Goal: Share content: Share content

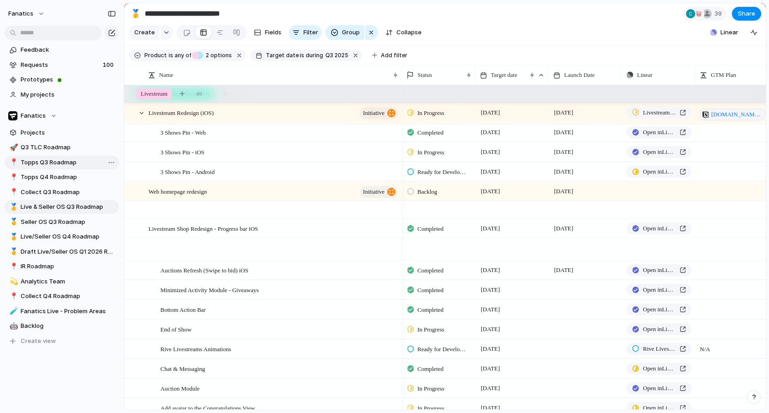
scroll to position [230, 0]
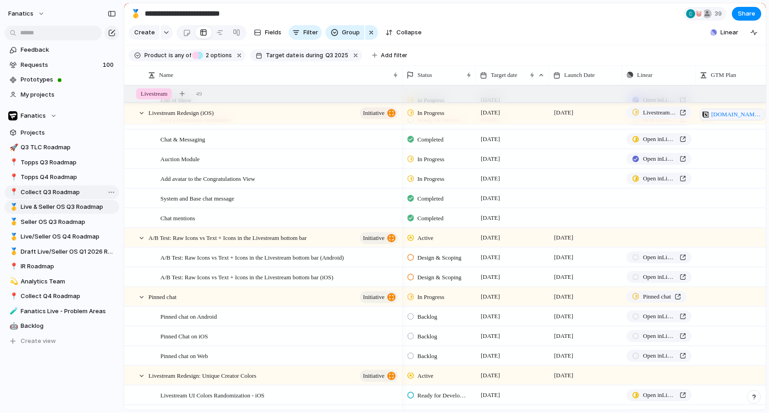
click at [34, 193] on span "Collect Q3 Roadmap" at bounding box center [68, 192] width 95 height 9
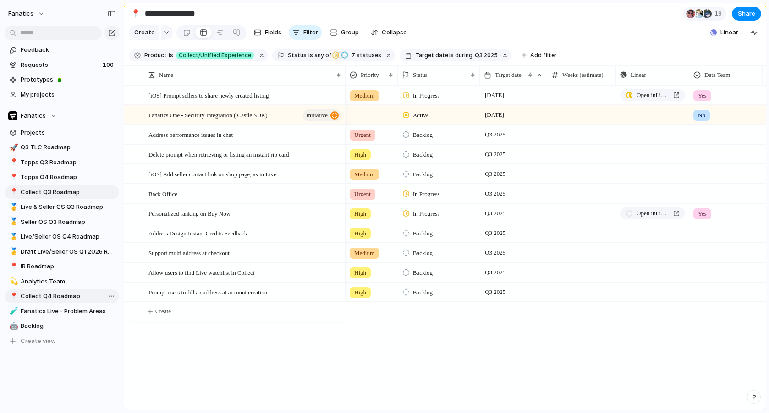
click at [34, 292] on span "Collect Q4 Roadmap" at bounding box center [68, 296] width 95 height 9
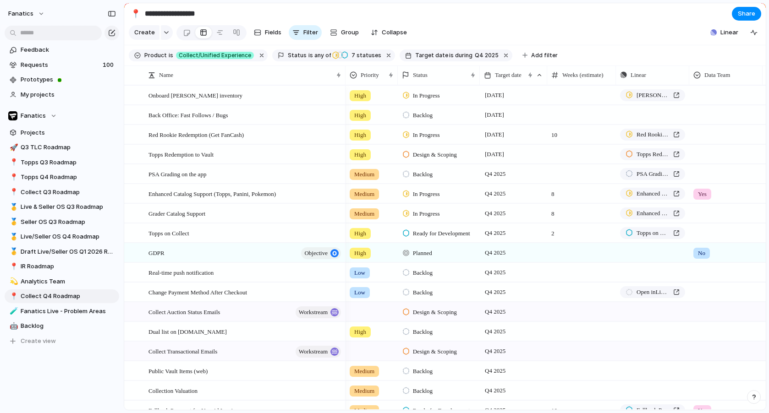
click at [155, 13] on input "**********" at bounding box center [197, 13] width 108 height 16
type input "**********"
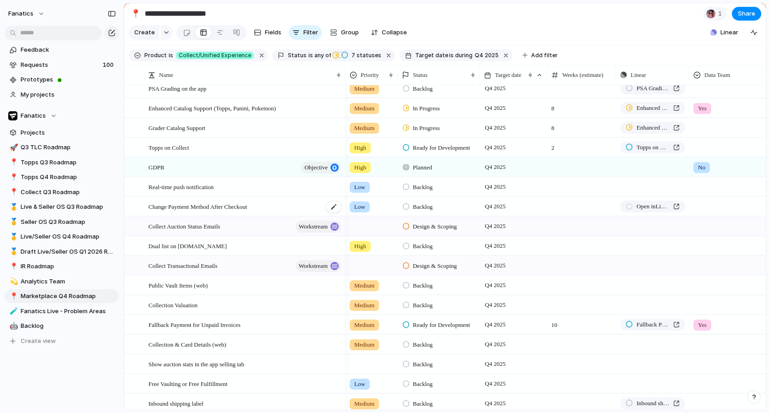
scroll to position [129, 0]
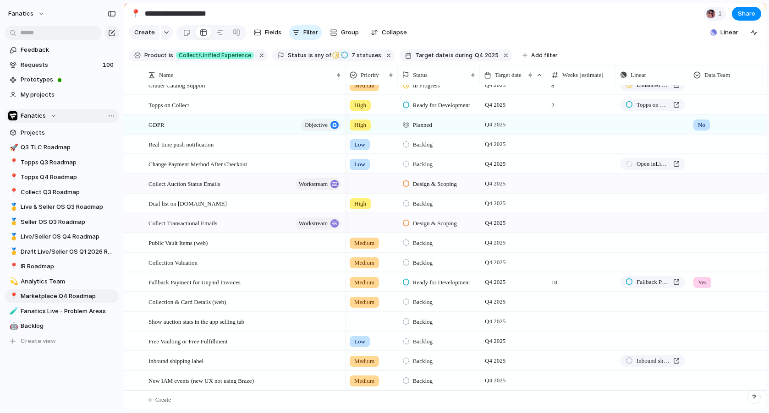
click at [79, 104] on div "Team settings Copy link Add members" at bounding box center [384, 206] width 769 height 413
drag, startPoint x: 48, startPoint y: 134, endPoint x: 52, endPoint y: 131, distance: 5.0
click at [52, 131] on span "Projects" at bounding box center [68, 132] width 95 height 9
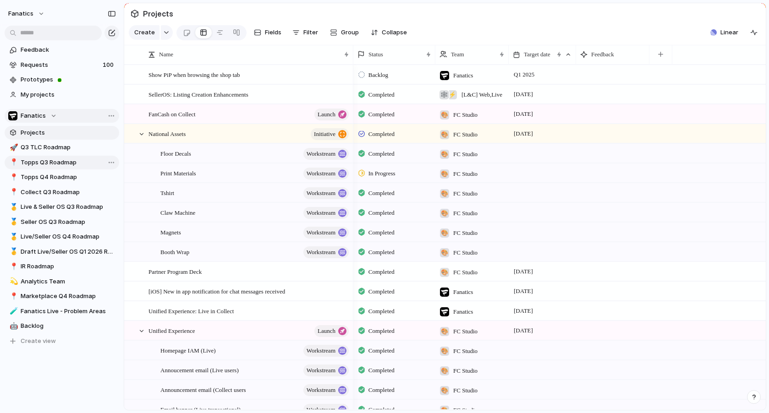
click at [39, 162] on span "Topps Q3 Roadmap" at bounding box center [68, 162] width 95 height 9
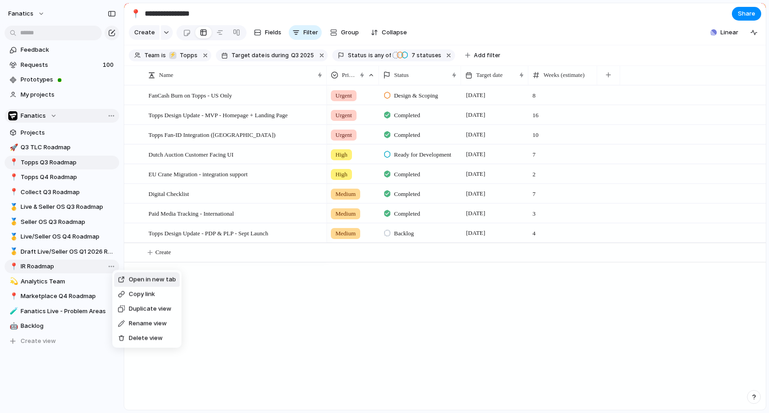
click at [52, 181] on div "Open in new tab Copy link Duplicate view Rename view Delete view" at bounding box center [384, 206] width 769 height 413
click at [58, 298] on span "Marketplace Q4 Roadmap" at bounding box center [68, 296] width 95 height 9
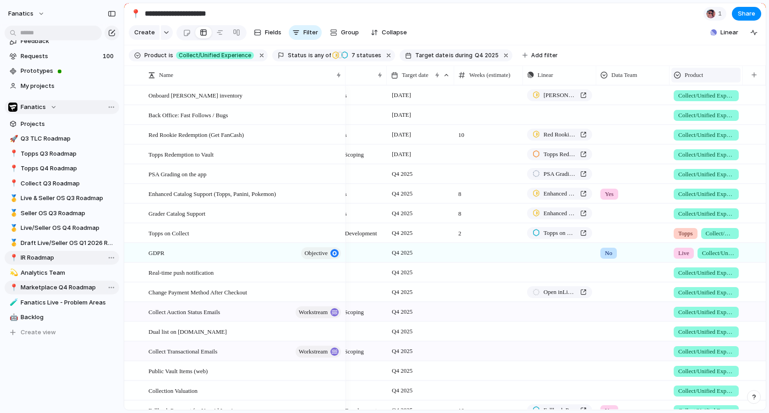
click at [712, 75] on div "Product" at bounding box center [706, 75] width 65 height 9
click at [663, 51] on div "Modify Hide Sort ascending Sort descending" at bounding box center [384, 206] width 769 height 413
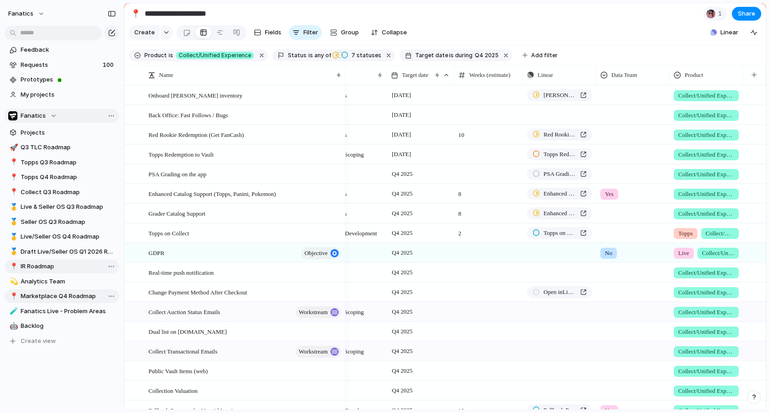
click at [695, 96] on span "Collect/Unified Experience" at bounding box center [706, 95] width 56 height 9
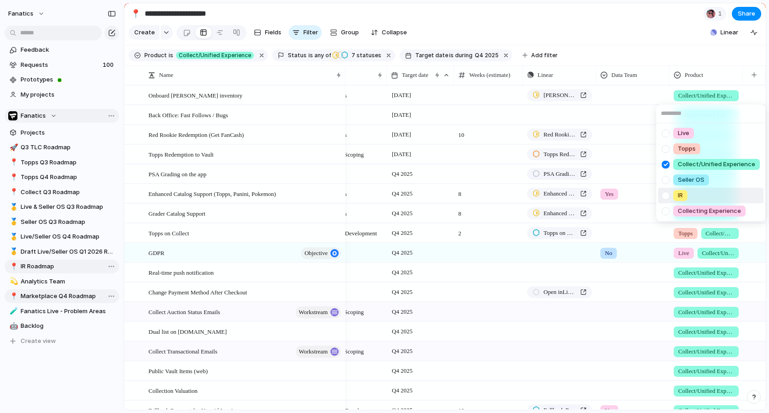
click at [756, 287] on div "Live Topps Collect/Unified Experience Seller OS IR Collecting Experience" at bounding box center [384, 206] width 769 height 413
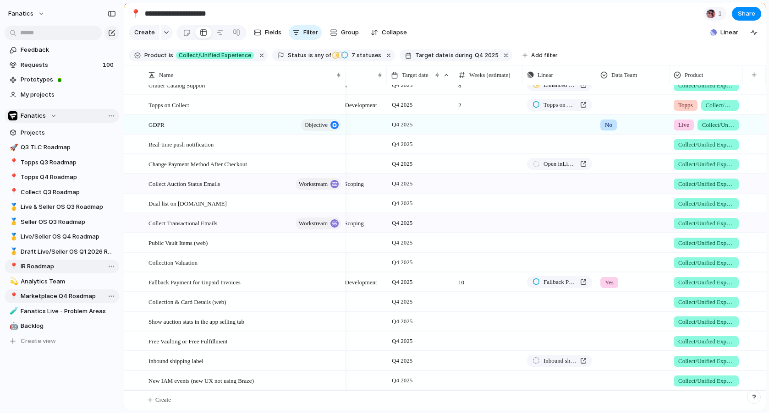
click at [711, 243] on span "Collect/Unified Experience" at bounding box center [706, 243] width 56 height 9
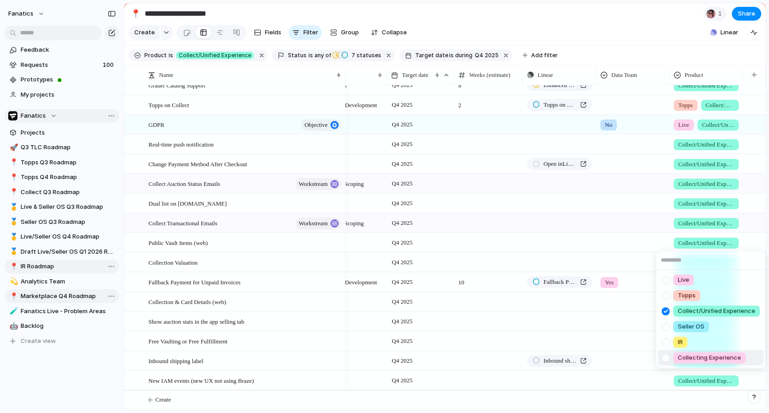
click at [664, 358] on div at bounding box center [666, 358] width 16 height 16
click at [666, 310] on div at bounding box center [666, 311] width 16 height 16
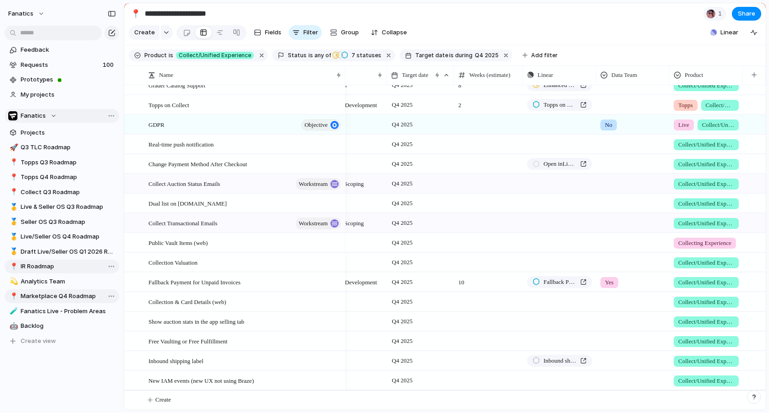
click at [753, 234] on div "Live Topps Collect/Unified Experience Seller OS IR Collecting Experience" at bounding box center [384, 206] width 769 height 413
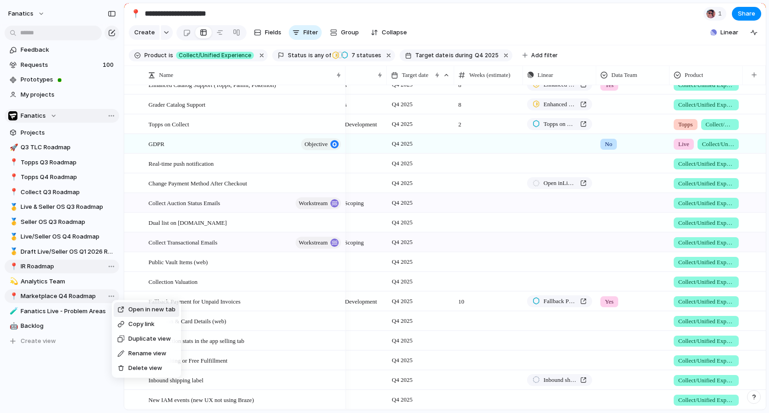
click at [129, 340] on span "Duplicate view" at bounding box center [149, 338] width 43 height 9
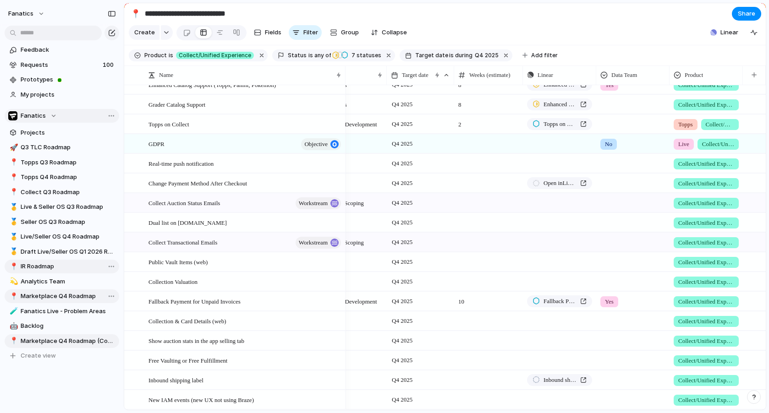
drag, startPoint x: 185, startPoint y: 15, endPoint x: 146, endPoint y: 14, distance: 38.5
click at [146, 14] on input "**********" at bounding box center [202, 13] width 119 height 16
drag, startPoint x: 251, startPoint y: 14, endPoint x: 224, endPoint y: 16, distance: 27.1
click at [224, 16] on input "**********" at bounding box center [199, 13] width 112 height 16
click at [336, 14] on section "**********" at bounding box center [444, 13] width 641 height 21
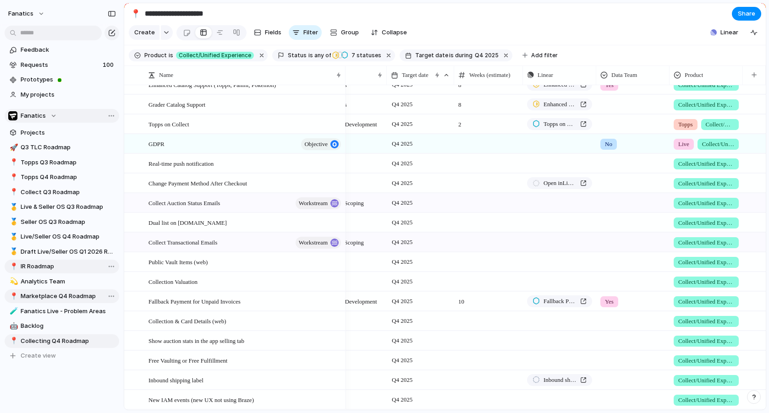
scroll to position [129, 0]
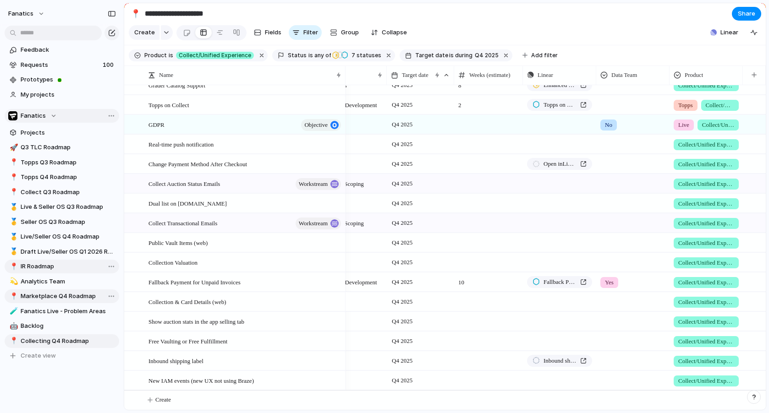
click at [725, 301] on span "Collect/Unified Experience" at bounding box center [706, 302] width 56 height 9
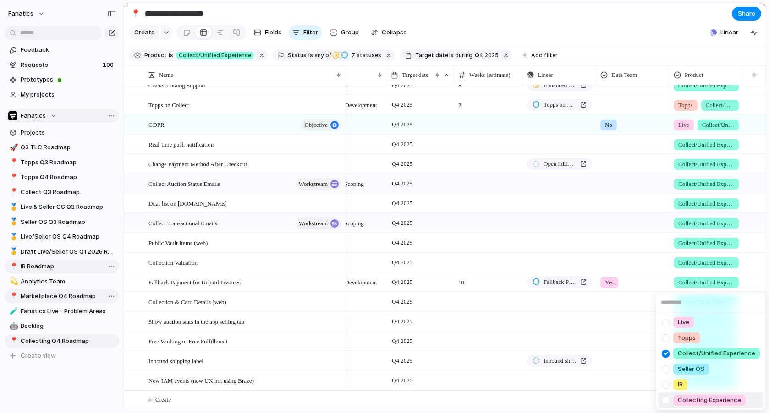
click at [667, 400] on div at bounding box center [666, 401] width 16 height 16
click at [668, 356] on div at bounding box center [666, 354] width 16 height 16
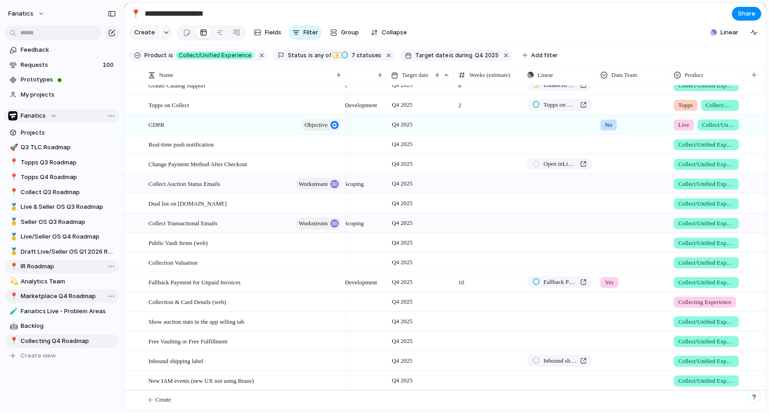
click at [665, 280] on div "Live Topps Collect/Unified Experience Seller OS IR Collecting Experience" at bounding box center [384, 206] width 769 height 413
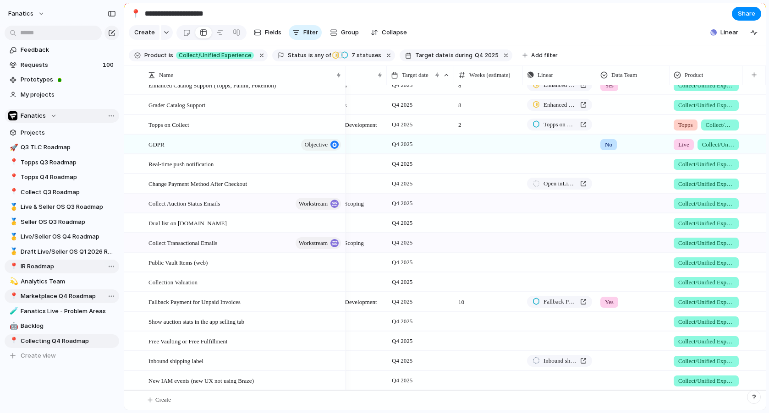
scroll to position [109, 0]
click at [704, 281] on span "Collect/Unified Experience" at bounding box center [706, 282] width 56 height 9
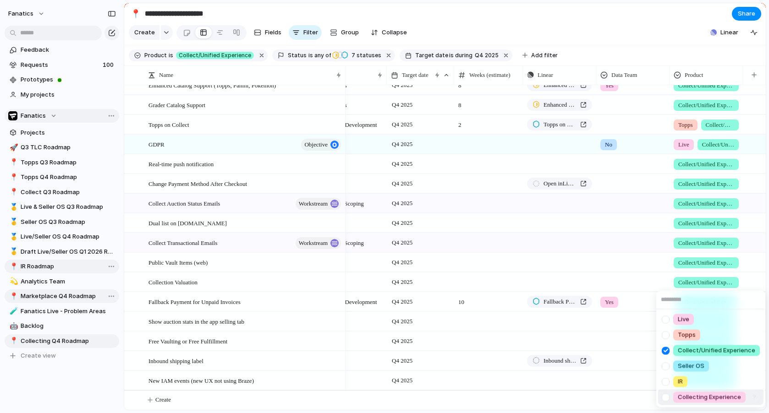
click at [665, 394] on div at bounding box center [666, 397] width 16 height 16
click at [664, 349] on div at bounding box center [666, 351] width 16 height 16
click at [657, 272] on div "Live Topps Collect/Unified Experience Seller OS IR Collecting Experience" at bounding box center [384, 206] width 769 height 413
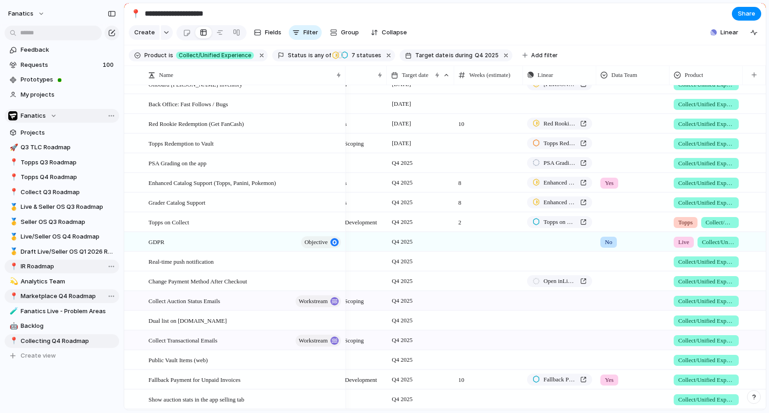
scroll to position [8, 0]
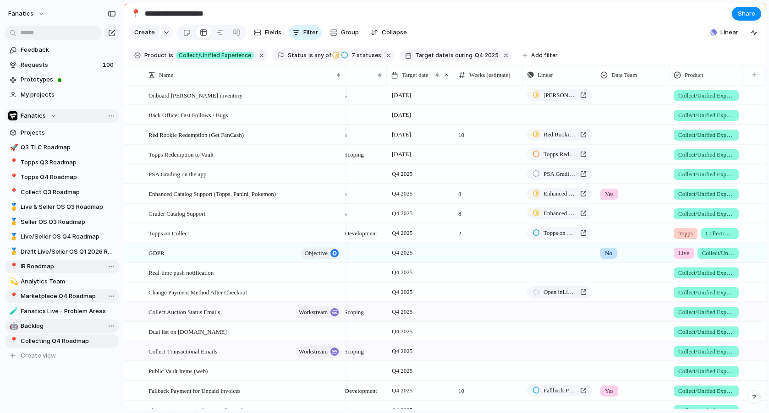
click at [27, 326] on span "Backlog" at bounding box center [68, 326] width 95 height 9
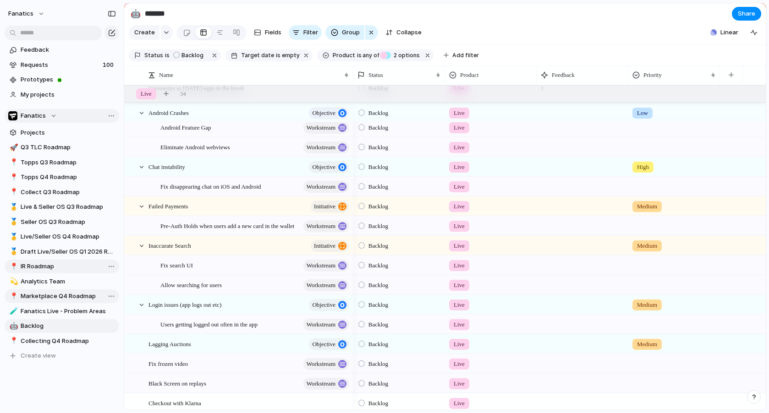
scroll to position [569, 0]
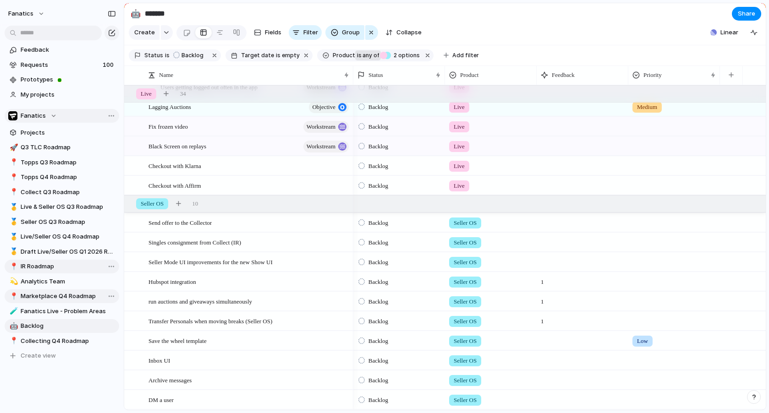
click at [368, 57] on span "any of" at bounding box center [371, 55] width 18 height 8
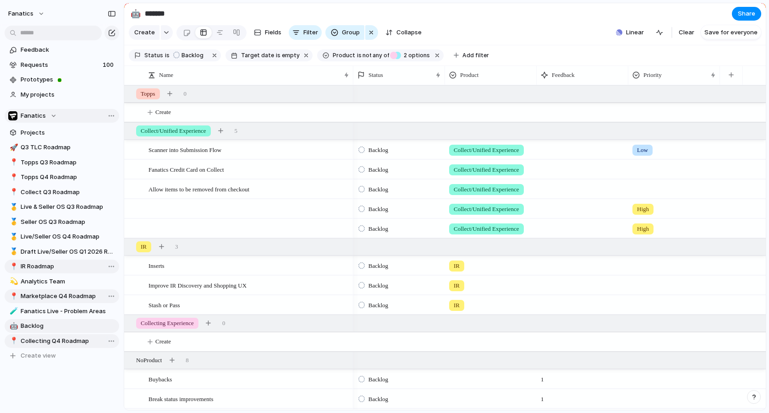
click at [68, 340] on span "Collecting Q4 Roadmap" at bounding box center [68, 341] width 95 height 9
type input "**********"
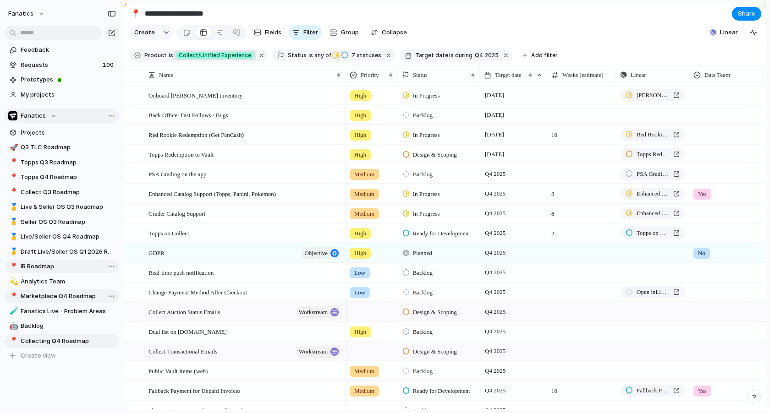
click at [226, 52] on span "Collect/Unified Experience" at bounding box center [215, 55] width 72 height 8
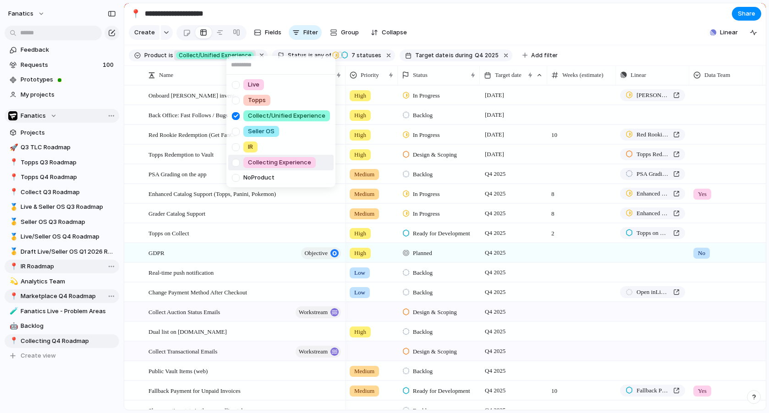
click at [236, 162] on div at bounding box center [236, 163] width 16 height 16
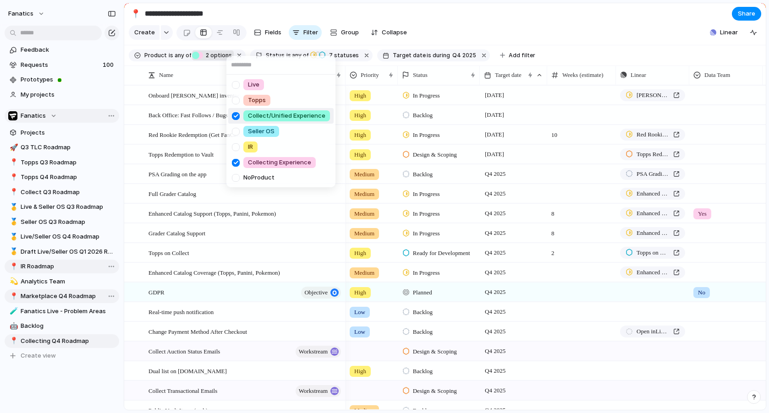
click at [235, 115] on div at bounding box center [236, 116] width 16 height 16
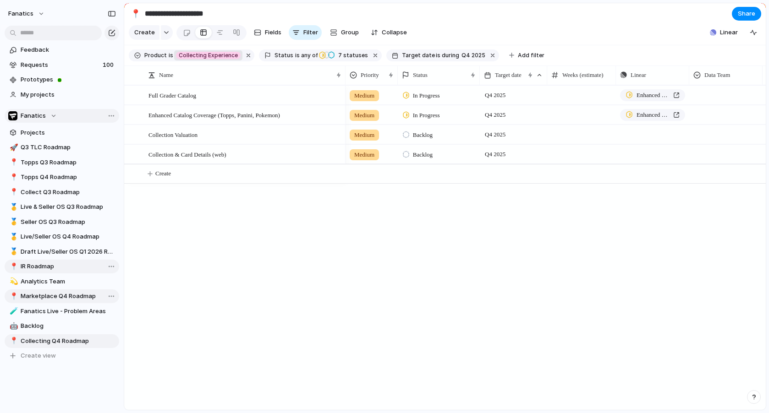
click at [284, 278] on div "Live Topps Collect/Unified Experience Seller OS IR Collecting Experience No Pro…" at bounding box center [384, 206] width 769 height 413
click at [744, 12] on span "Share" at bounding box center [746, 13] width 17 height 9
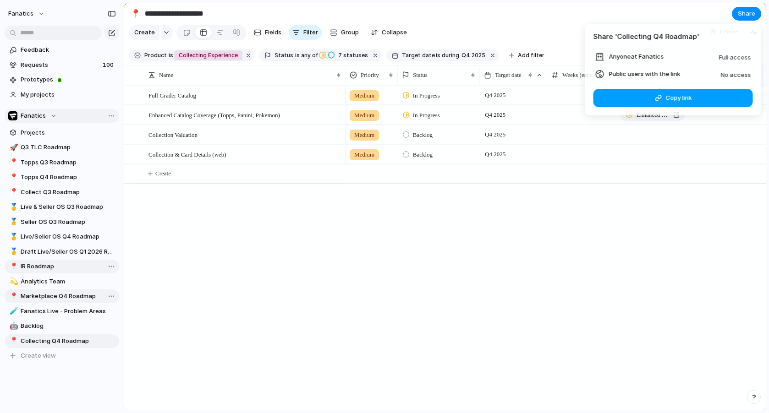
click at [653, 98] on button "Copy link" at bounding box center [672, 98] width 159 height 18
click at [45, 296] on div "Share ' Collecting Q4 Roadmap ' Anyone at Fanatics Full access Public users wit…" at bounding box center [384, 206] width 769 height 413
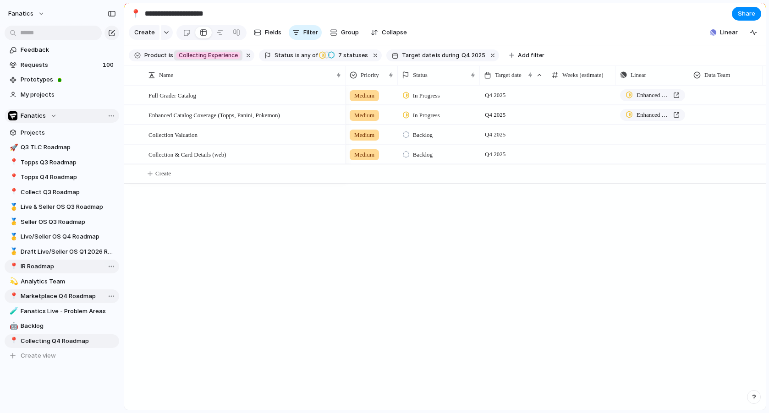
click at [63, 294] on span "Marketplace Q4 Roadmap" at bounding box center [68, 296] width 95 height 9
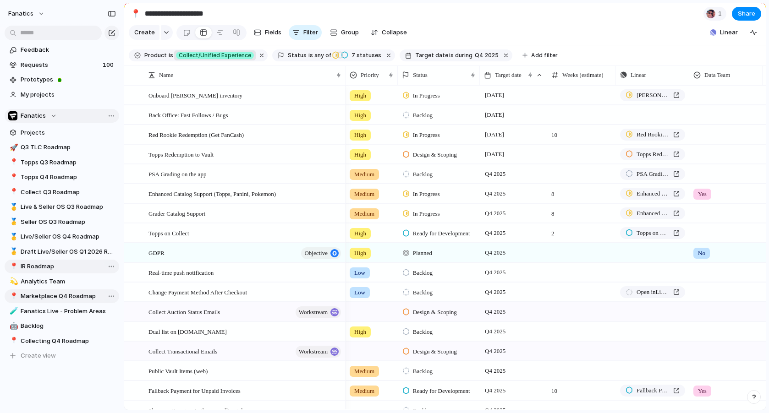
type input "**********"
click at [755, 12] on button "Share" at bounding box center [746, 14] width 29 height 14
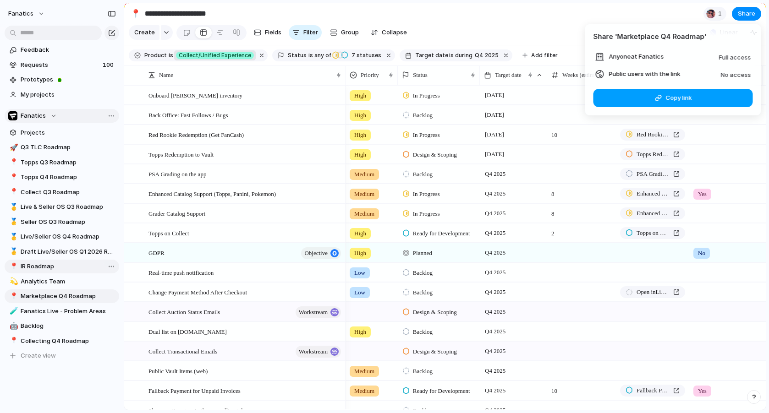
click at [647, 100] on button "Copy link" at bounding box center [672, 98] width 159 height 18
click at [553, 35] on div "Share ' Marketplace Q4 Roadmap ' Anyone at Fanatics Full access Public users wi…" at bounding box center [384, 206] width 769 height 413
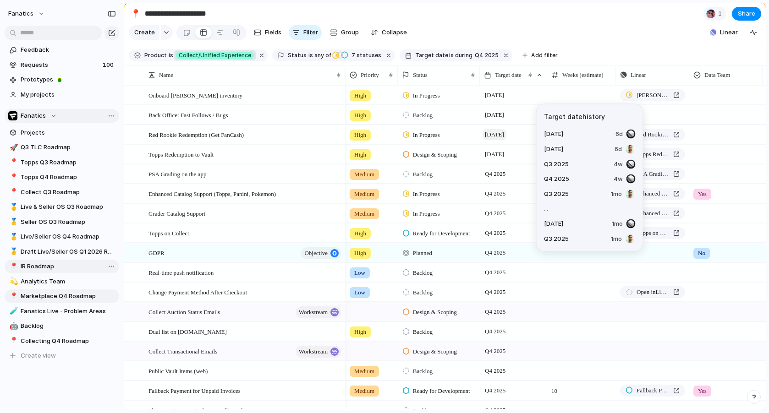
click at [506, 133] on span "[DATE]" at bounding box center [494, 134] width 24 height 11
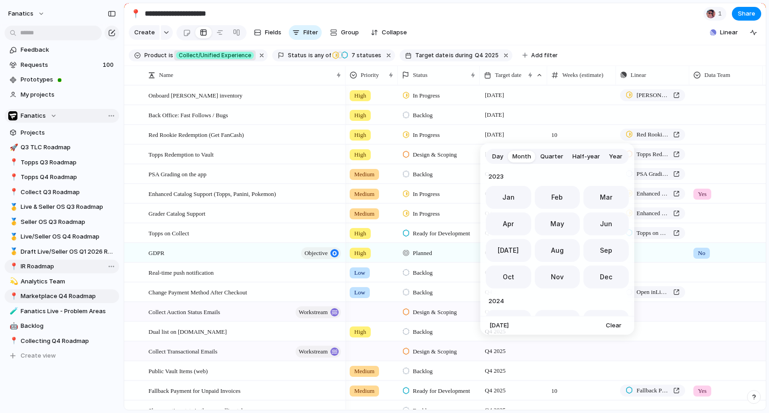
scroll to position [252, 0]
click at [494, 157] on span "Day" at bounding box center [497, 156] width 11 height 9
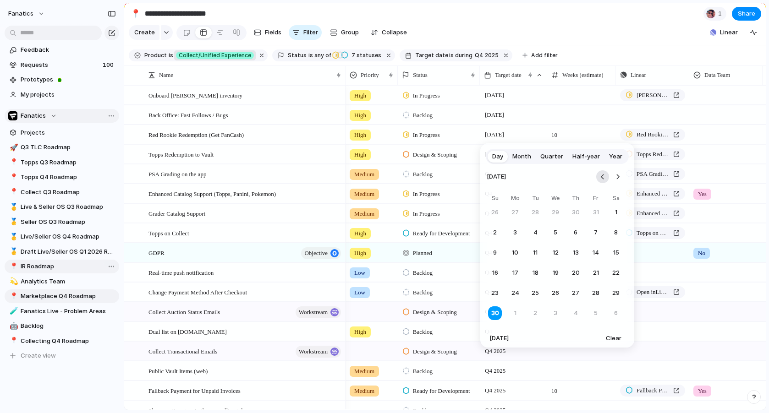
click at [600, 178] on button "Go to the Previous Month" at bounding box center [602, 176] width 13 height 13
click at [513, 252] on button "15" at bounding box center [515, 253] width 16 height 16
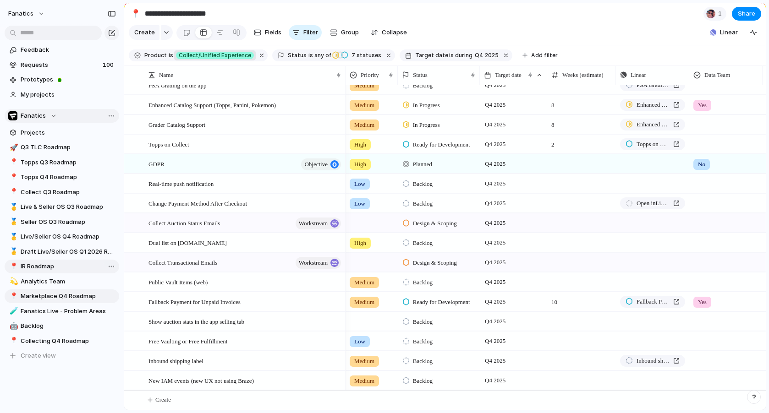
scroll to position [0, 0]
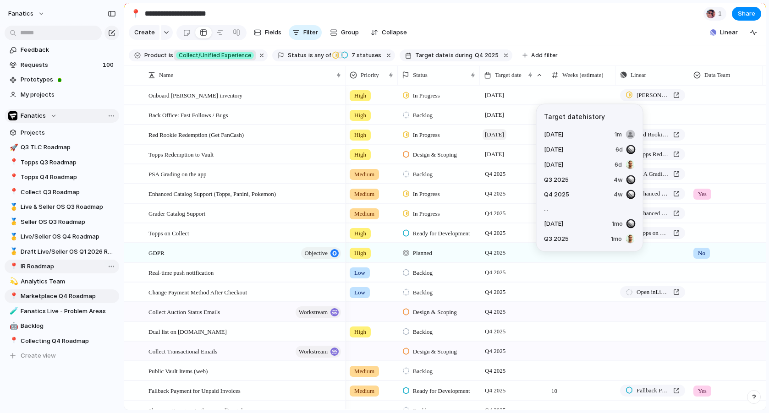
click at [506, 134] on span "[DATE]" at bounding box center [494, 134] width 24 height 11
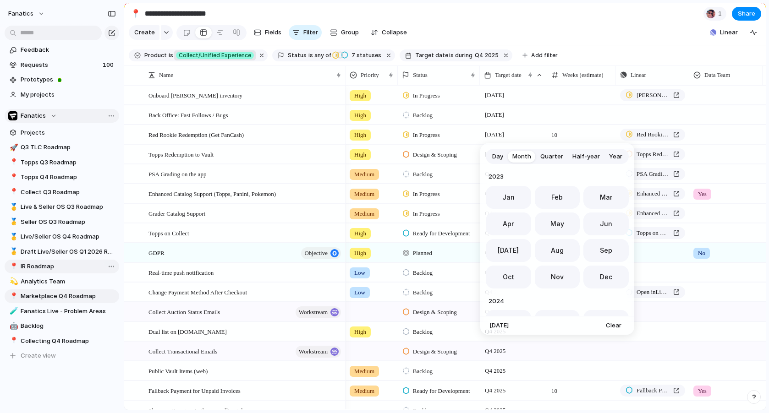
scroll to position [252, 0]
click at [496, 155] on span "Day" at bounding box center [497, 156] width 11 height 9
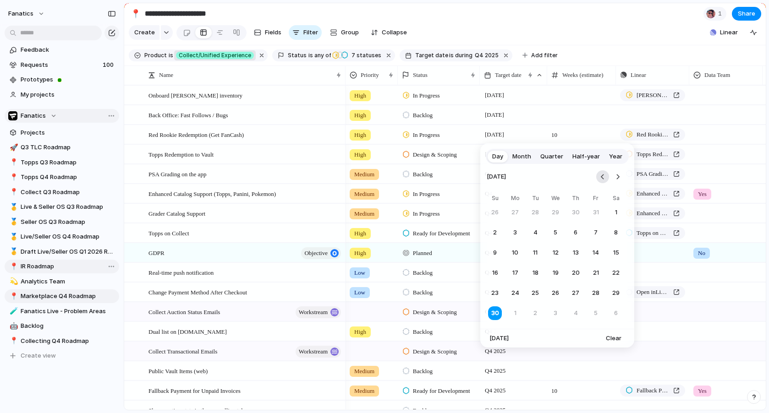
click at [606, 178] on button "Go to the Previous Month" at bounding box center [602, 176] width 13 height 13
click at [555, 213] on button "1" at bounding box center [555, 212] width 16 height 16
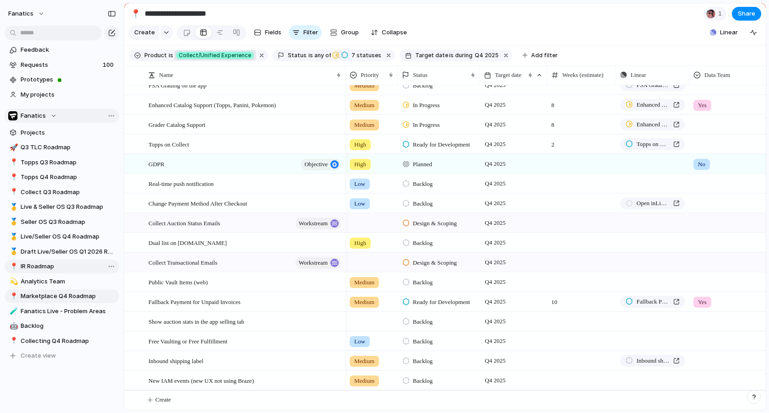
scroll to position [0, 0]
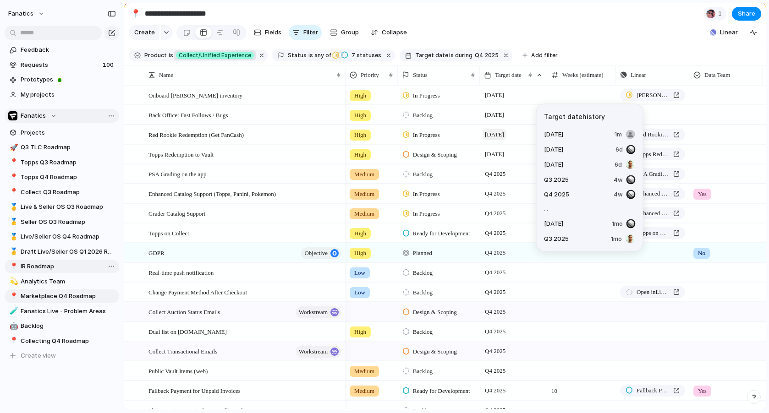
click at [496, 135] on span "[DATE]" at bounding box center [494, 134] width 24 height 11
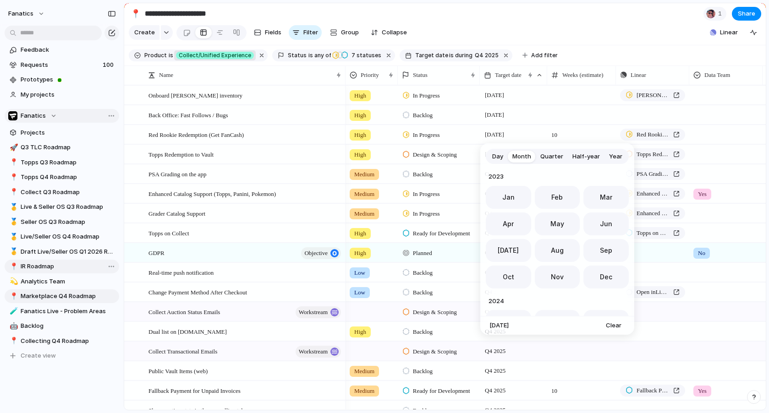
scroll to position [252, 0]
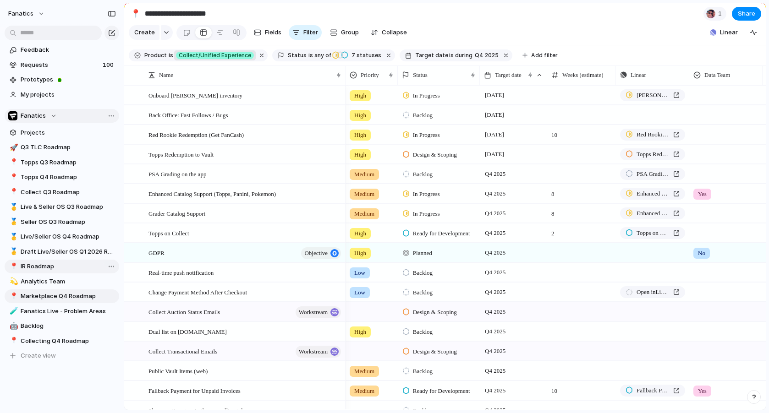
click at [503, 77] on span "Target date" at bounding box center [508, 75] width 27 height 9
click at [33, 197] on link "📍 Collect Q3 Roadmap" at bounding box center [62, 193] width 115 height 14
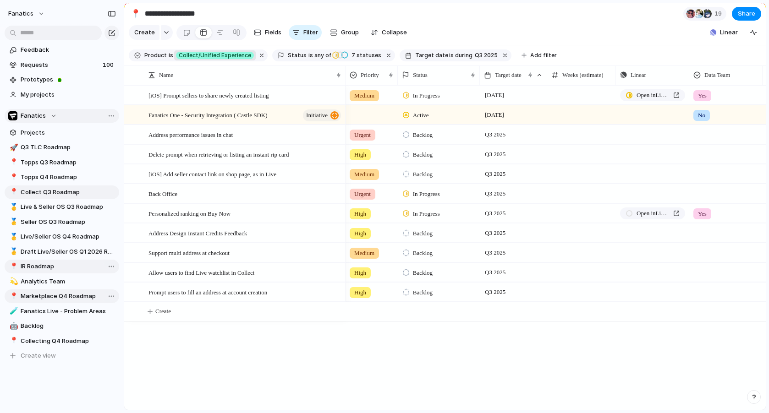
click at [33, 301] on link "📍 Marketplace Q4 Roadmap" at bounding box center [62, 297] width 115 height 14
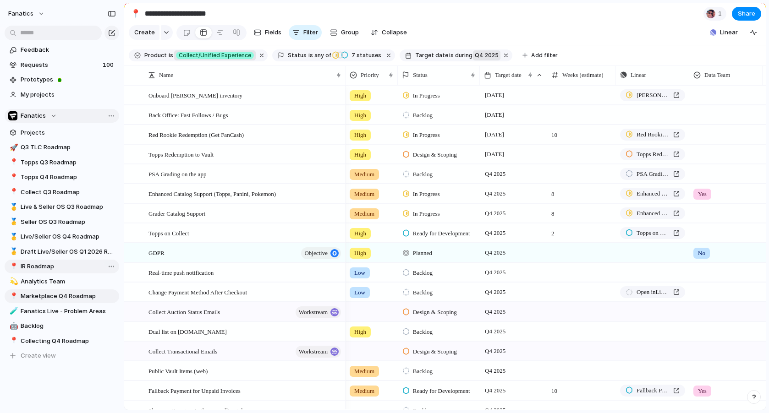
click at [475, 54] on span "Q4 2025" at bounding box center [487, 55] width 24 height 8
click at [454, 55] on span "during" at bounding box center [463, 55] width 19 height 8
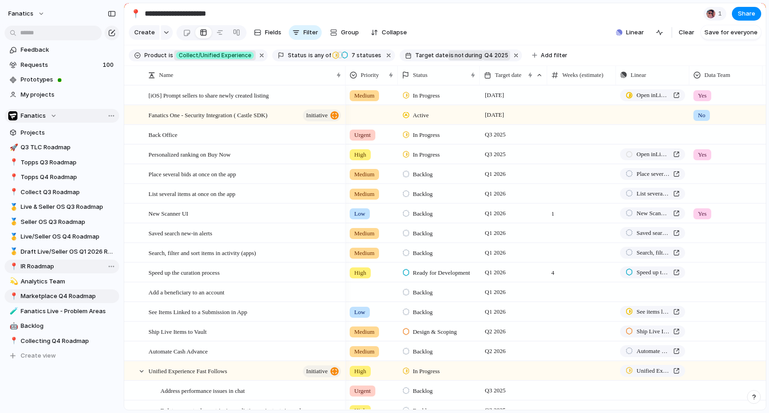
click at [454, 55] on span "not" at bounding box center [459, 55] width 10 height 8
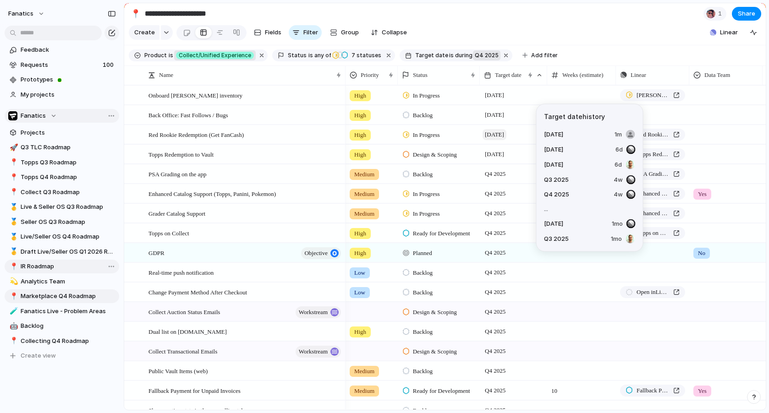
click at [496, 134] on span "[DATE]" at bounding box center [494, 134] width 24 height 11
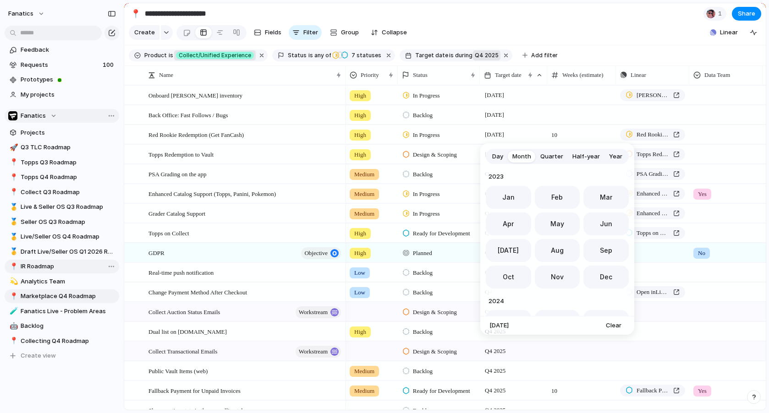
scroll to position [252, 0]
click at [504, 276] on span "Oct" at bounding box center [508, 274] width 11 height 10
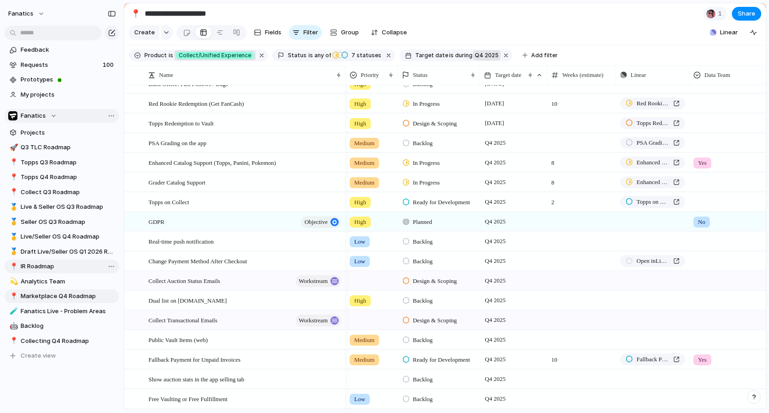
scroll to position [34, 0]
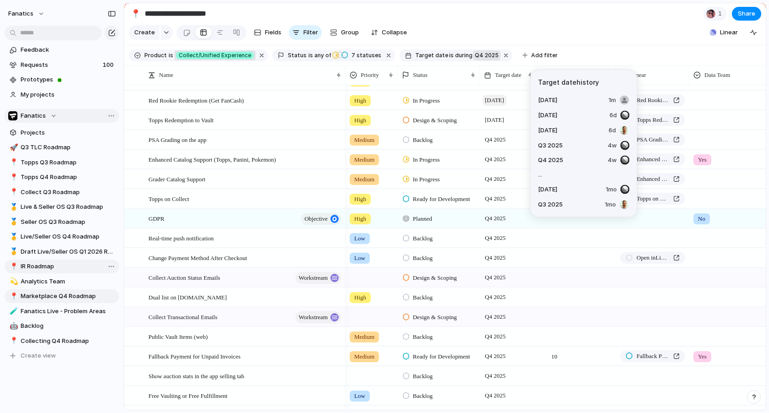
click at [506, 100] on span "[DATE]" at bounding box center [494, 100] width 24 height 11
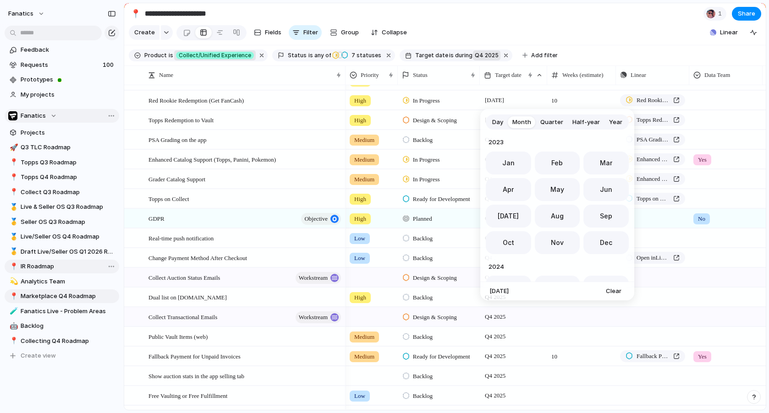
scroll to position [252, 0]
click at [497, 123] on span "Day" at bounding box center [497, 122] width 11 height 9
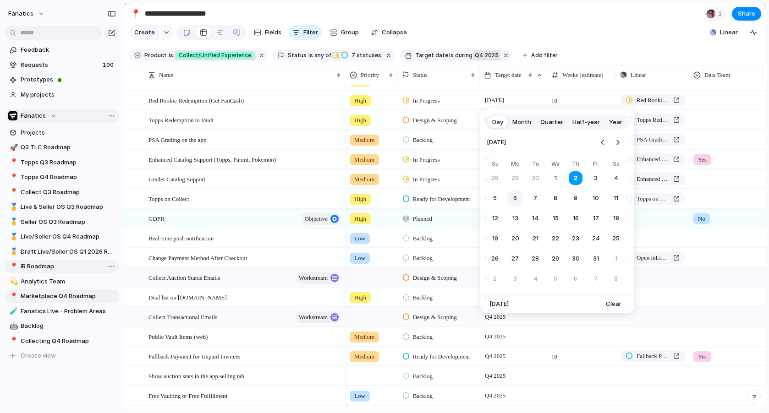
click at [515, 199] on button "6" at bounding box center [515, 198] width 16 height 16
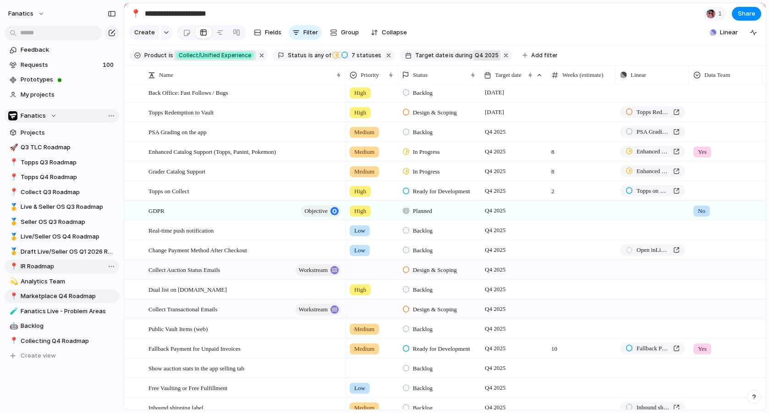
scroll to position [0, 0]
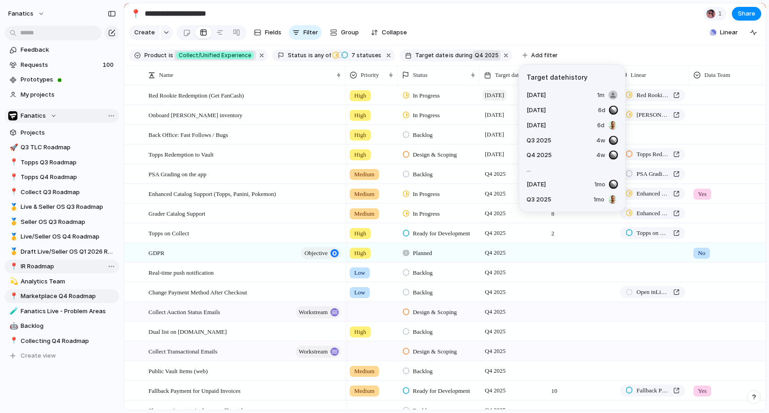
click at [499, 95] on span "[DATE]" at bounding box center [494, 95] width 24 height 11
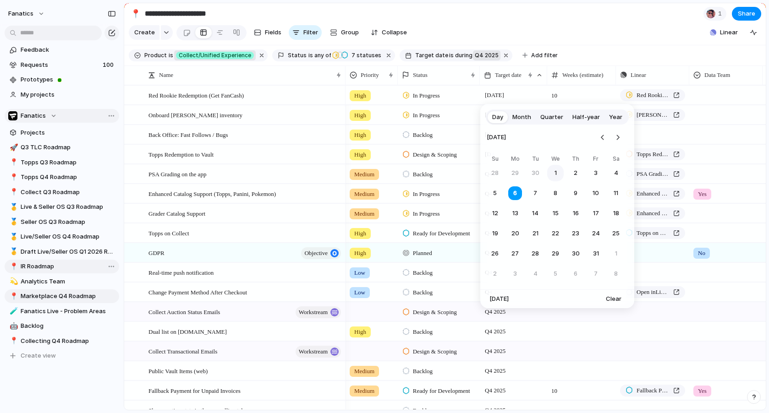
click at [553, 170] on button "1" at bounding box center [555, 173] width 16 height 16
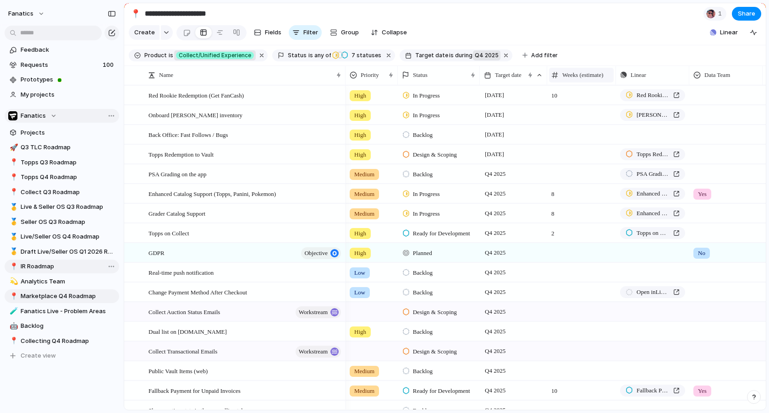
click at [579, 76] on span "Weeks (estimate)" at bounding box center [582, 75] width 41 height 9
click at [593, 38] on div "Modify Hide Sort ascending Sort descending" at bounding box center [384, 206] width 769 height 413
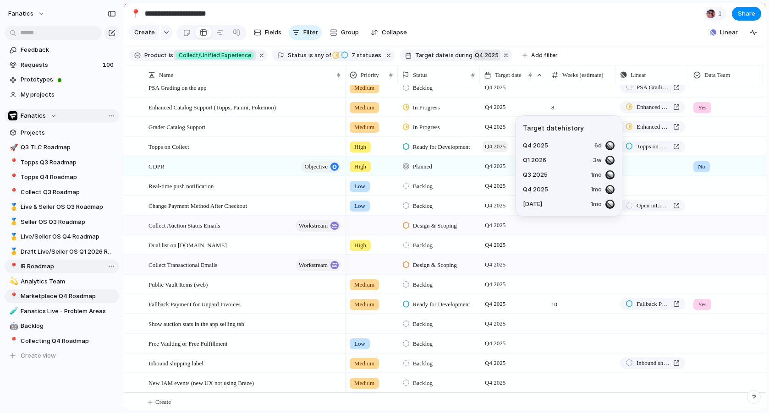
click at [493, 145] on span "Q4 2025" at bounding box center [494, 146] width 25 height 11
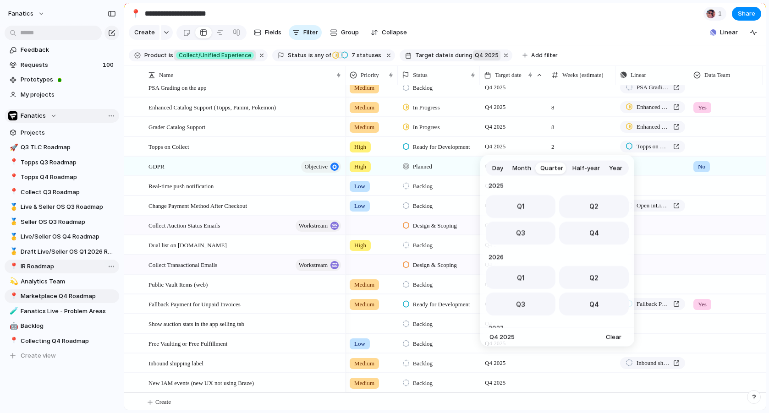
click at [523, 168] on span "Month" at bounding box center [521, 168] width 19 height 9
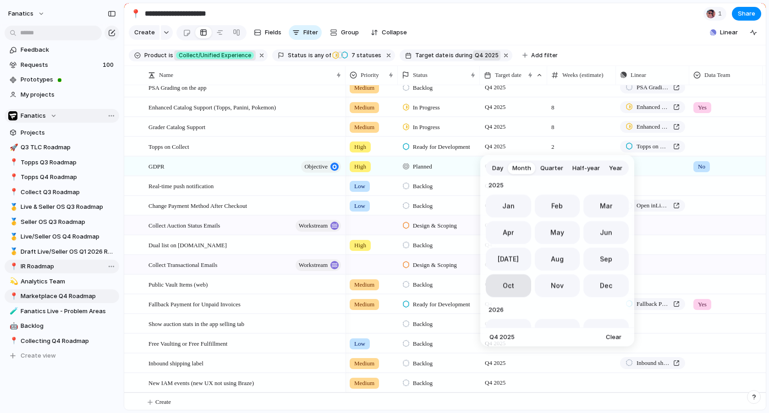
click at [503, 289] on span "Oct" at bounding box center [508, 286] width 11 height 10
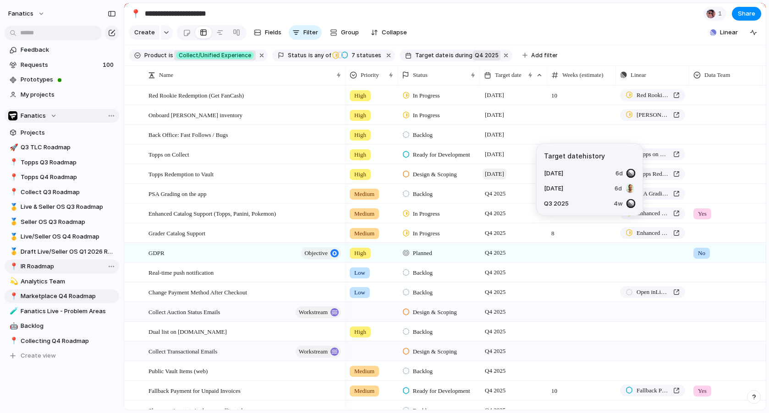
click at [498, 175] on span "[DATE]" at bounding box center [494, 174] width 24 height 11
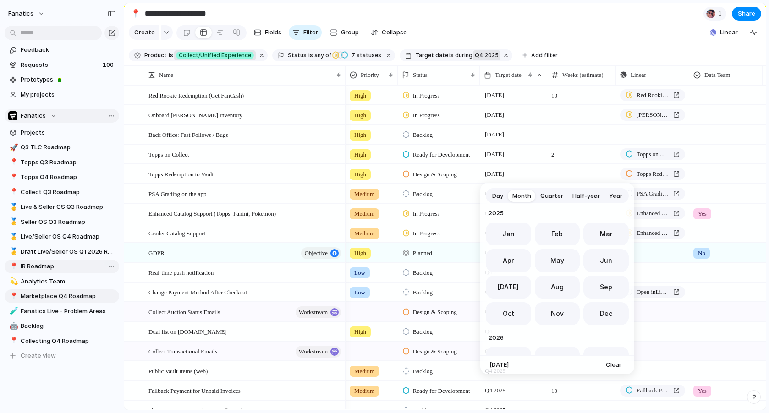
click at [548, 171] on div "Day Month Quarter Half-year Year [DATE] Feb Mar Apr May Jun [DATE] Aug Sep Oct …" at bounding box center [384, 206] width 769 height 413
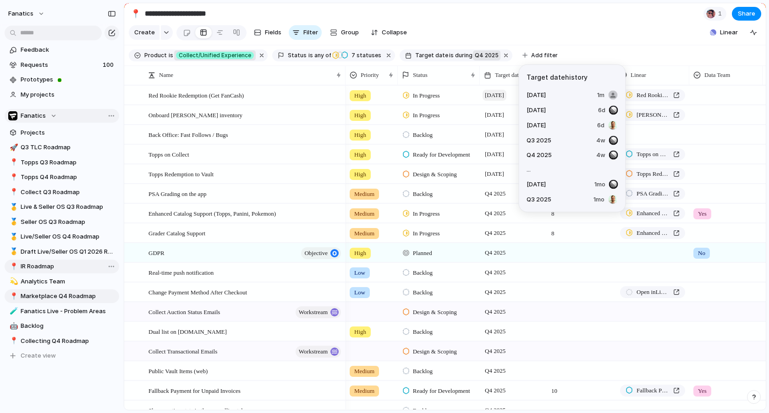
click at [497, 93] on span "[DATE]" at bounding box center [494, 95] width 24 height 11
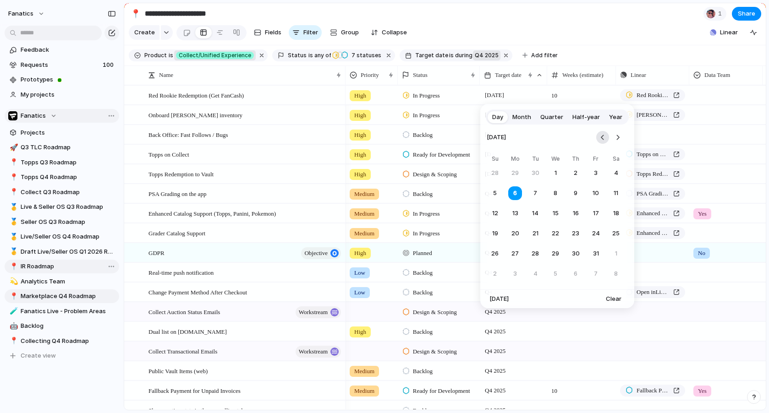
click at [599, 137] on button "Go to the Previous Month" at bounding box center [602, 137] width 13 height 13
click at [513, 213] on button "15" at bounding box center [515, 213] width 16 height 16
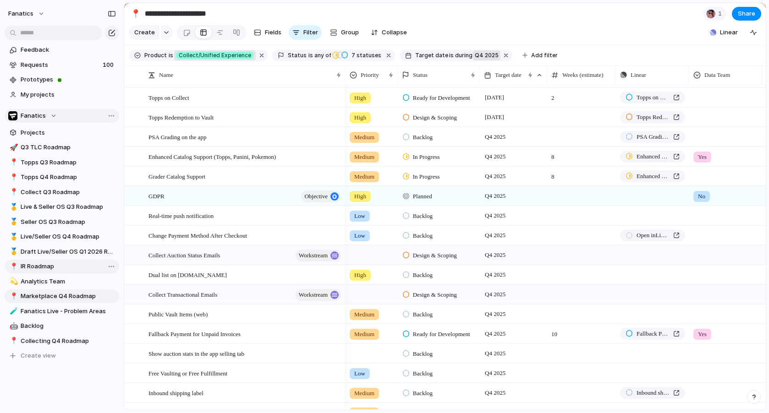
scroll to position [39, 0]
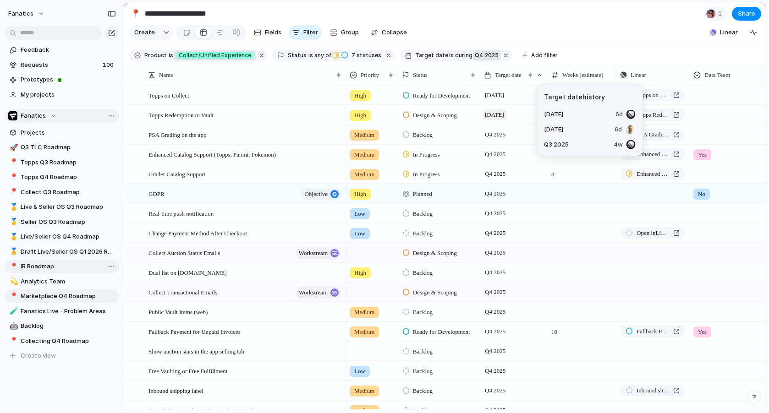
click at [505, 115] on span "[DATE]" at bounding box center [494, 115] width 24 height 11
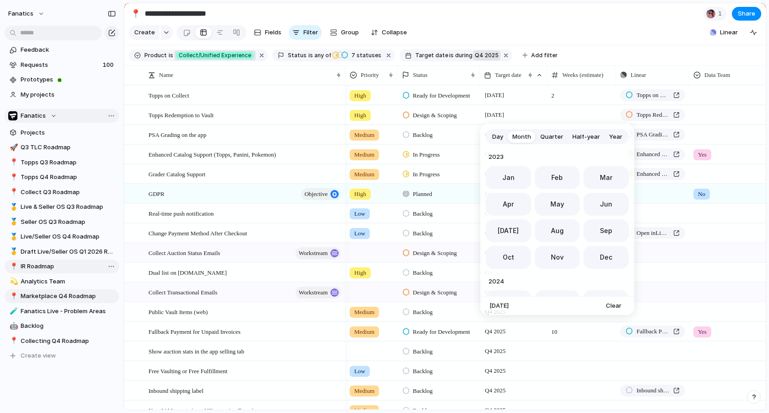
scroll to position [252, 0]
click at [552, 136] on span "Quarter" at bounding box center [551, 136] width 23 height 9
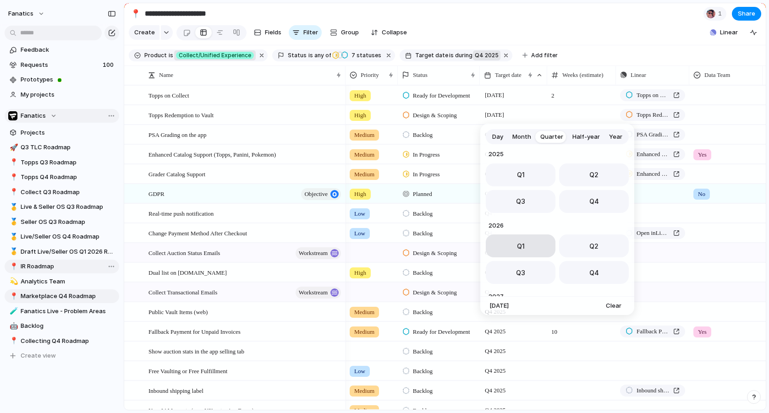
click at [521, 244] on span "Q1" at bounding box center [521, 246] width 8 height 10
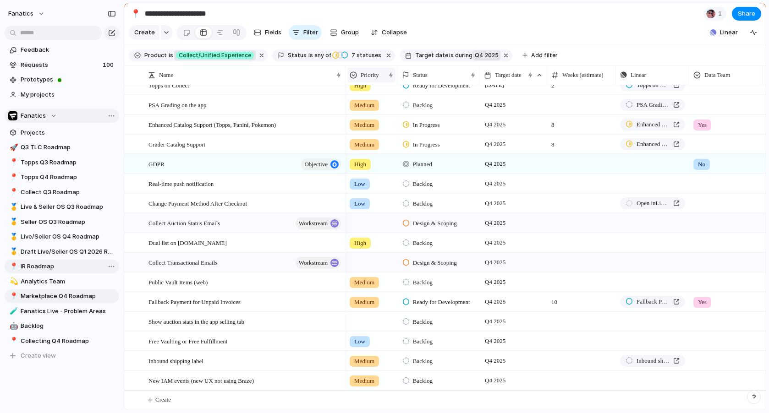
scroll to position [50, 0]
click at [378, 74] on span "Priority" at bounding box center [370, 75] width 18 height 9
click at [367, 110] on span "Hide" at bounding box center [371, 110] width 13 height 9
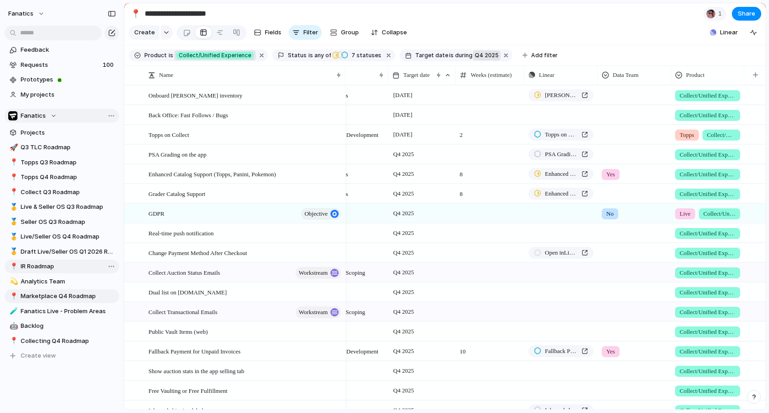
scroll to position [0, 41]
click at [702, 192] on span "Collect/Unified Experience" at bounding box center [706, 194] width 56 height 9
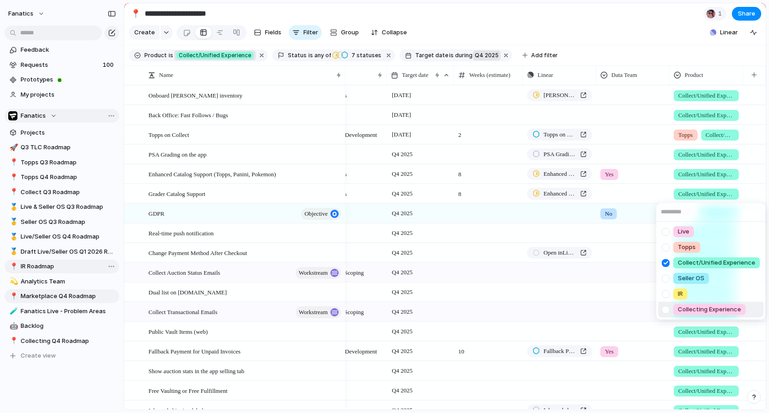
click at [666, 309] on div at bounding box center [666, 310] width 16 height 16
click at [665, 264] on div at bounding box center [666, 263] width 16 height 16
click at [660, 181] on div "Live Topps Collect/Unified Experience Seller OS IR Collecting Experience" at bounding box center [384, 206] width 769 height 413
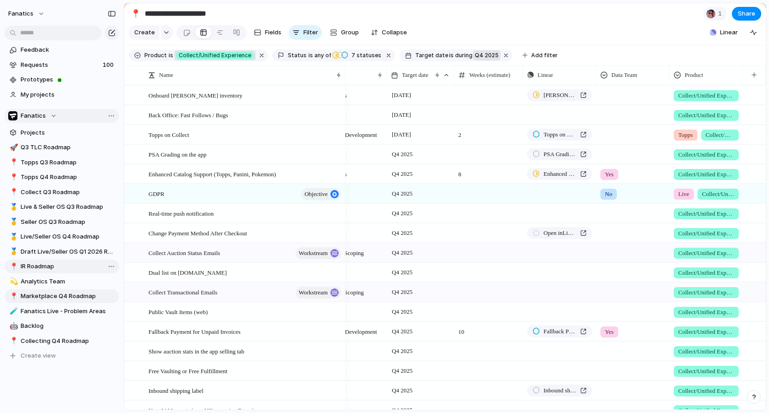
click at [704, 173] on span "Collect/Unified Experience" at bounding box center [706, 174] width 56 height 9
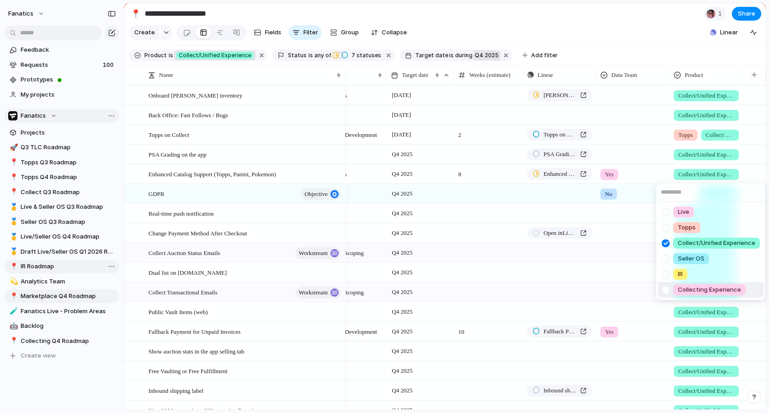
click at [663, 287] on div at bounding box center [666, 290] width 16 height 16
click at [664, 244] on div at bounding box center [666, 244] width 16 height 16
click at [663, 163] on div "Live Topps Collect/Unified Experience Seller OS IR Collecting Experience" at bounding box center [384, 206] width 769 height 413
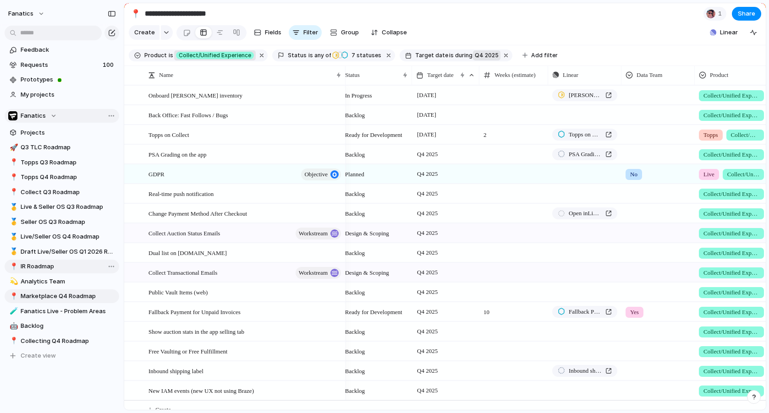
scroll to position [0, 3]
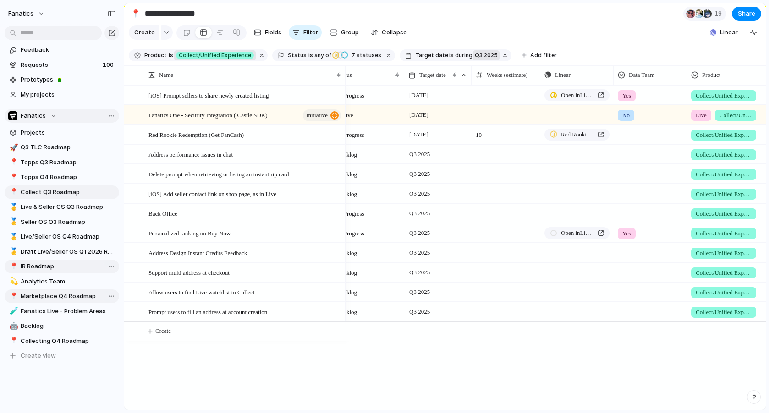
click at [55, 291] on link "📍 Marketplace Q4 Roadmap" at bounding box center [62, 297] width 115 height 14
type input "**********"
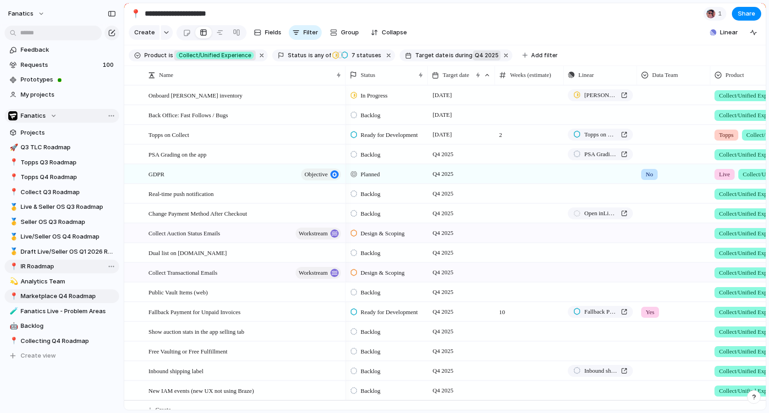
click at [724, 295] on span "Collect/Unified Experience" at bounding box center [747, 292] width 56 height 9
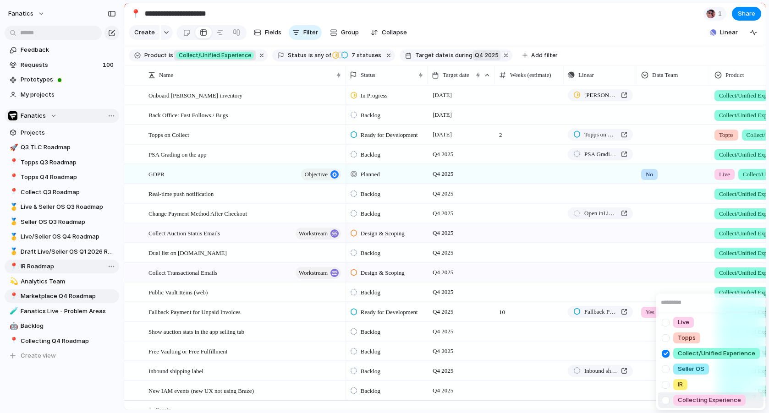
click at [666, 399] on div at bounding box center [666, 401] width 16 height 16
click at [665, 353] on div at bounding box center [666, 354] width 16 height 16
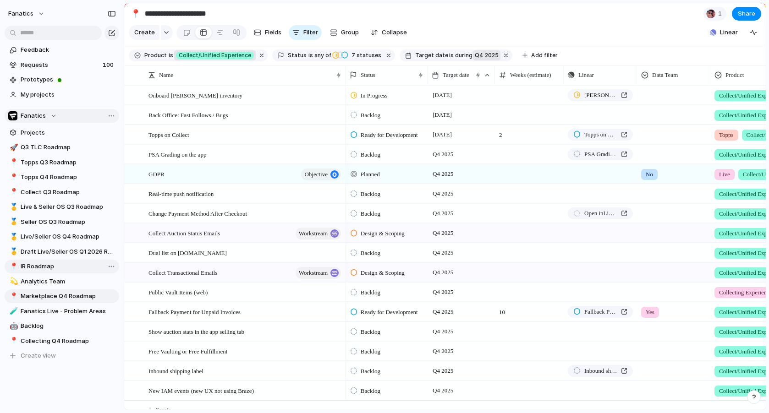
click at [659, 247] on div "Live Topps Collect/Unified Experience Seller OS IR Collecting Experience" at bounding box center [384, 206] width 769 height 413
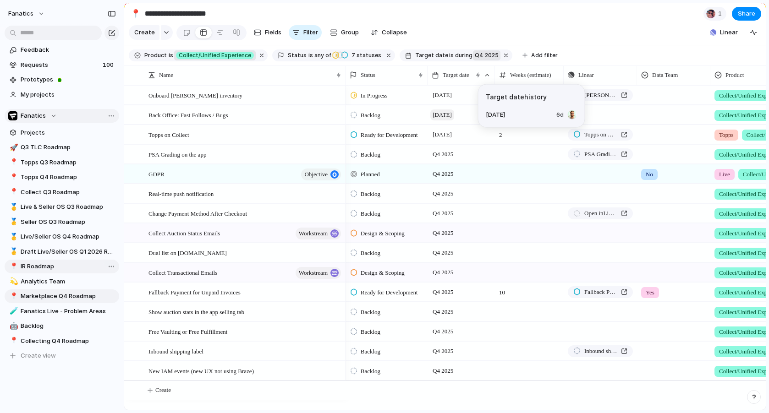
click at [450, 116] on span "[DATE]" at bounding box center [442, 115] width 24 height 11
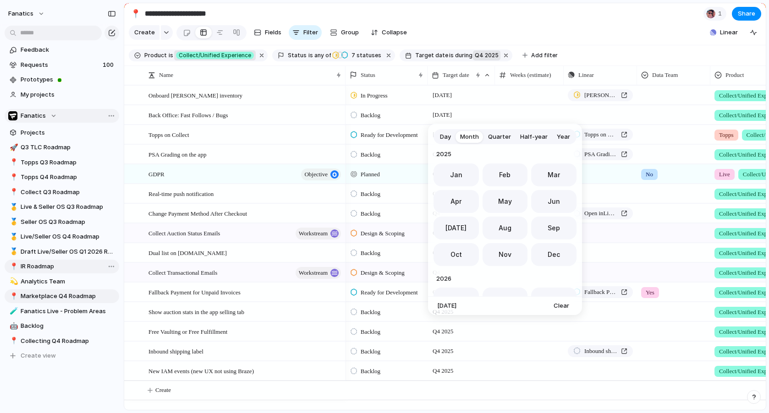
click at [449, 141] on button "Day" at bounding box center [445, 137] width 20 height 15
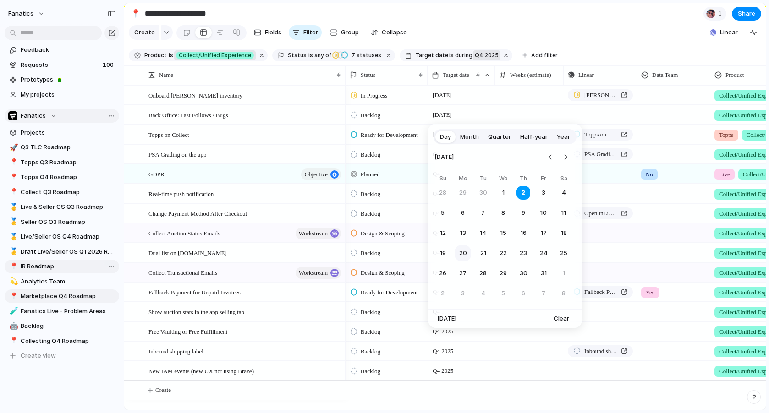
click at [461, 253] on button "20" at bounding box center [463, 253] width 16 height 16
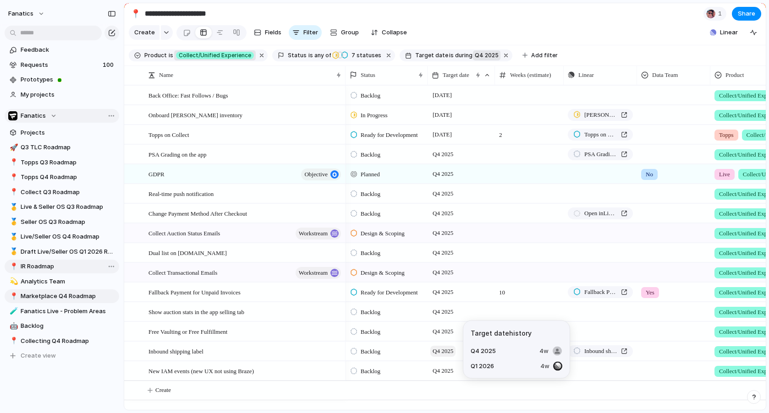
click at [442, 352] on span "Q4 2025" at bounding box center [442, 351] width 25 height 11
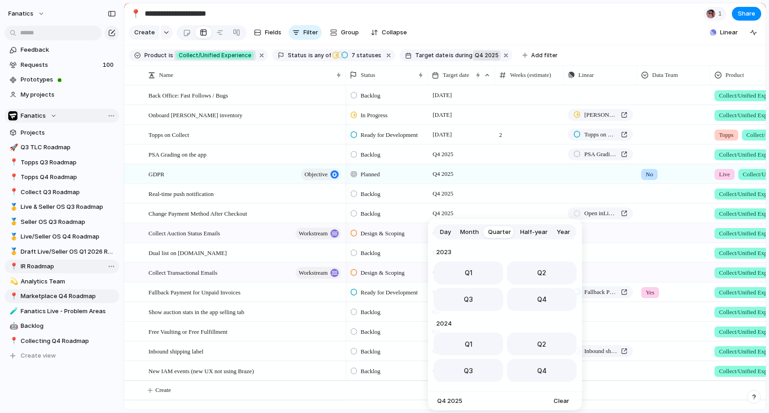
scroll to position [145, 0]
click at [444, 230] on span "Day" at bounding box center [445, 232] width 11 height 9
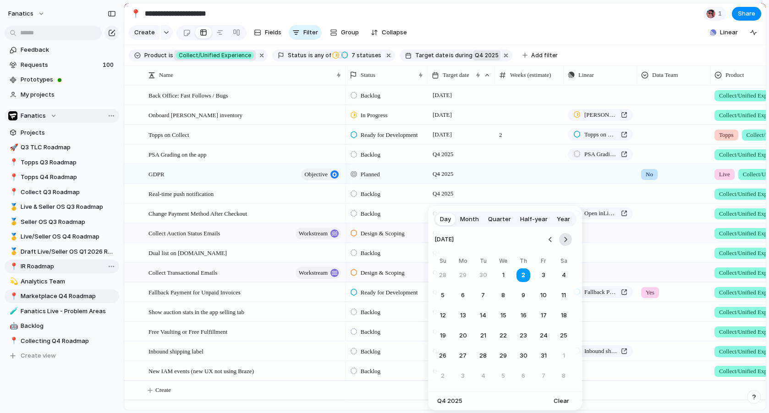
click at [565, 240] on button "Go to the Next Month" at bounding box center [565, 239] width 13 height 13
click at [463, 377] on button "1" at bounding box center [463, 376] width 16 height 16
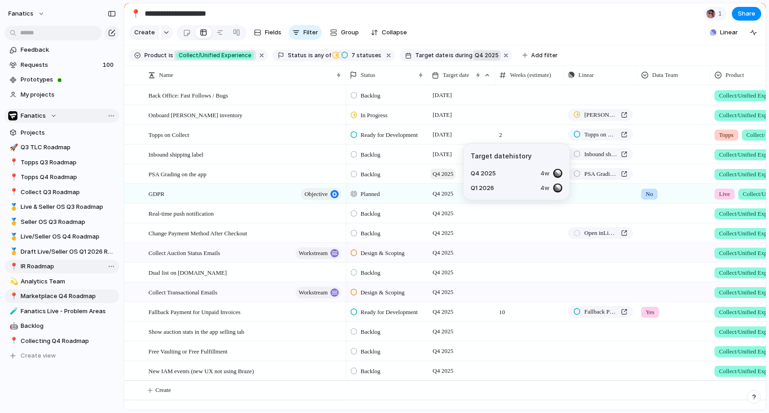
click at [438, 173] on span "Q4 2025" at bounding box center [442, 174] width 25 height 11
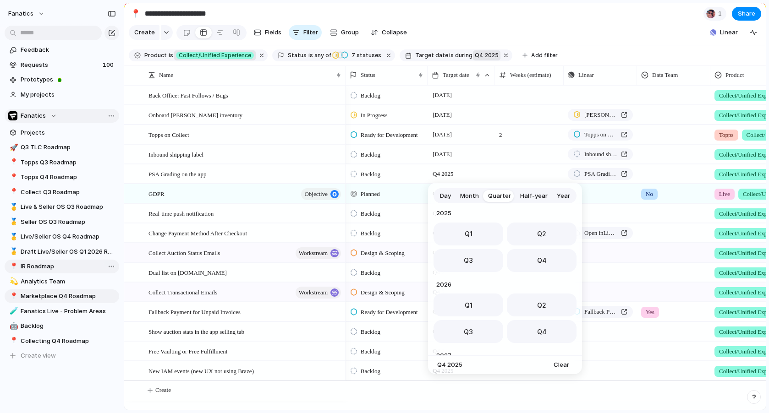
click at [446, 197] on span "Day" at bounding box center [445, 196] width 11 height 9
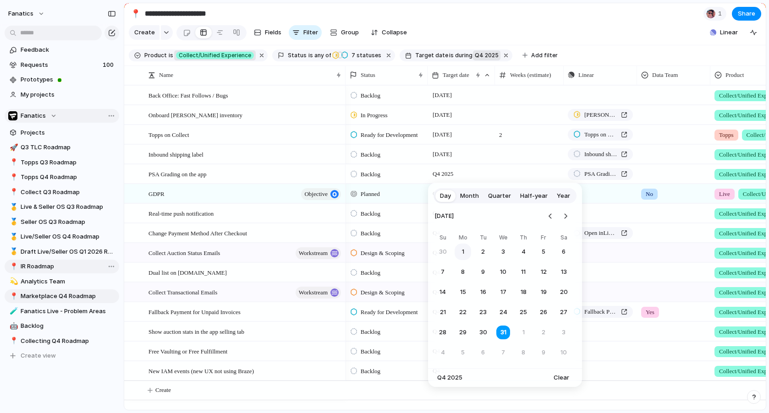
click at [462, 249] on button "1" at bounding box center [463, 252] width 16 height 16
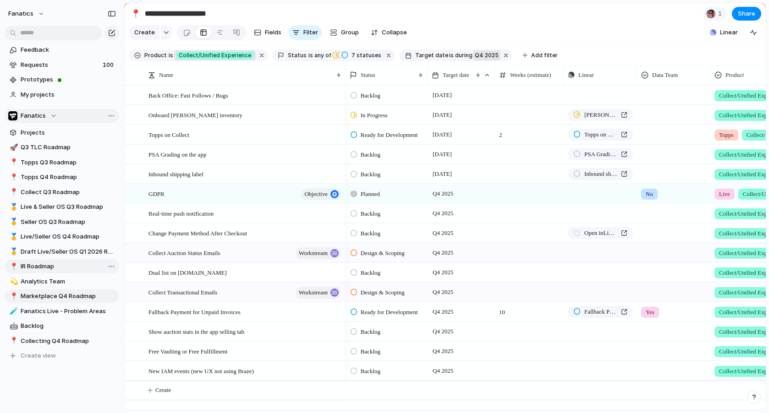
click at [370, 154] on span "Backlog" at bounding box center [371, 154] width 20 height 9
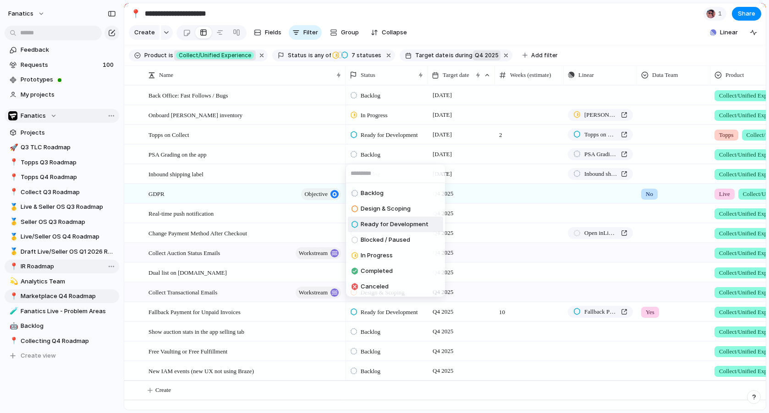
click at [373, 227] on span "Ready for Development" at bounding box center [395, 224] width 68 height 9
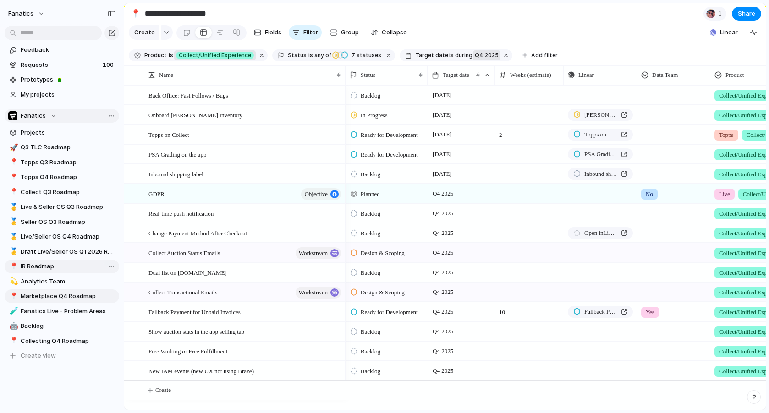
click at [372, 174] on span "Backlog" at bounding box center [371, 174] width 20 height 9
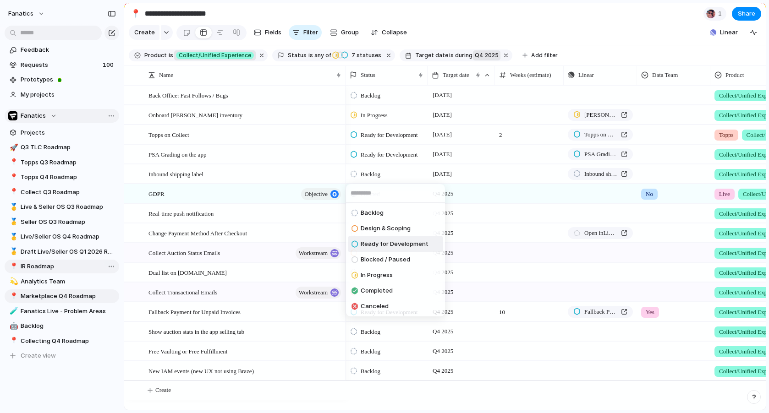
click at [378, 244] on span "Ready for Development" at bounding box center [395, 244] width 68 height 9
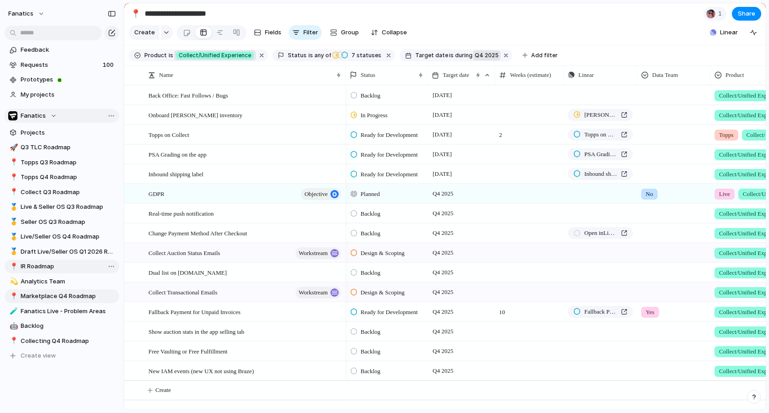
click at [371, 94] on span "Backlog" at bounding box center [371, 95] width 20 height 9
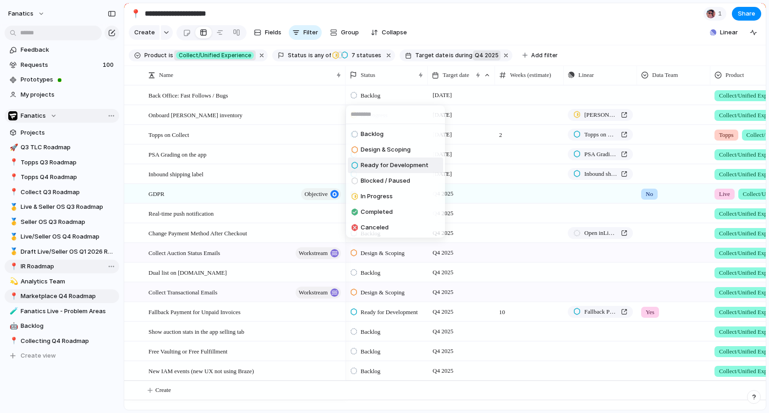
click at [369, 164] on span "Ready for Development" at bounding box center [395, 165] width 68 height 9
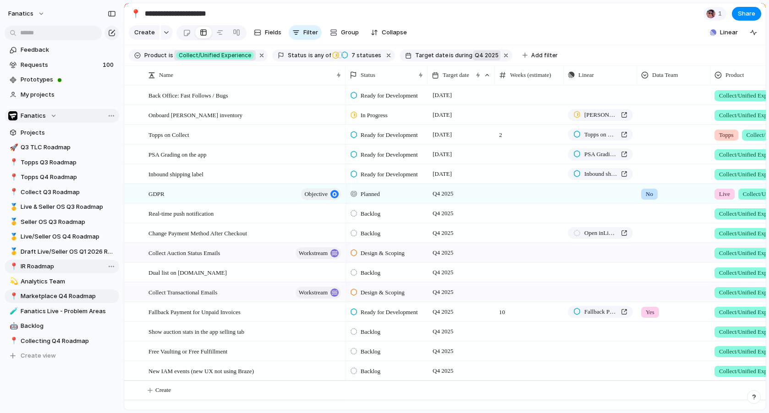
click at [381, 134] on span "Ready for Development" at bounding box center [389, 135] width 57 height 9
click at [499, 134] on span "2" at bounding box center [529, 133] width 68 height 14
click at [504, 136] on span "2" at bounding box center [529, 133] width 68 height 14
click at [501, 137] on input "*" at bounding box center [529, 137] width 68 height 22
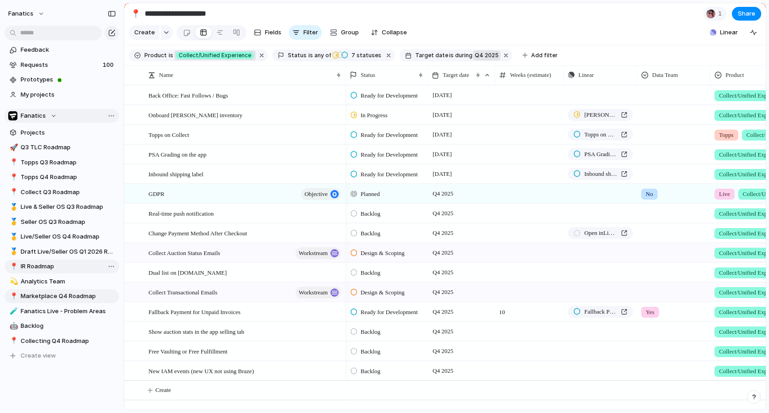
click at [506, 182] on div at bounding box center [529, 173] width 69 height 19
click at [532, 78] on span "Weeks (estimate)" at bounding box center [530, 75] width 41 height 9
click at [521, 112] on span "Hide" at bounding box center [521, 110] width 13 height 9
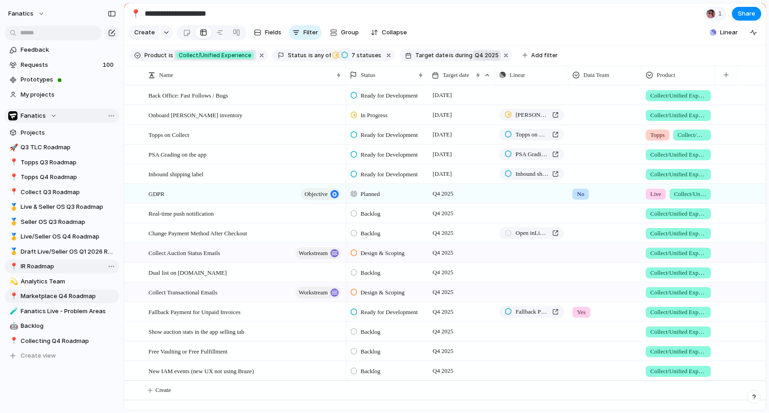
click at [372, 131] on span "Ready for Development" at bounding box center [389, 135] width 57 height 9
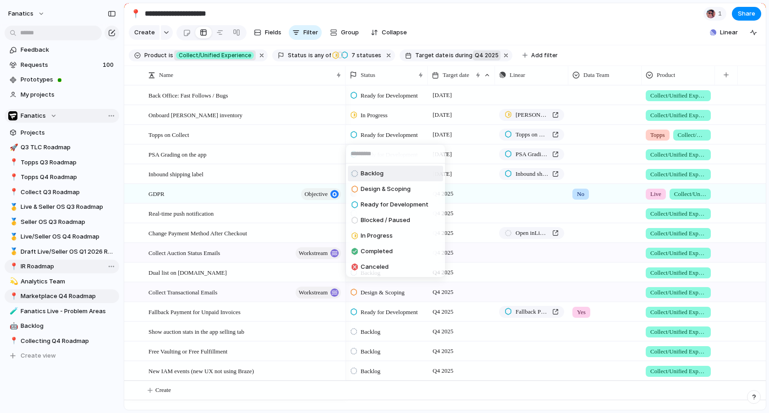
click at [377, 136] on div "Backlog Design & Scoping Ready for Development Blocked / Paused In Progress Com…" at bounding box center [384, 206] width 769 height 413
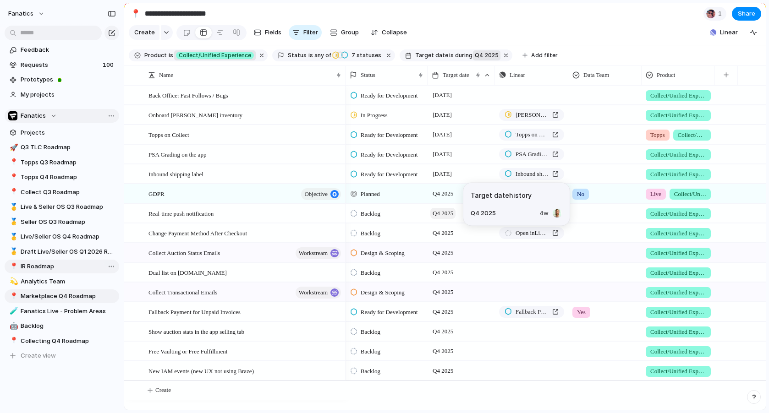
click at [439, 214] on span "Q4 2025" at bounding box center [442, 213] width 25 height 11
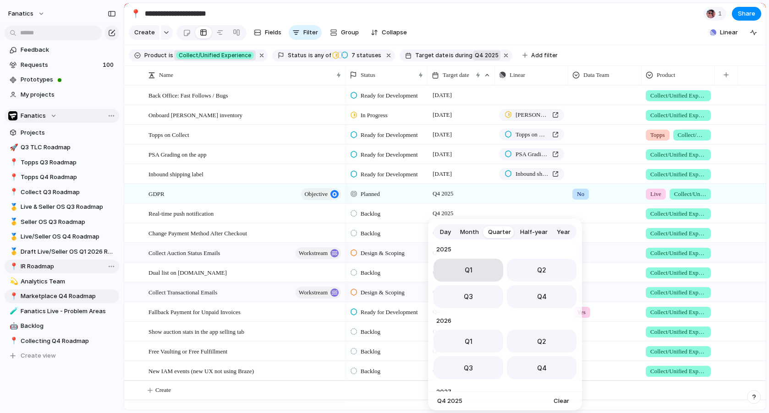
click at [465, 276] on button "Q1" at bounding box center [468, 270] width 70 height 23
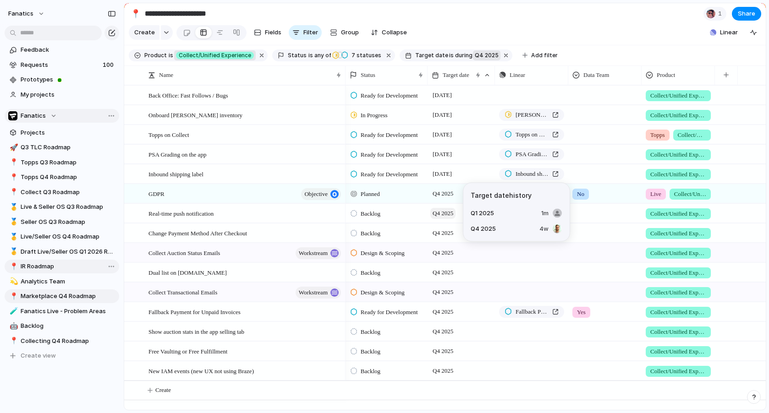
click at [443, 212] on span "Q4 2025" at bounding box center [442, 213] width 25 height 11
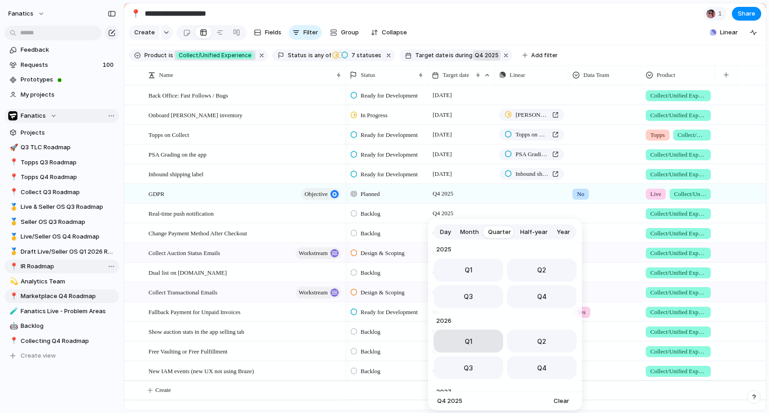
click at [466, 347] on button "Q1" at bounding box center [468, 341] width 70 height 23
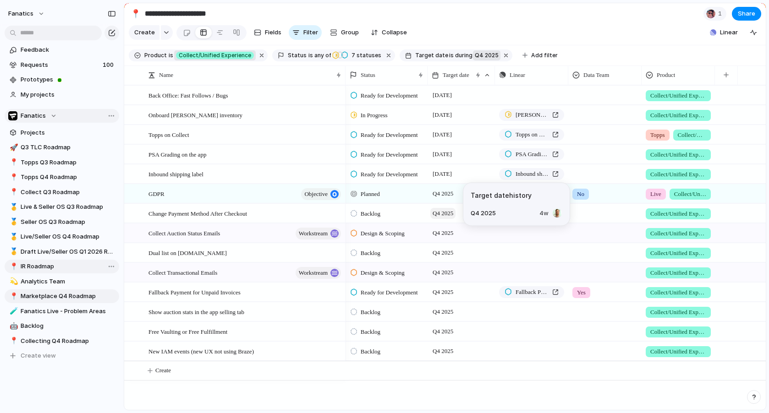
click at [448, 214] on span "Q4 2025" at bounding box center [442, 213] width 25 height 11
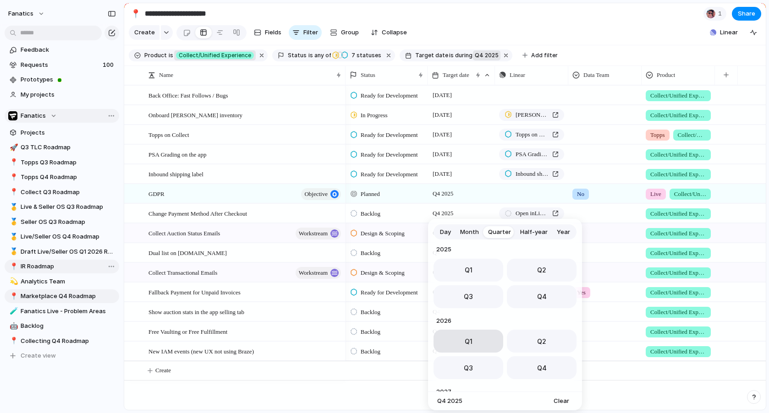
click at [451, 346] on button "Q1" at bounding box center [468, 341] width 70 height 23
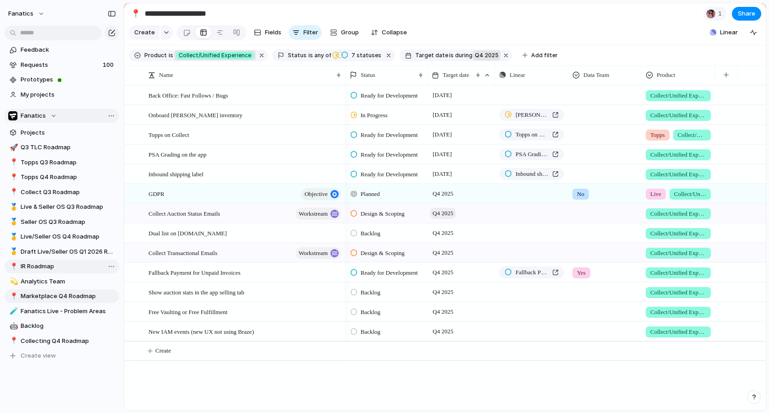
click at [450, 211] on span "Q4 2025" at bounding box center [442, 213] width 25 height 11
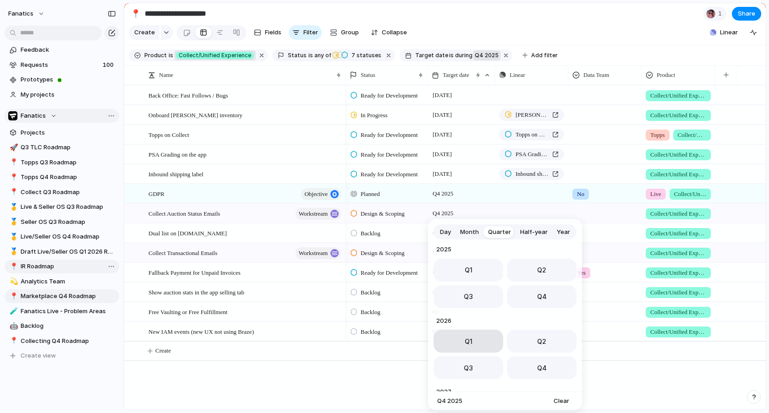
click at [461, 339] on button "Q1" at bounding box center [468, 341] width 70 height 23
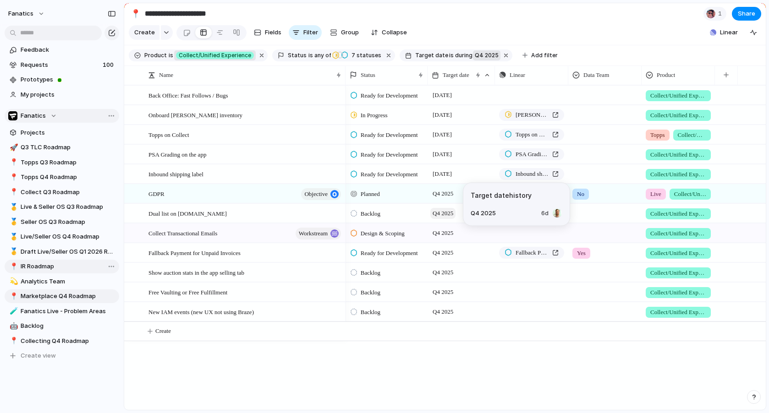
click at [449, 214] on span "Q4 2025" at bounding box center [442, 213] width 25 height 11
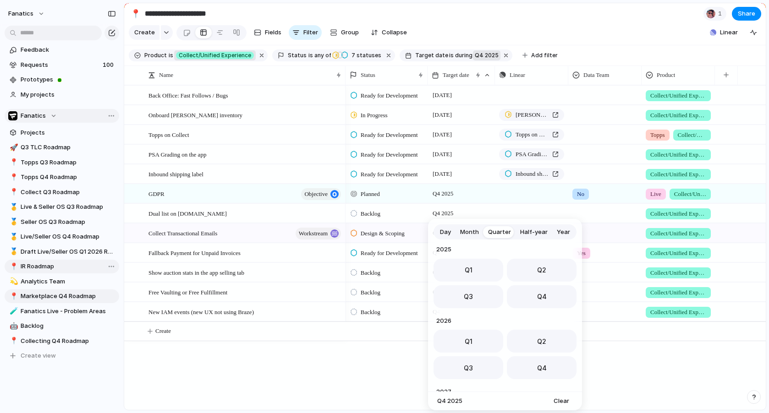
click at [463, 231] on span "Month" at bounding box center [469, 232] width 19 height 9
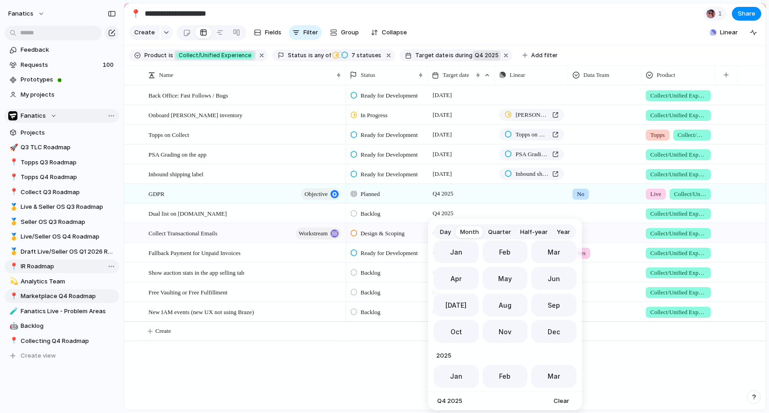
scroll to position [252, 0]
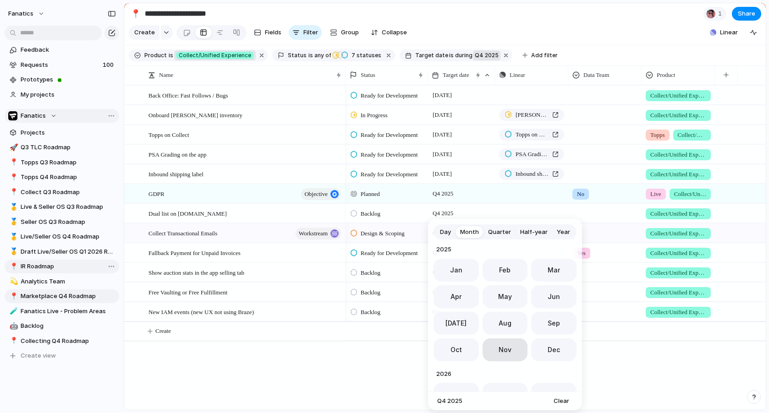
click at [496, 352] on button "Nov" at bounding box center [504, 350] width 45 height 23
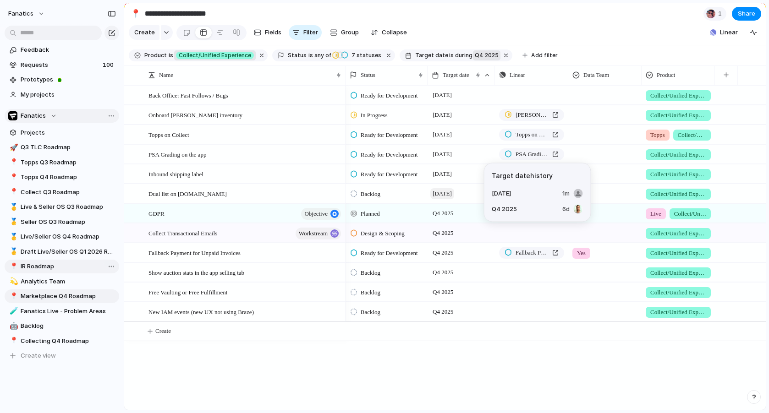
click at [454, 195] on span "[DATE]" at bounding box center [442, 193] width 24 height 11
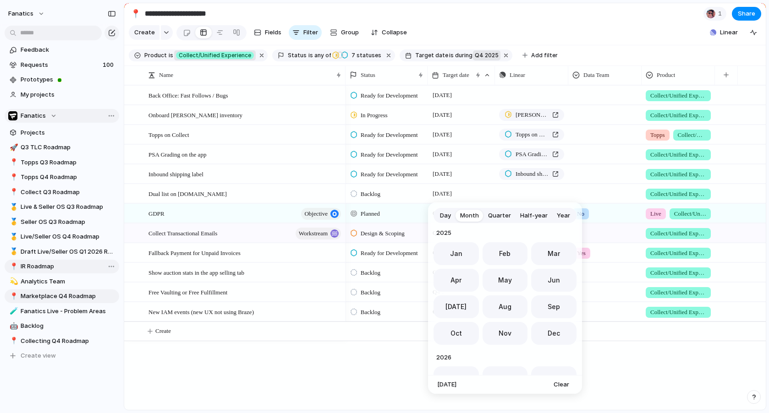
click at [445, 215] on span "Day" at bounding box center [445, 215] width 11 height 9
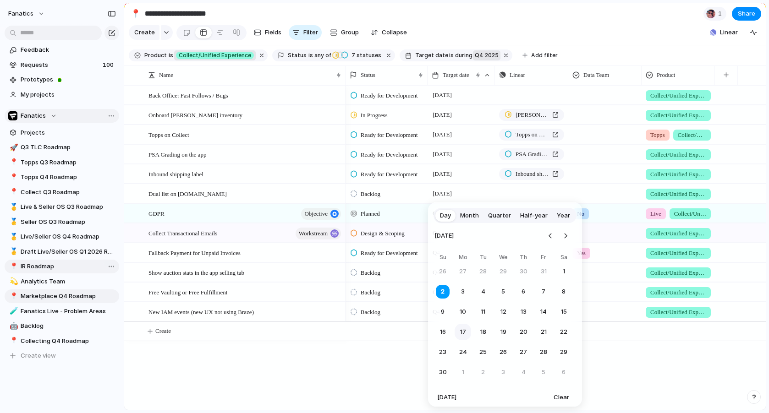
click at [463, 333] on button "17" at bounding box center [463, 332] width 16 height 16
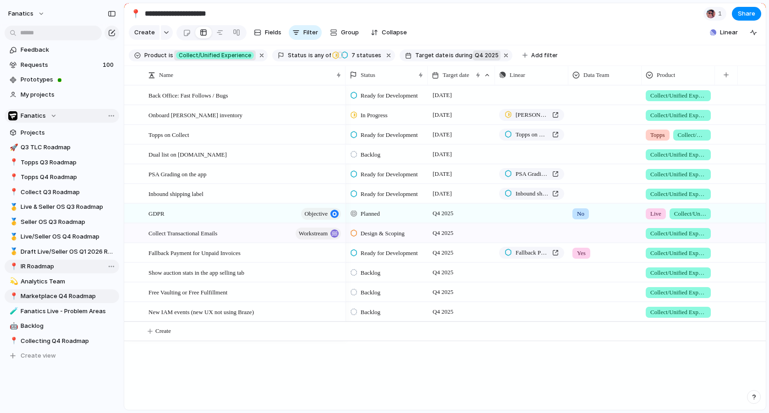
click at [590, 155] on div at bounding box center [605, 152] width 72 height 15
click at [585, 195] on span "Yes" at bounding box center [584, 192] width 11 height 9
click at [590, 132] on div at bounding box center [605, 133] width 72 height 15
click at [583, 171] on span "Yes" at bounding box center [584, 172] width 11 height 9
click at [585, 115] on div at bounding box center [605, 113] width 72 height 15
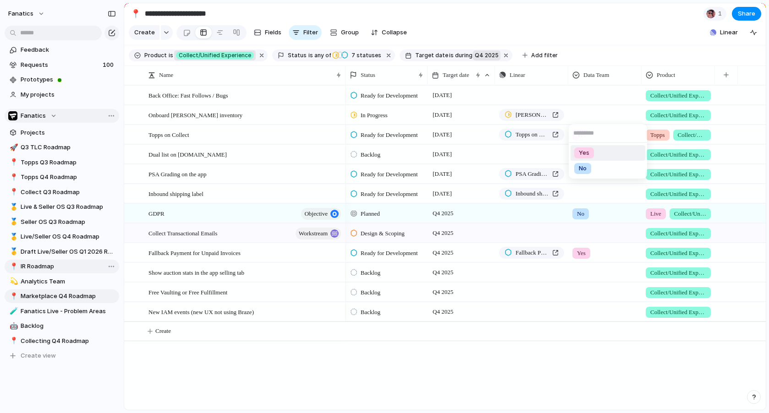
click at [582, 153] on span "Yes" at bounding box center [584, 152] width 11 height 9
click at [578, 171] on div at bounding box center [605, 172] width 72 height 15
click at [583, 216] on span "Yes" at bounding box center [584, 212] width 11 height 9
click at [583, 175] on span "Yes" at bounding box center [581, 174] width 9 height 9
click at [585, 208] on span "Yes" at bounding box center [584, 212] width 11 height 9
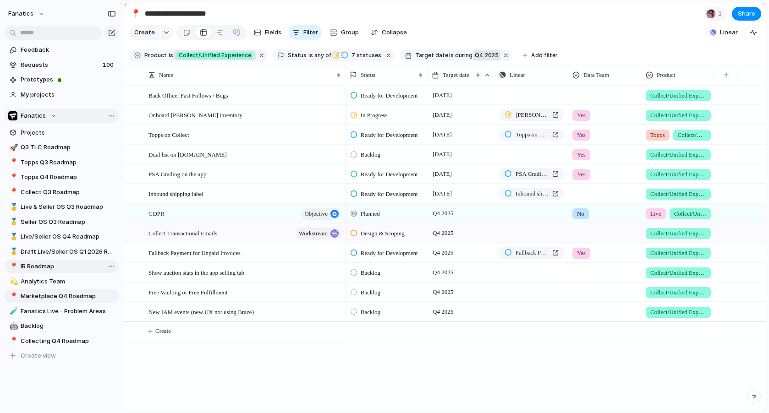
click at [586, 190] on div at bounding box center [605, 192] width 72 height 15
click at [579, 226] on li "Yes" at bounding box center [607, 232] width 75 height 16
click at [583, 173] on span "Yes" at bounding box center [581, 174] width 9 height 9
click at [584, 226] on span "No" at bounding box center [583, 227] width 8 height 9
click at [585, 195] on span "Yes" at bounding box center [581, 194] width 9 height 9
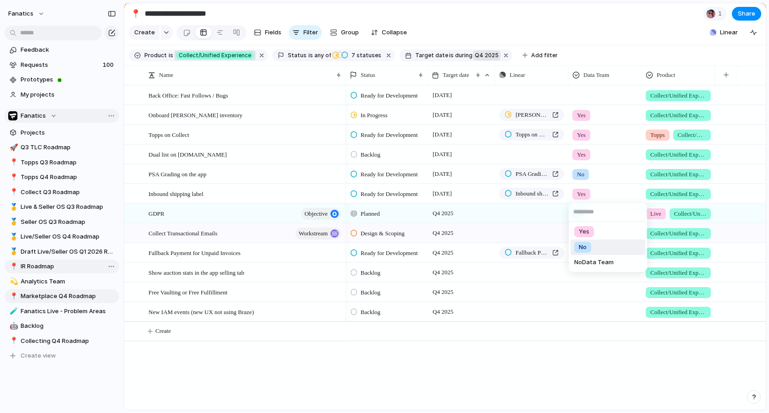
click at [580, 249] on span "No" at bounding box center [583, 247] width 8 height 9
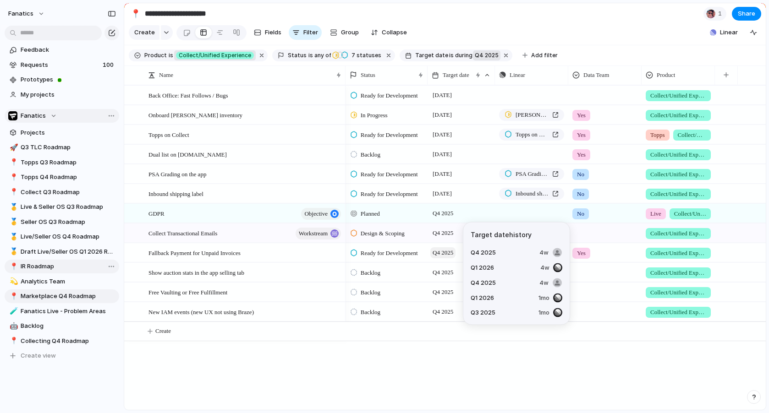
click at [442, 251] on span "Q4 2025" at bounding box center [442, 252] width 25 height 11
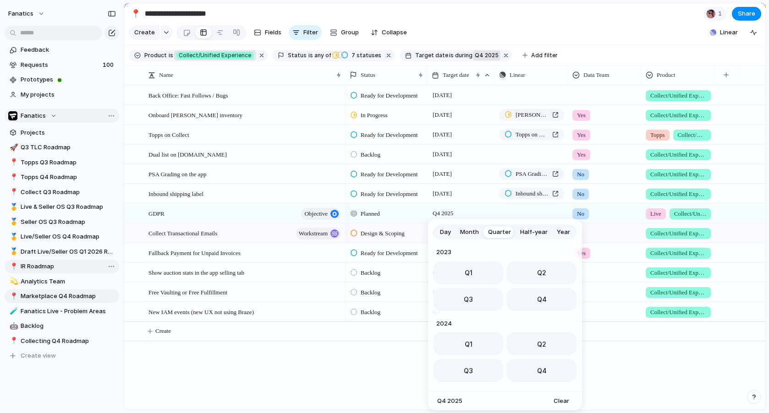
scroll to position [145, 0]
click at [444, 231] on span "Day" at bounding box center [445, 232] width 11 height 9
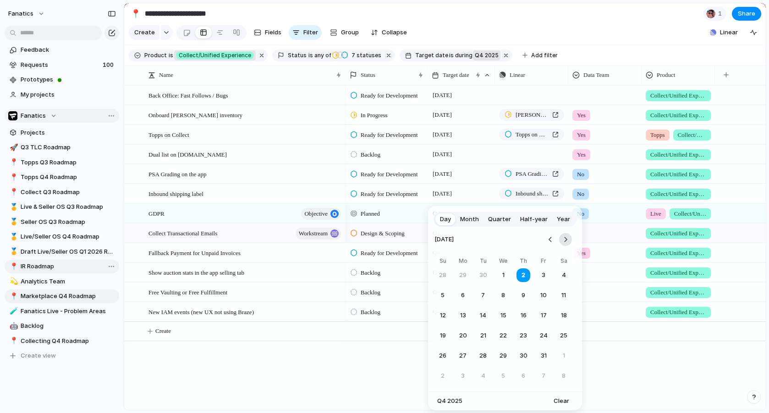
click at [564, 240] on button "Go to the Next Month" at bounding box center [565, 239] width 13 height 13
click at [460, 314] on button "15" at bounding box center [463, 315] width 16 height 16
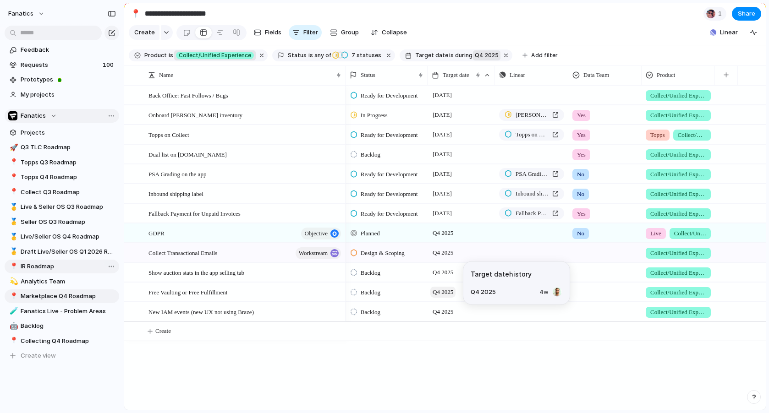
click at [449, 290] on span "Q4 2025" at bounding box center [442, 292] width 25 height 11
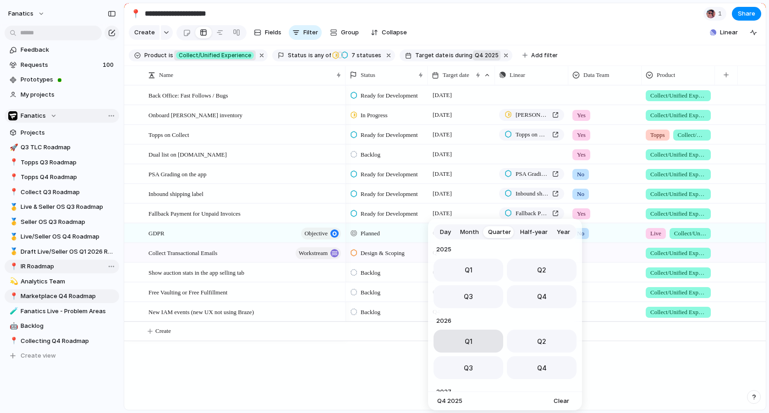
click at [457, 345] on button "Q1" at bounding box center [468, 341] width 70 height 23
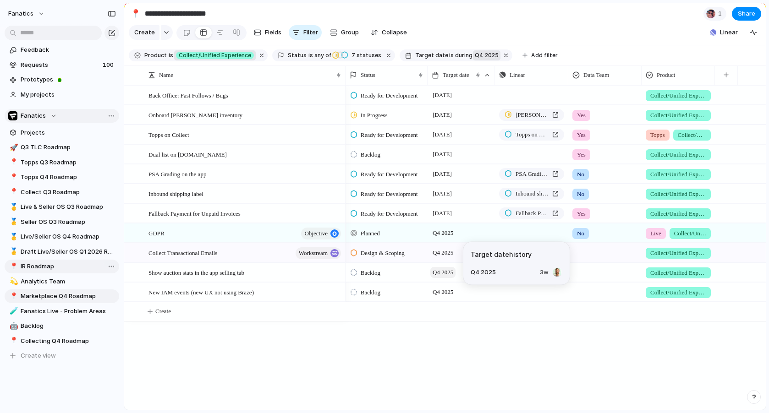
click at [440, 272] on span "Q4 2025" at bounding box center [442, 272] width 25 height 11
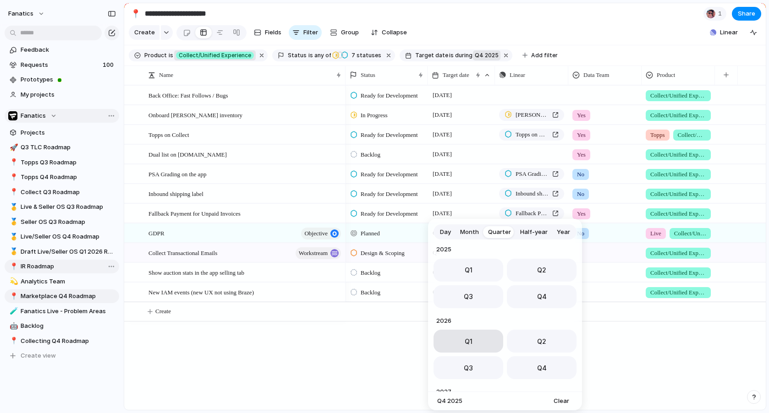
click at [461, 338] on button "Q1" at bounding box center [468, 341] width 70 height 23
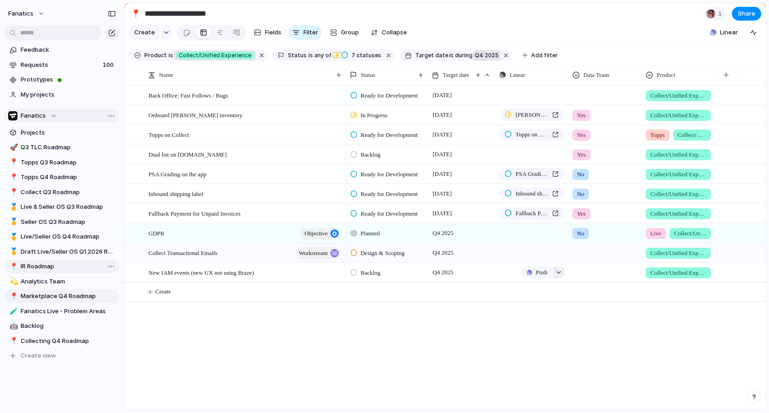
click at [560, 271] on div "button" at bounding box center [558, 273] width 6 height 4
click at [466, 337] on div "Projects Issues Change Sold Items filter on Web Inform users that ACH take 3 da…" at bounding box center [384, 206] width 769 height 413
click at [536, 269] on span "Push" at bounding box center [541, 272] width 11 height 9
click at [527, 287] on li "Project" at bounding box center [540, 294] width 52 height 15
click at [499, 294] on input "***" at bounding box center [534, 294] width 78 height 18
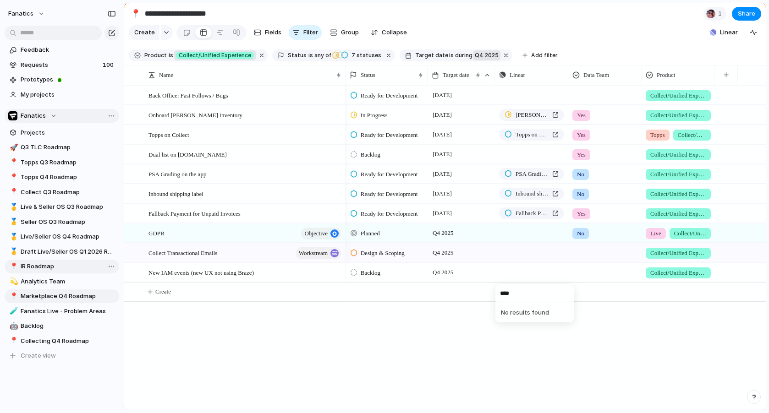
click at [499, 294] on input "***" at bounding box center [534, 294] width 78 height 18
type input "*"
click at [537, 273] on span "New IAM events (new UX not using Braze)" at bounding box center [531, 272] width 33 height 9
click at [506, 272] on div at bounding box center [507, 272] width 7 height 8
click at [532, 272] on span "New IAM events (new UX not using Braze)" at bounding box center [531, 272] width 33 height 9
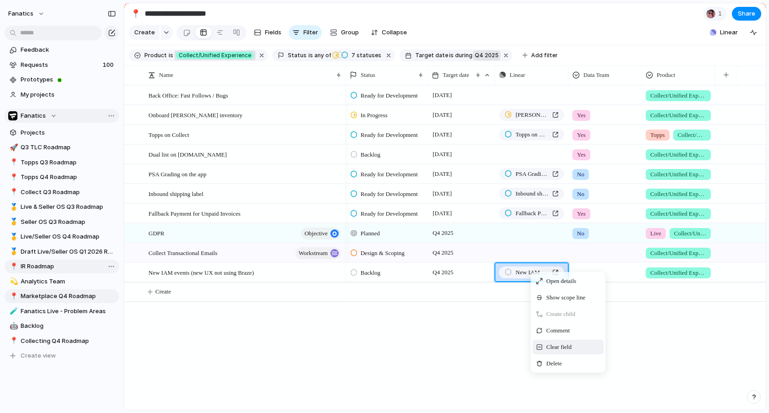
click at [554, 347] on span "Clear field" at bounding box center [558, 347] width 25 height 9
click at [559, 273] on div "button" at bounding box center [558, 273] width 6 height 4
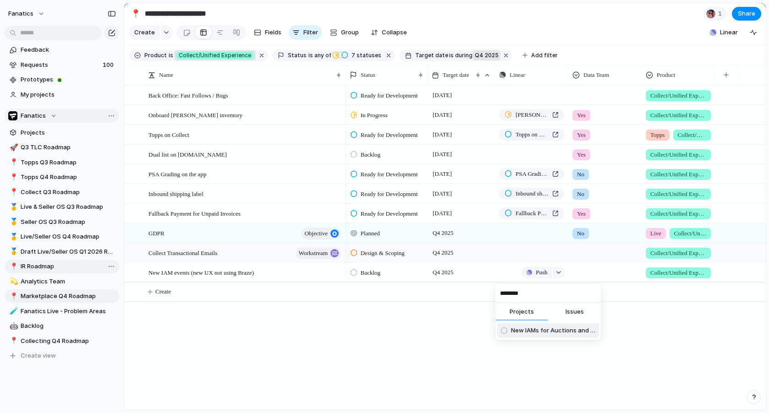
type input "********"
click at [538, 333] on span "New IAMs for Auctions and Buy Now" at bounding box center [553, 330] width 84 height 9
click at [520, 271] on span "New IAMs for Auctions and Buy Now" at bounding box center [531, 272] width 33 height 9
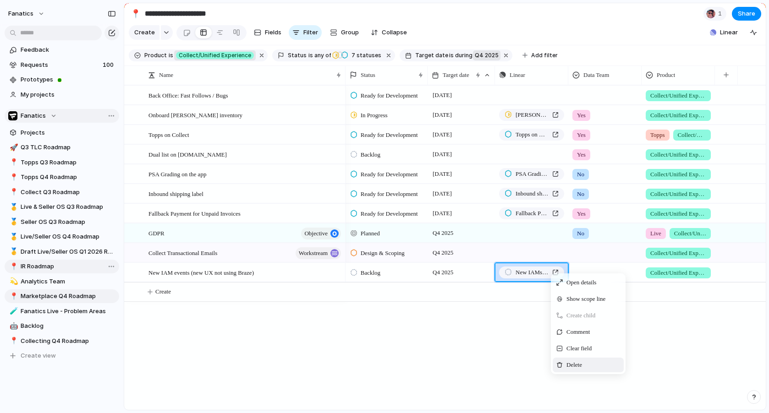
click at [566, 367] on span "Delete" at bounding box center [574, 365] width 16 height 9
click at [554, 350] on div "Clear field" at bounding box center [576, 348] width 71 height 15
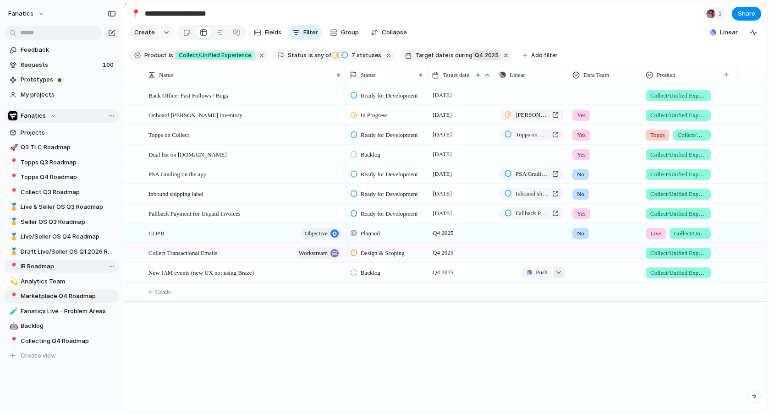
click at [559, 272] on div "button" at bounding box center [558, 273] width 6 height 4
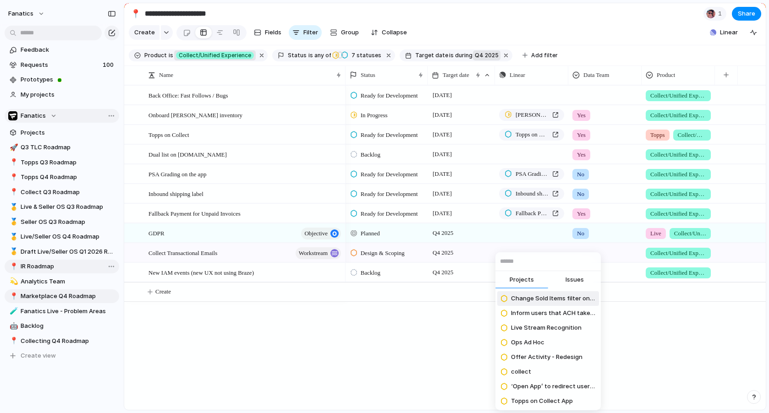
click at [575, 278] on span "Issues" at bounding box center [574, 279] width 18 height 9
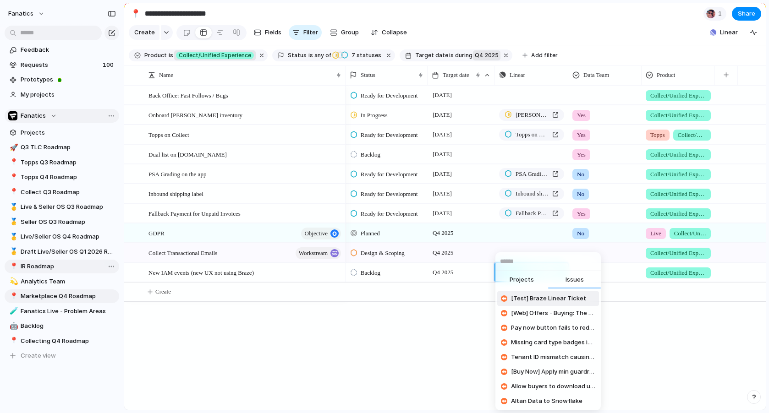
click at [548, 271] on button "Issues" at bounding box center [574, 280] width 53 height 18
click at [553, 258] on input "text" at bounding box center [547, 261] width 105 height 18
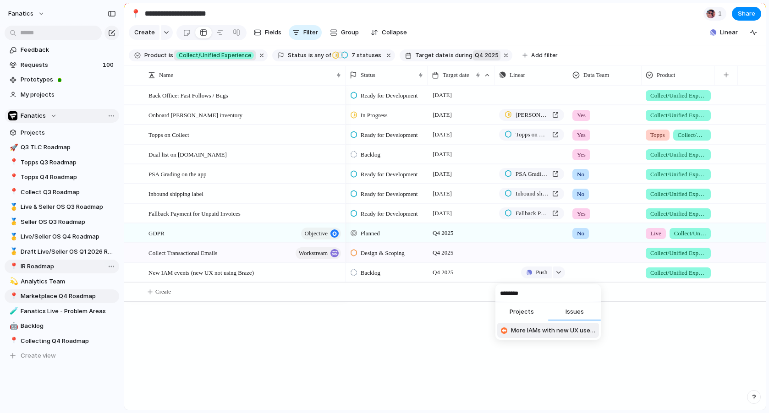
type input "********"
click at [555, 329] on span "More IAMs with new UX used for offers notifications" at bounding box center [553, 330] width 84 height 9
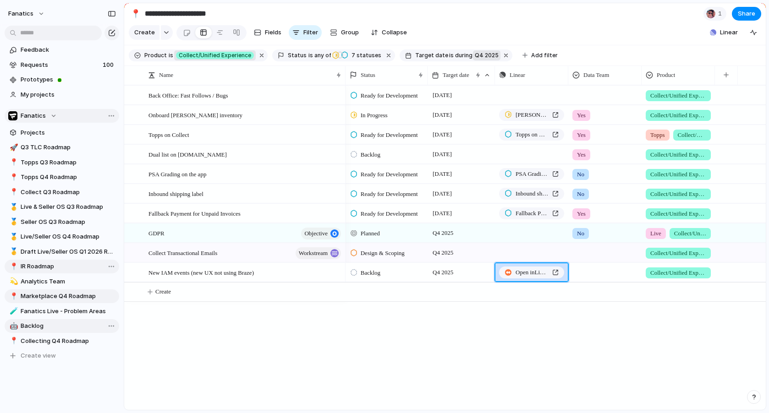
click at [53, 327] on span "Backlog" at bounding box center [68, 326] width 95 height 9
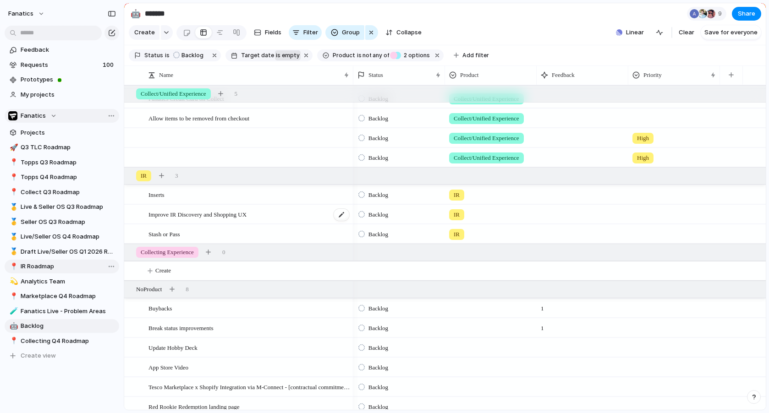
scroll to position [61, 0]
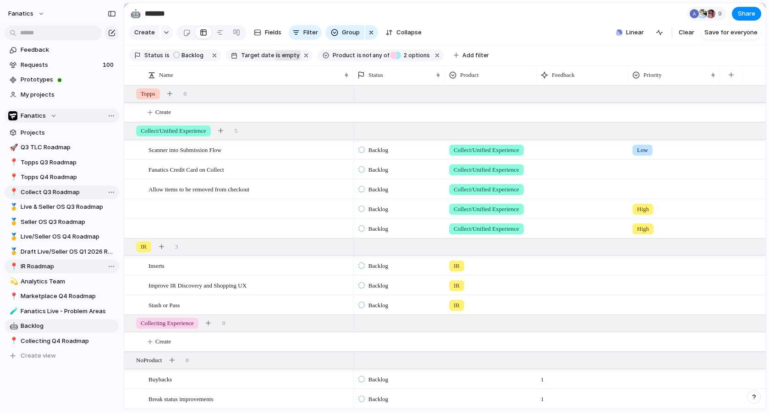
click at [55, 192] on span "Collect Q3 Roadmap" at bounding box center [68, 192] width 95 height 9
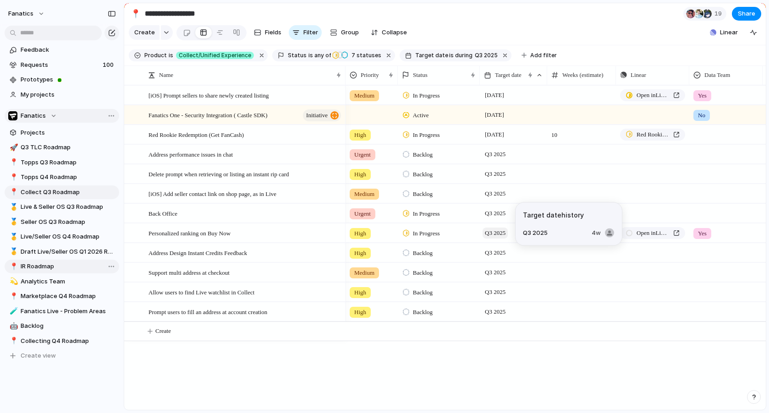
click at [492, 235] on span "Q3 2025" at bounding box center [494, 233] width 25 height 11
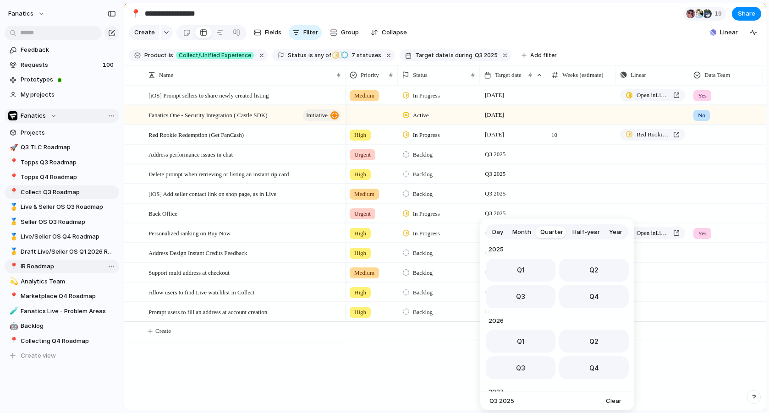
click at [499, 231] on span "Day" at bounding box center [497, 232] width 11 height 9
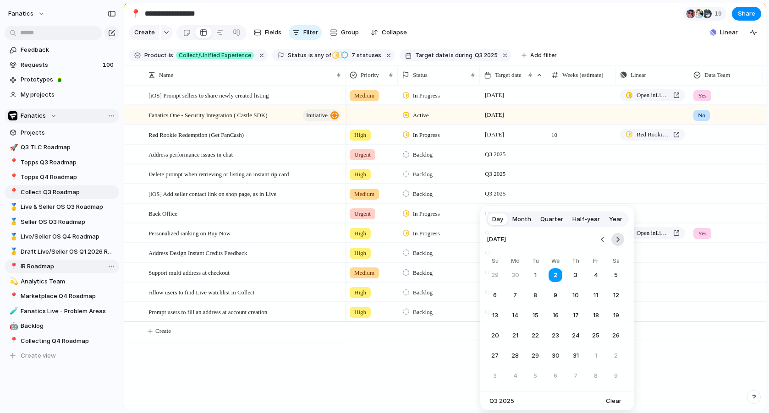
click at [619, 240] on button "Go to the Next Month" at bounding box center [617, 239] width 13 height 13
click at [513, 293] on button "6" at bounding box center [515, 295] width 16 height 16
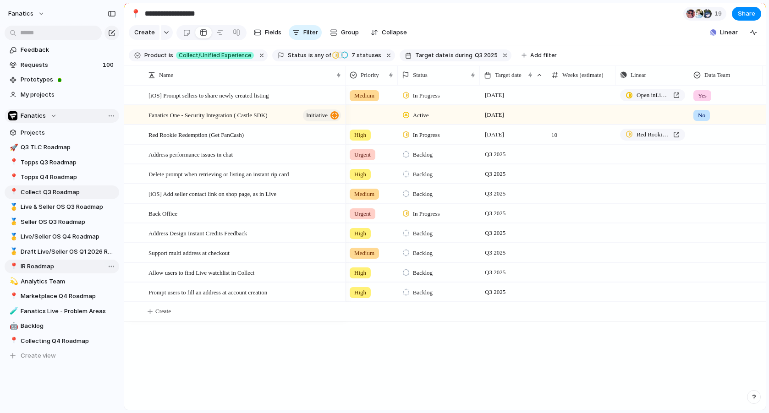
click at [41, 268] on span "IR Roadmap" at bounding box center [68, 266] width 95 height 9
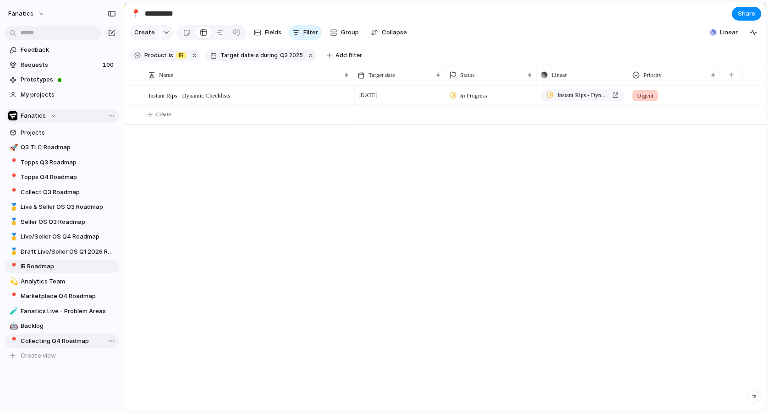
click at [63, 342] on span "Collecting Q4 Roadmap" at bounding box center [68, 341] width 95 height 9
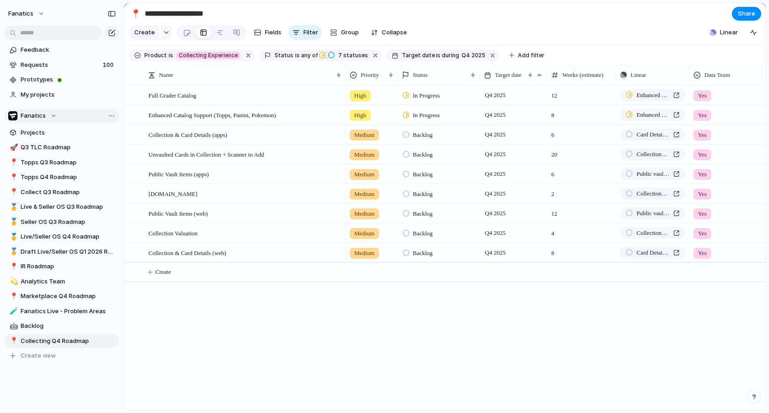
click at [421, 213] on span "Backlog" at bounding box center [423, 213] width 20 height 9
click at [351, 334] on div "Backlog Design & Scoping Ready for Development Blocked / Paused In Progress Com…" at bounding box center [384, 206] width 769 height 413
click at [646, 94] on span "Enhanced Catalog Support (Topps, Panini, Pokemon)" at bounding box center [652, 95] width 33 height 9
click at [641, 118] on span "Enhanced Catalog Support (Topps, Panini, Pokemon)" at bounding box center [652, 114] width 33 height 9
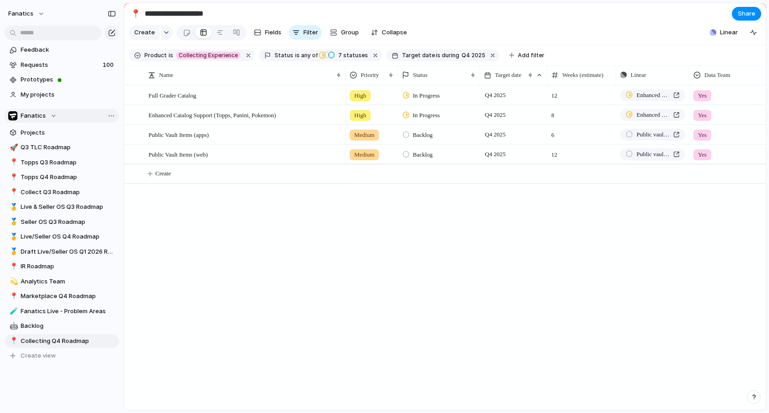
click at [427, 133] on span "Backlog" at bounding box center [423, 135] width 20 height 9
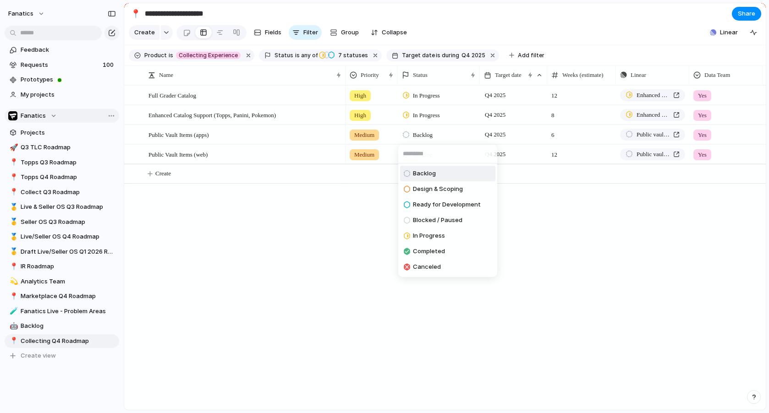
click at [315, 271] on div "Backlog Design & Scoping Ready for Development Blocked / Paused In Progress Com…" at bounding box center [384, 206] width 769 height 413
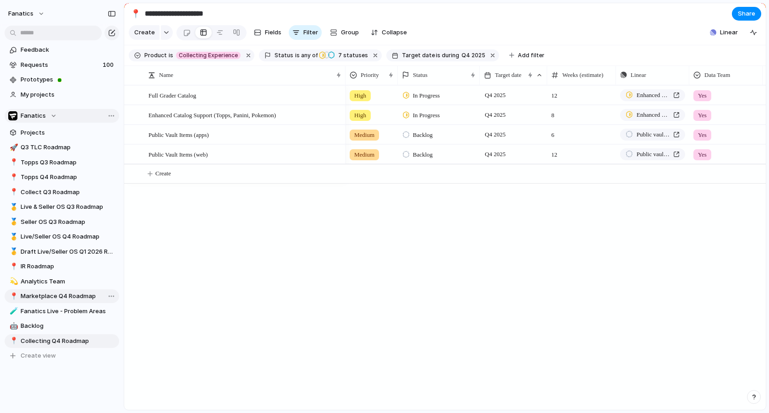
click at [54, 296] on span "Marketplace Q4 Roadmap" at bounding box center [68, 296] width 95 height 9
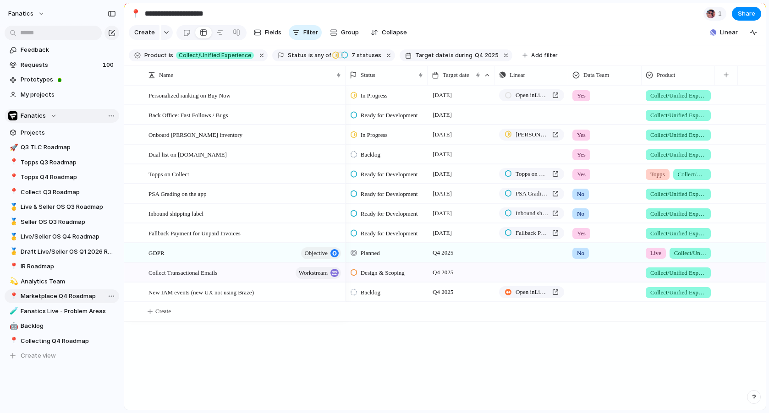
type input "**********"
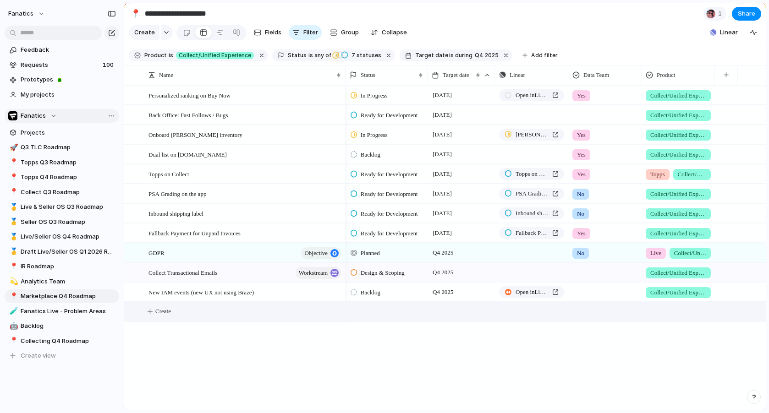
click at [164, 312] on span "Create" at bounding box center [163, 311] width 16 height 9
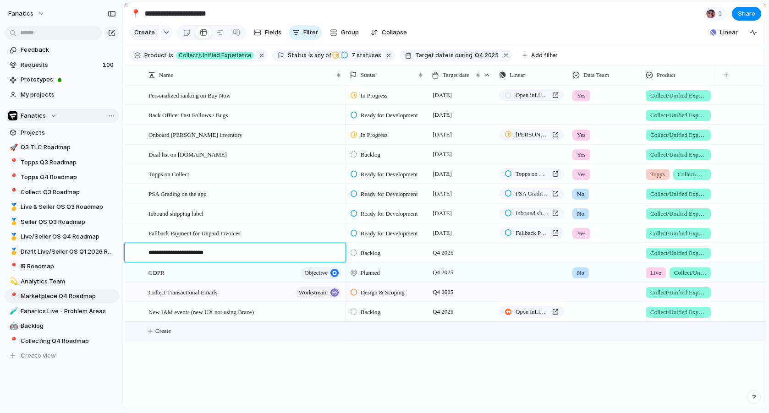
type textarea "**********"
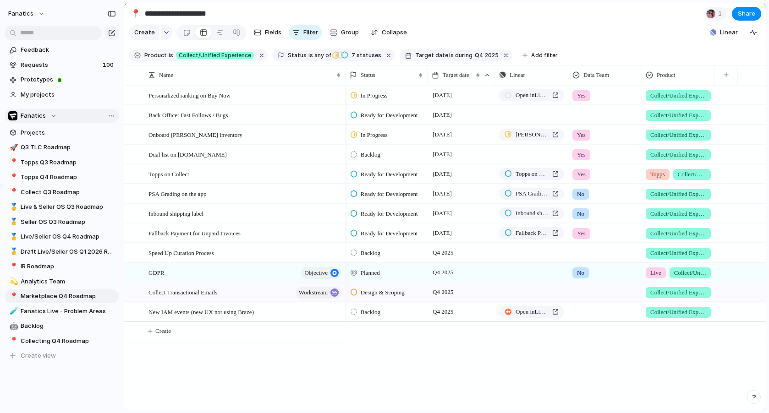
click at [371, 254] on span "Backlog" at bounding box center [371, 253] width 20 height 9
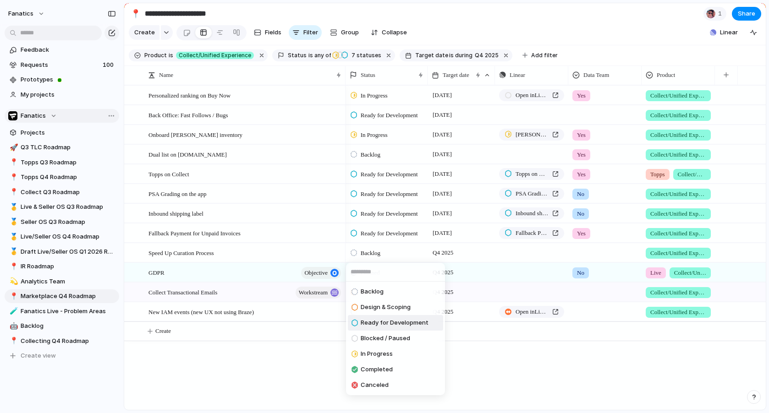
click at [360, 325] on div "Ready for Development" at bounding box center [389, 323] width 77 height 11
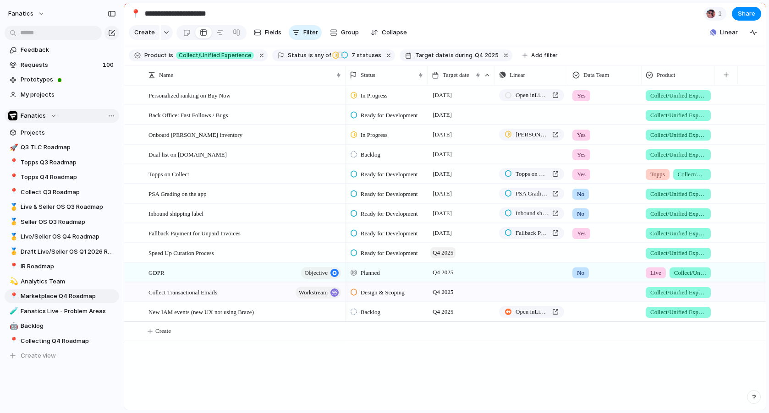
click at [445, 253] on span "Q4 2025" at bounding box center [442, 252] width 25 height 11
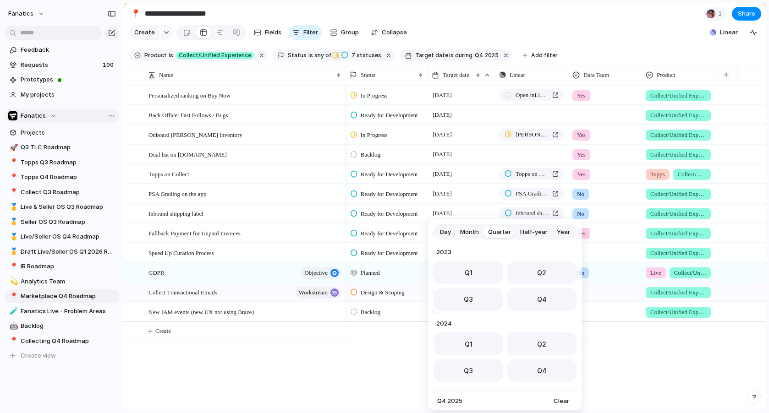
scroll to position [145, 0]
click at [439, 230] on button "Day" at bounding box center [445, 232] width 20 height 15
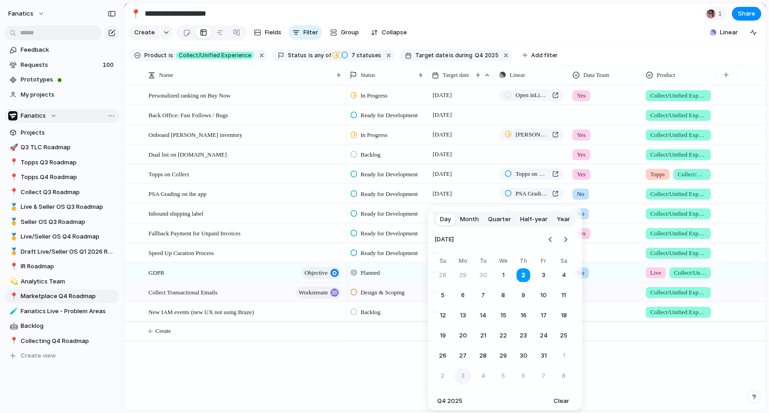
click at [465, 378] on button "3" at bounding box center [463, 376] width 16 height 16
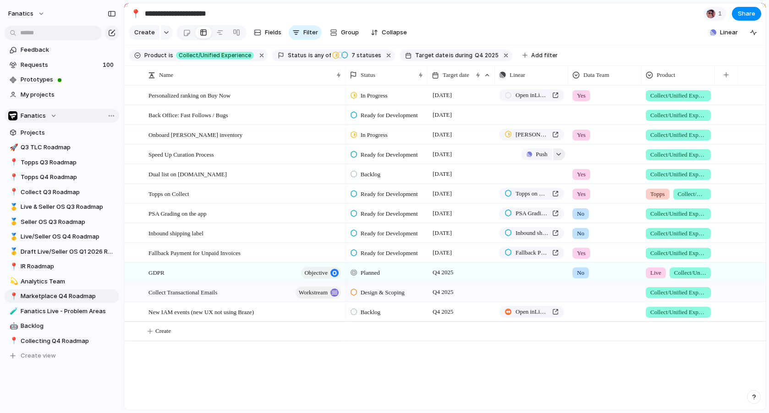
click at [558, 155] on div "button" at bounding box center [558, 155] width 6 height 4
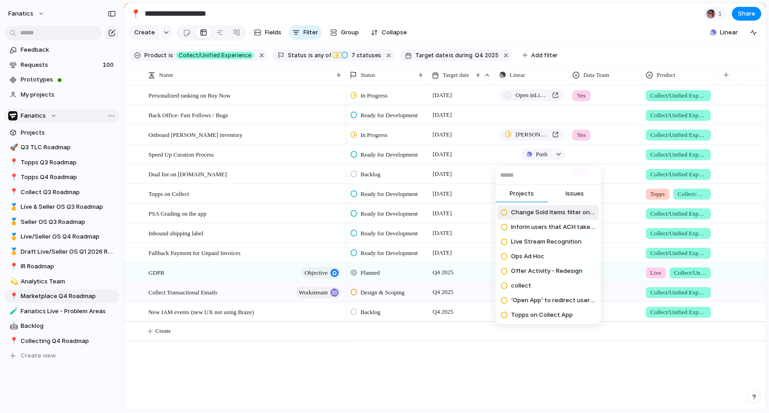
click at [575, 191] on span "Issues" at bounding box center [574, 193] width 18 height 9
click at [548, 176] on input "text" at bounding box center [547, 175] width 105 height 18
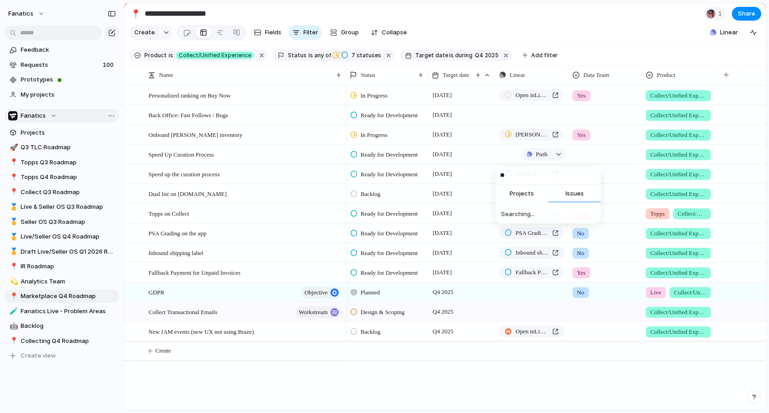
type input "*"
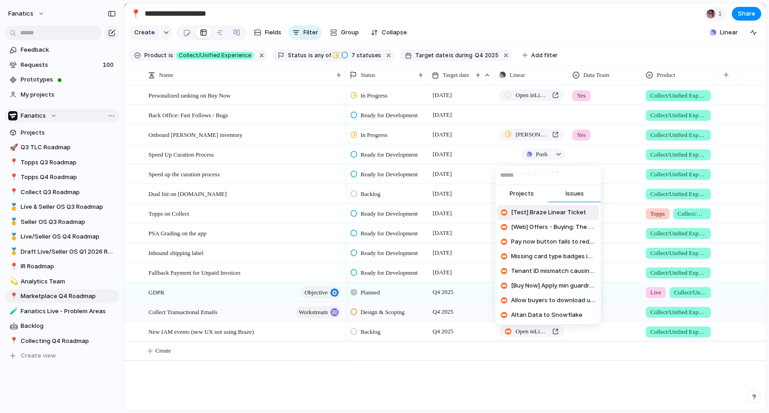
click at [225, 176] on div "Projects Issues [Test] Braze Linear Ticket [Web] Offers - Buying: The "Pay Now"…" at bounding box center [384, 206] width 769 height 413
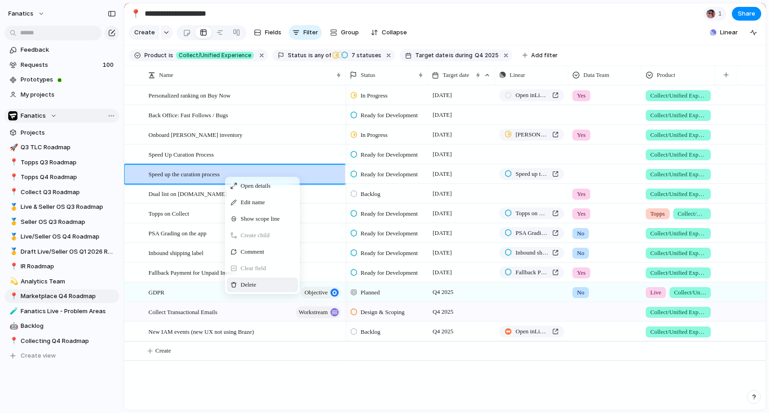
click at [242, 286] on span "Delete" at bounding box center [249, 284] width 16 height 9
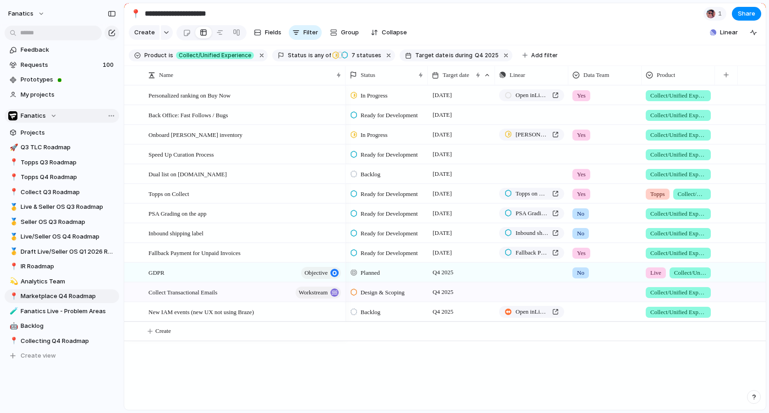
click at [322, 369] on div "Personalized ranking on Buy Now Back Office: Fast Follows / Bugs Onboard [PERSO…" at bounding box center [444, 247] width 641 height 325
click at [292, 375] on div "Personalized ranking on Buy Now Back Office: Fast Follows / Bugs Onboard [PERSO…" at bounding box center [444, 247] width 641 height 325
click at [560, 172] on div "button" at bounding box center [558, 174] width 6 height 4
type input "*****"
click at [526, 234] on span "[DOMAIN_NAME] integration" at bounding box center [551, 232] width 81 height 9
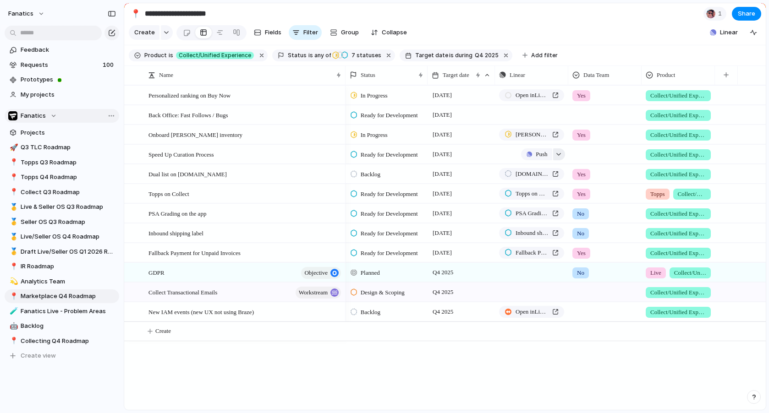
click at [558, 153] on div "button" at bounding box center [558, 155] width 6 height 4
type input "********"
click at [558, 213] on span "Speed up the curation process" at bounding box center [553, 212] width 84 height 9
click at [369, 172] on span "Backlog" at bounding box center [371, 174] width 20 height 9
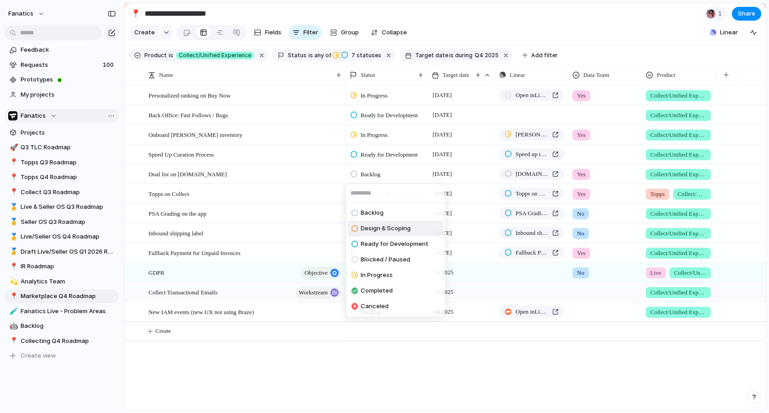
click at [370, 228] on span "Design & Scoping" at bounding box center [386, 228] width 50 height 9
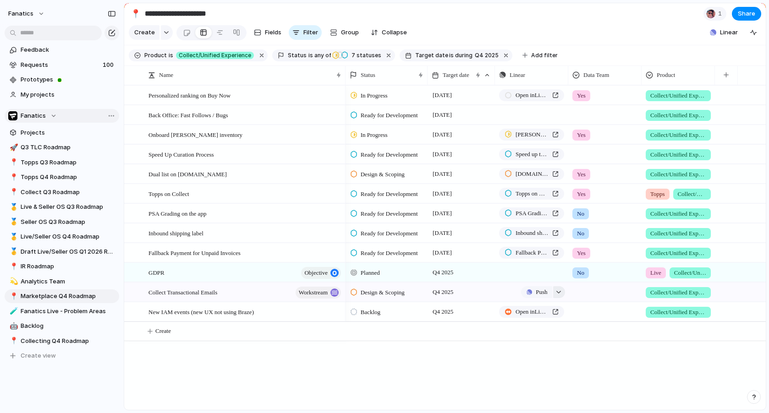
click at [557, 291] on div "button" at bounding box center [558, 292] width 6 height 4
type input "**********"
click at [527, 351] on span "Improve the Braze Setup" at bounding box center [547, 350] width 72 height 9
click at [584, 290] on div at bounding box center [605, 290] width 72 height 15
click at [584, 329] on span "Yes" at bounding box center [584, 330] width 11 height 9
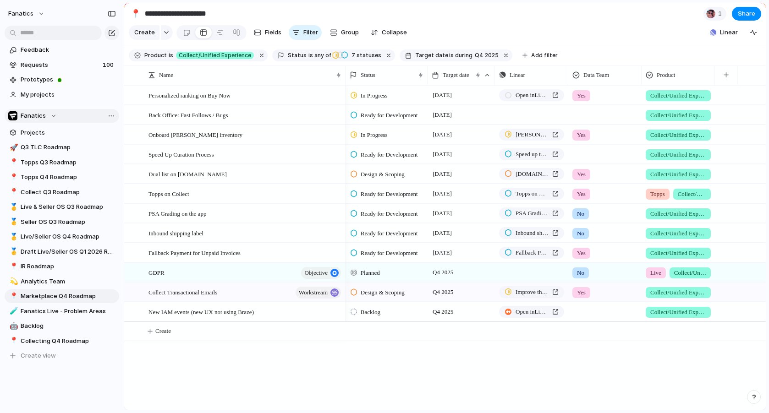
click at [658, 290] on span "Collect/Unified Experience" at bounding box center [678, 292] width 56 height 9
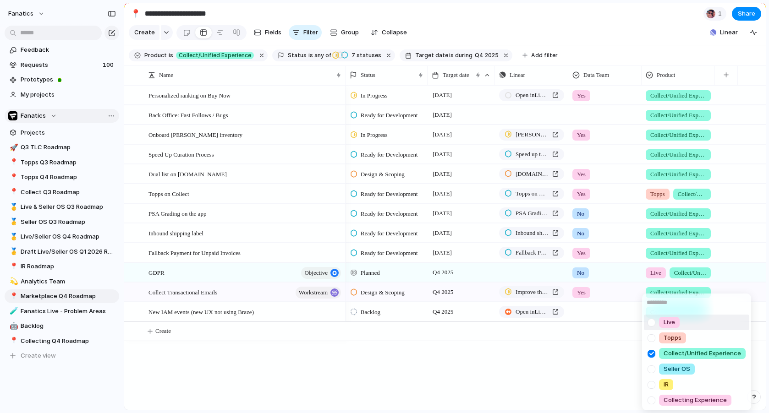
click at [650, 323] on div at bounding box center [651, 323] width 16 height 16
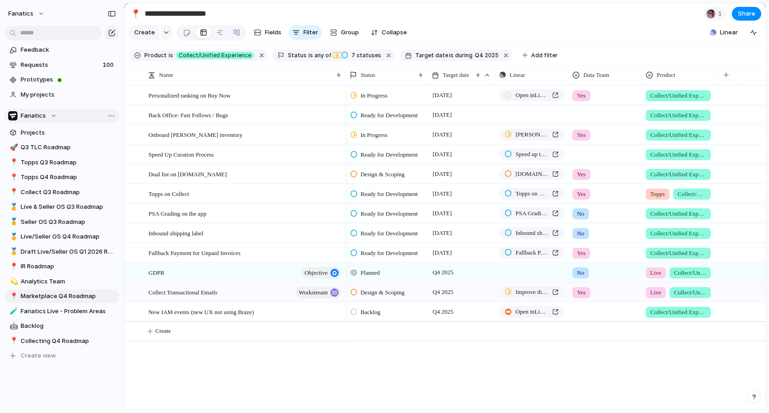
click at [600, 356] on div "Live Topps Collect/Unified Experience Seller OS IR Collecting Experience" at bounding box center [384, 206] width 769 height 413
click at [659, 293] on span "Live" at bounding box center [655, 292] width 11 height 9
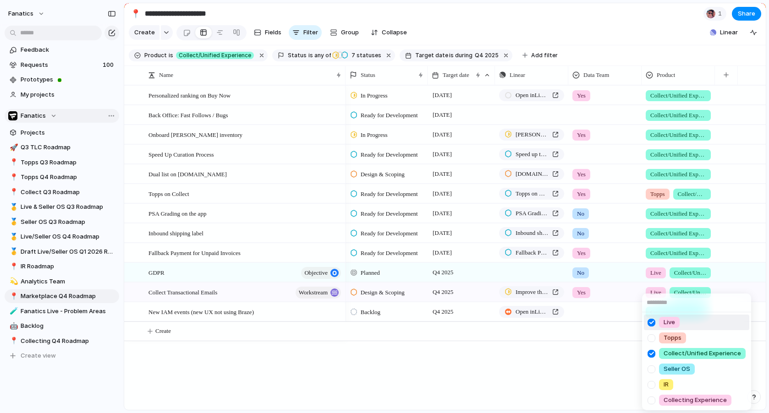
click at [651, 320] on div at bounding box center [651, 323] width 16 height 16
click at [593, 368] on div "Live Topps Collect/Unified Experience Seller OS IR Collecting Experience" at bounding box center [384, 206] width 769 height 413
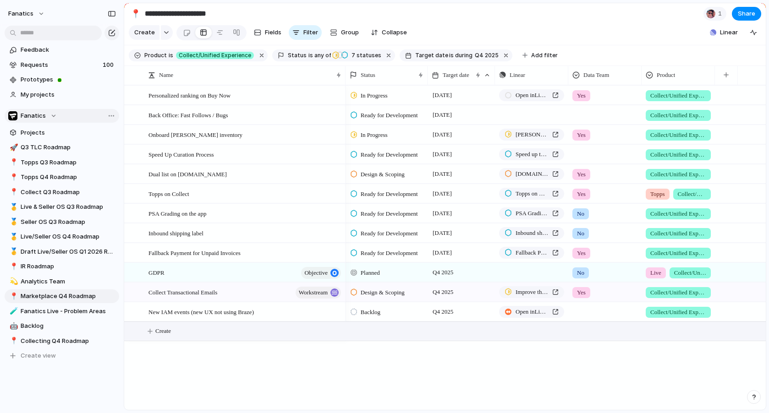
click at [164, 332] on span "Create" at bounding box center [163, 331] width 16 height 9
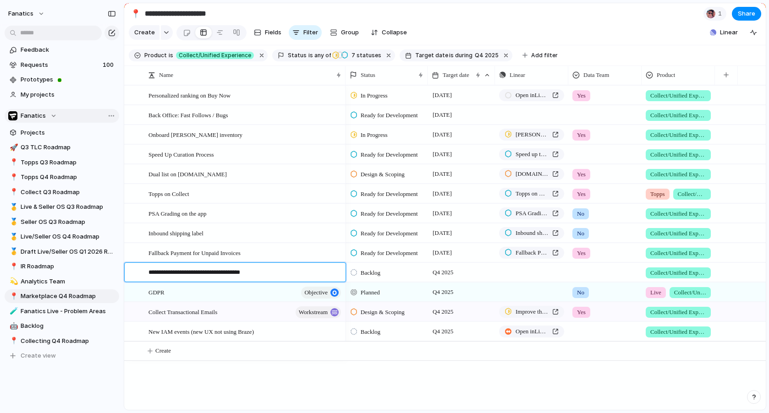
type textarea "**********"
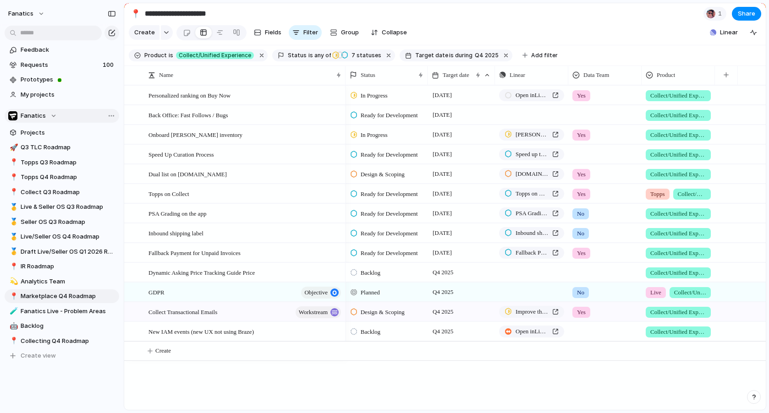
click at [375, 273] on span "Backlog" at bounding box center [371, 273] width 20 height 9
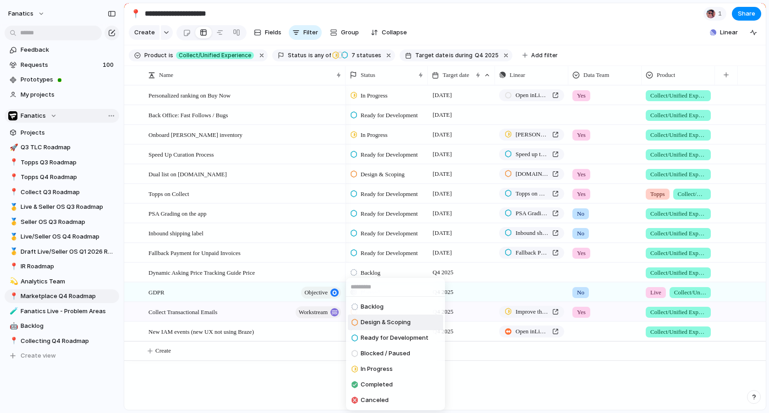
click at [375, 329] on li "Design & Scoping" at bounding box center [395, 323] width 95 height 16
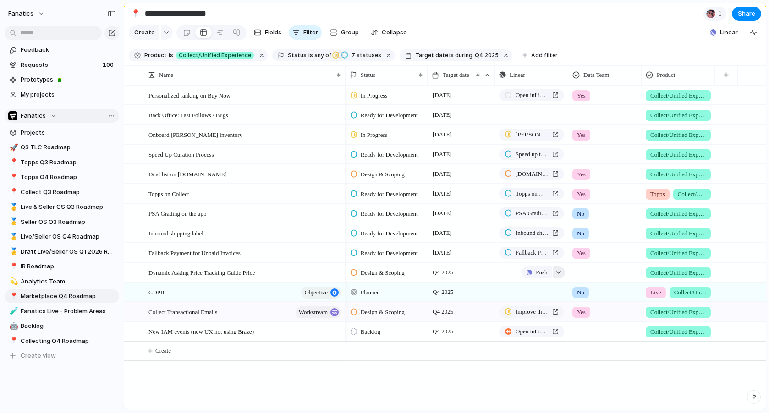
click at [559, 273] on div "button" at bounding box center [558, 273] width 6 height 4
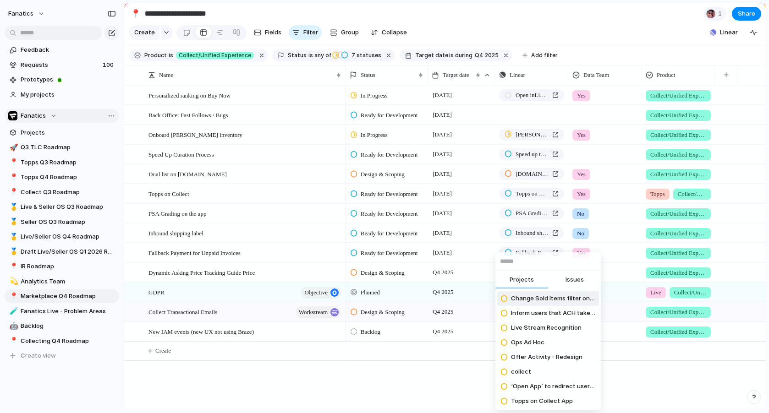
click at [572, 283] on span "Issues" at bounding box center [574, 279] width 18 height 9
click at [541, 263] on input "text" at bounding box center [547, 261] width 105 height 18
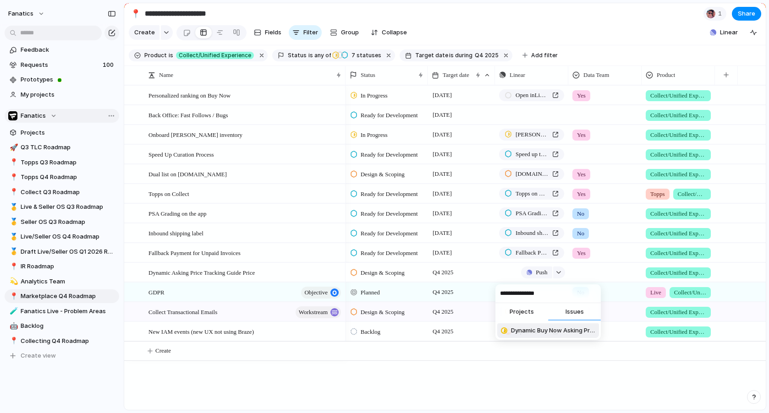
type input "**********"
click at [525, 333] on span "Dynamic Buy Now Asking Price that Tracks Guide Price (Design)" at bounding box center [553, 330] width 84 height 9
click at [377, 193] on span "Ready for Development" at bounding box center [389, 194] width 57 height 9
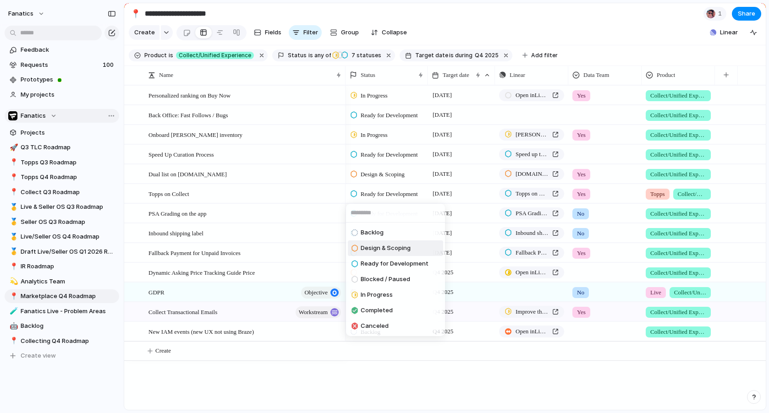
click at [371, 248] on span "Design & Scoping" at bounding box center [386, 248] width 50 height 9
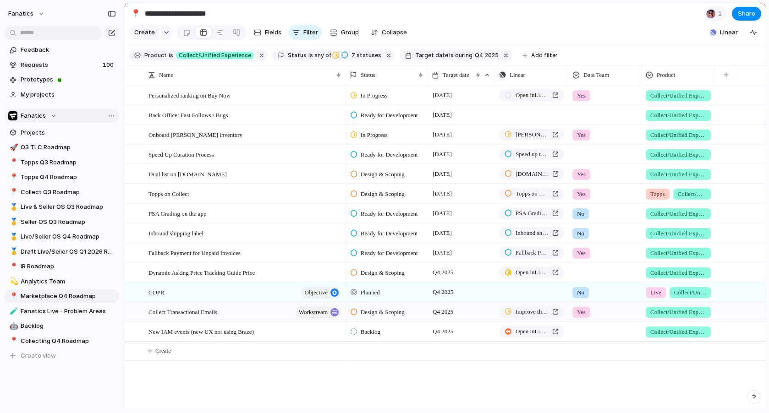
click at [365, 251] on span "Ready for Development" at bounding box center [389, 253] width 57 height 9
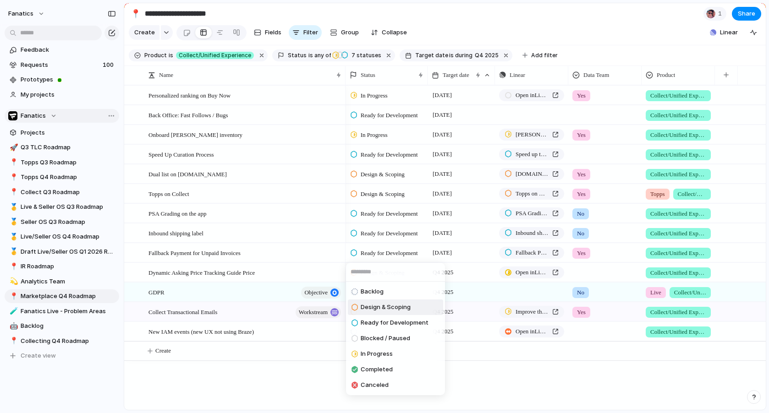
click at [362, 308] on span "Design & Scoping" at bounding box center [386, 307] width 50 height 9
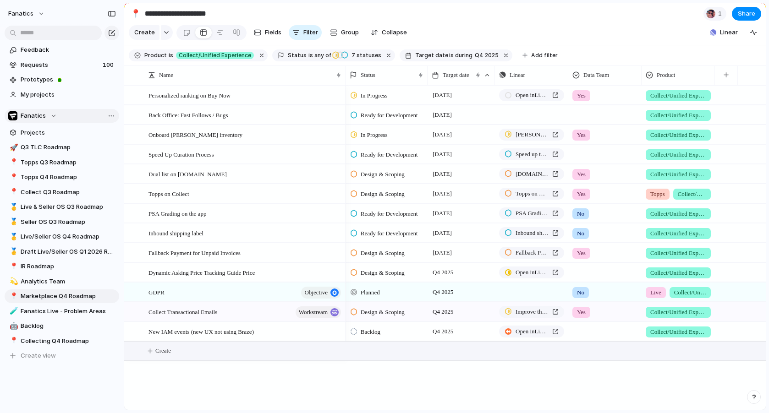
click at [158, 355] on span "Create" at bounding box center [163, 350] width 16 height 9
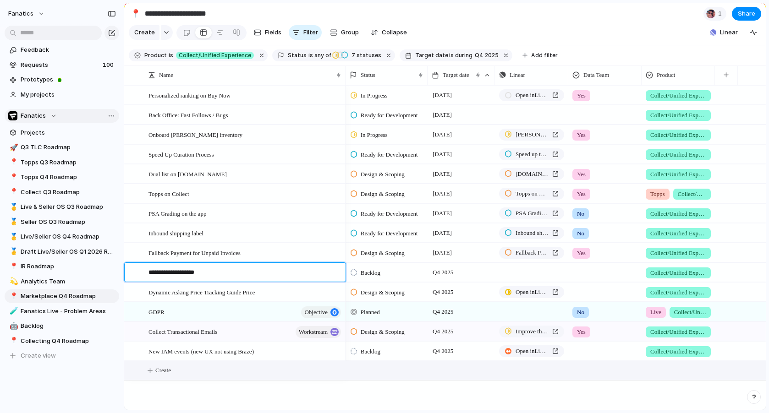
type textarea "**********"
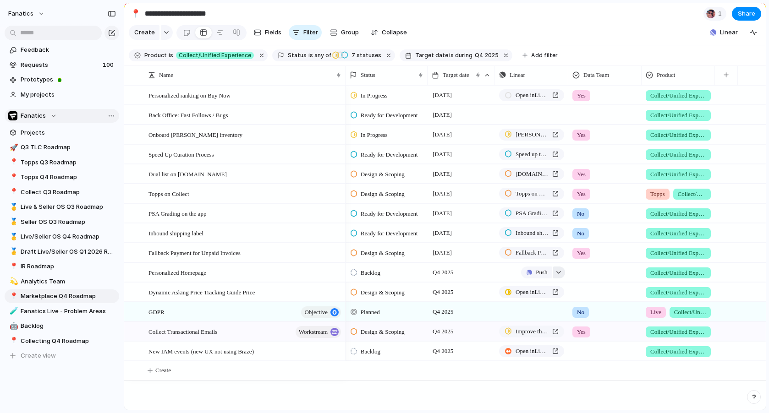
click at [558, 272] on div "button" at bounding box center [558, 273] width 6 height 4
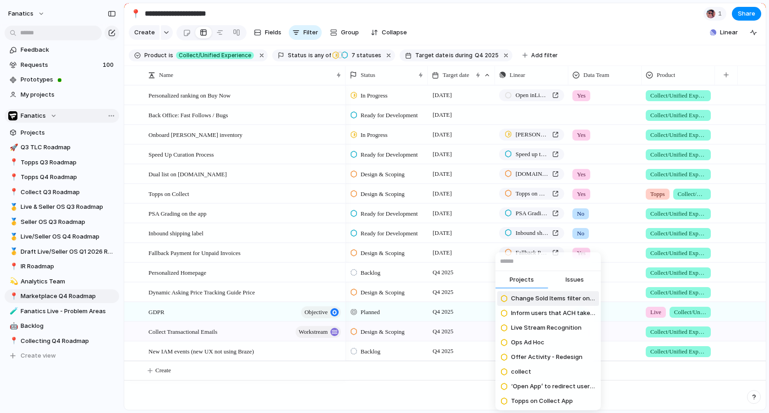
click at [574, 281] on span "Issues" at bounding box center [574, 279] width 18 height 9
click at [539, 262] on input "text" at bounding box center [547, 261] width 105 height 18
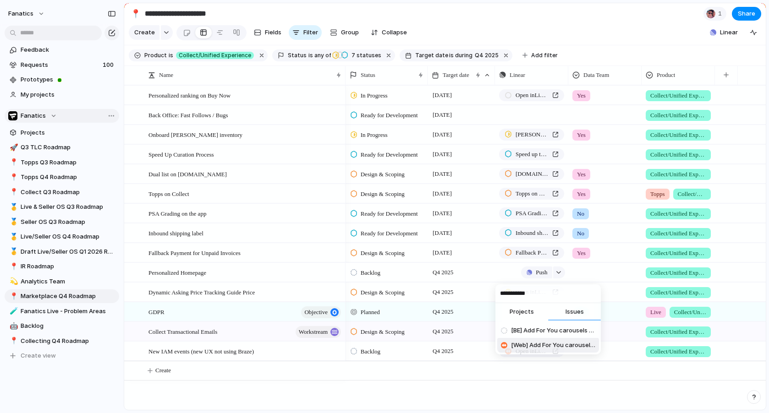
type input "**********"
click at [519, 350] on span "[Web] Add For You carousels to the homepage using personalized email recs" at bounding box center [553, 345] width 84 height 9
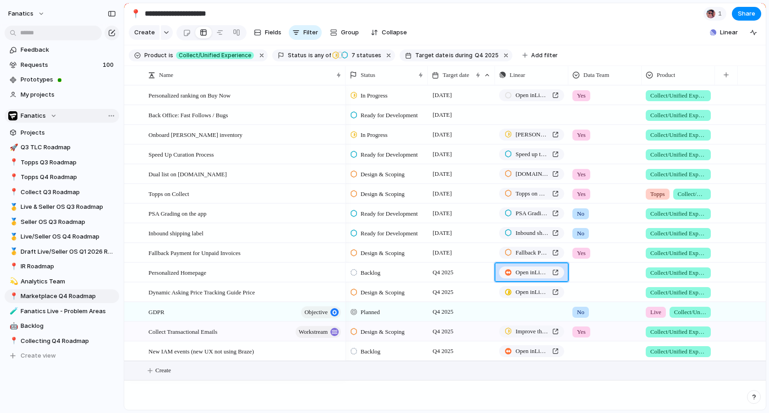
click at [161, 373] on span "Create" at bounding box center [163, 370] width 16 height 9
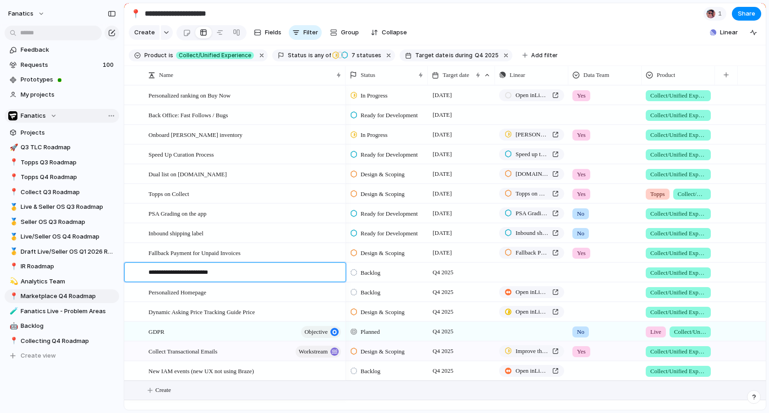
type textarea "**********"
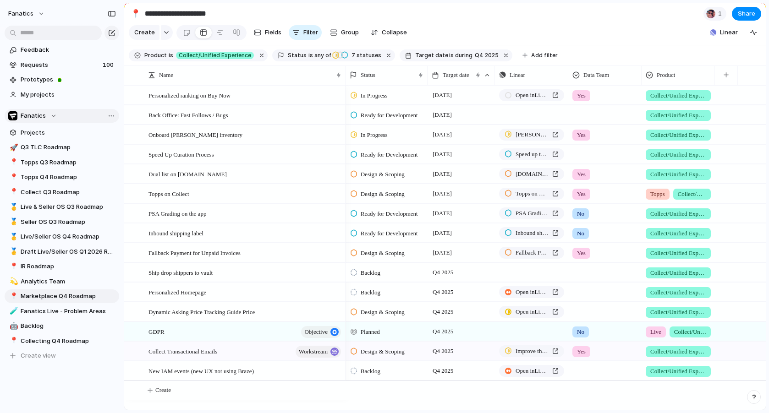
click at [374, 274] on span "Backlog" at bounding box center [371, 273] width 20 height 9
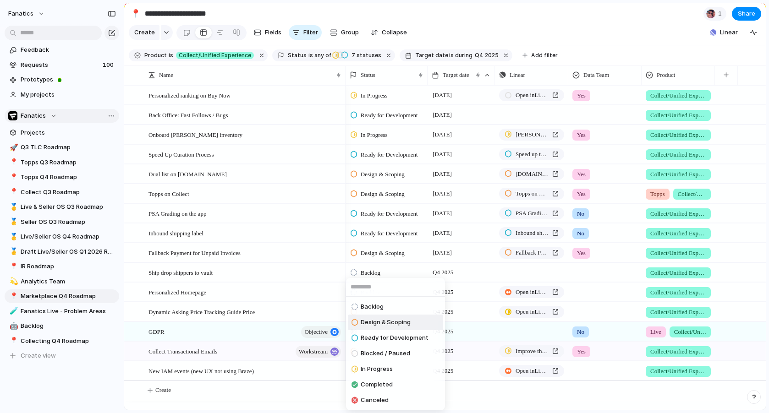
click at [365, 322] on span "Design & Scoping" at bounding box center [386, 322] width 50 height 9
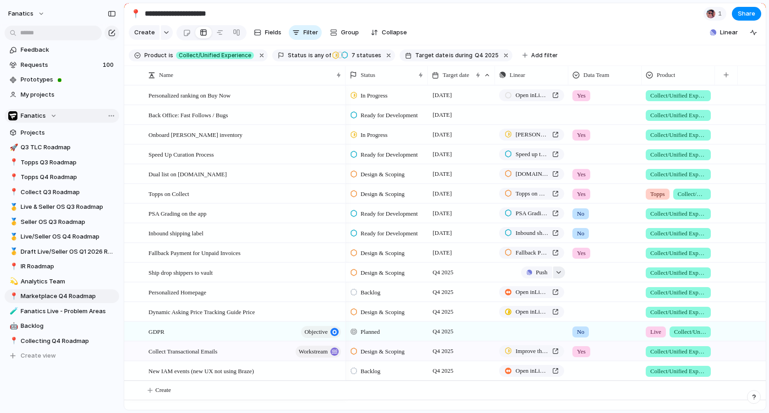
click at [558, 275] on button "button" at bounding box center [559, 273] width 12 height 12
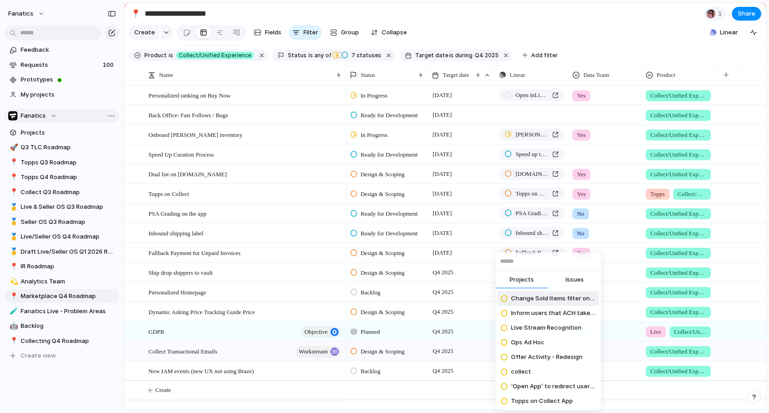
click at [570, 279] on span "Issues" at bounding box center [574, 279] width 18 height 9
click at [519, 264] on input "text" at bounding box center [547, 261] width 105 height 18
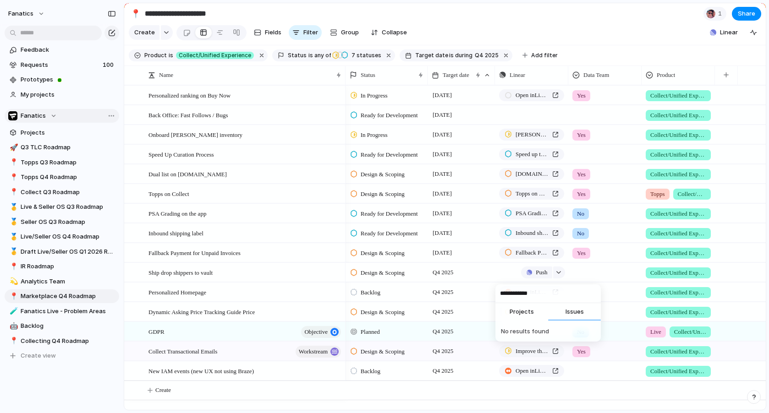
type input "**********"
click at [514, 318] on button "Projects" at bounding box center [521, 312] width 53 height 18
click at [505, 294] on input "**********" at bounding box center [547, 294] width 105 height 18
type input "**********"
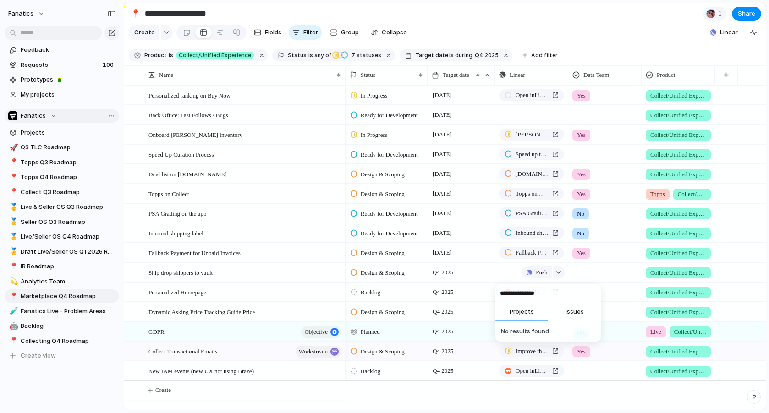
click at [573, 315] on span "Issues" at bounding box center [574, 311] width 18 height 9
click at [524, 344] on span "Support Burbank ship to Vault / UI Design (Apps)" at bounding box center [553, 345] width 84 height 9
click at [43, 336] on link "📍 Collecting Q4 Roadmap" at bounding box center [62, 341] width 115 height 14
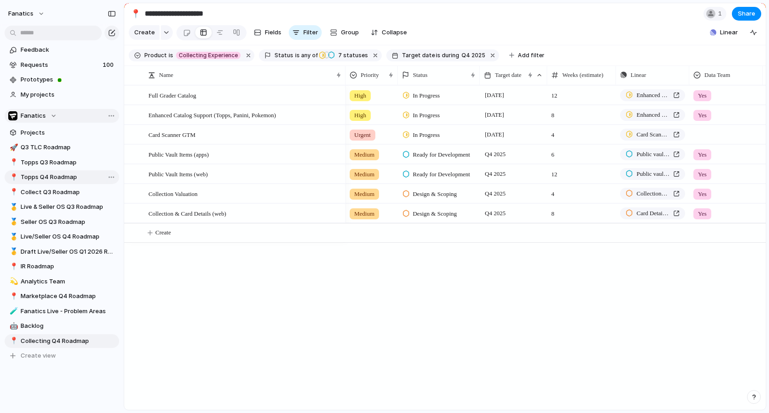
click at [47, 180] on span "Topps Q4 Roadmap" at bounding box center [68, 177] width 95 height 9
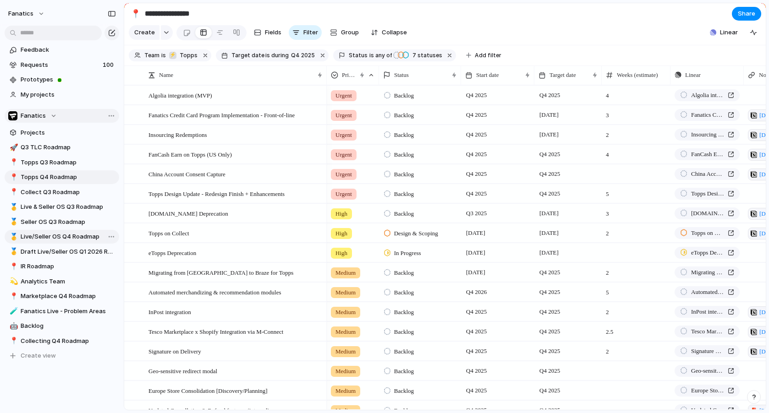
click at [41, 236] on span "Live/Seller OS Q4 Roadmap" at bounding box center [68, 236] width 95 height 9
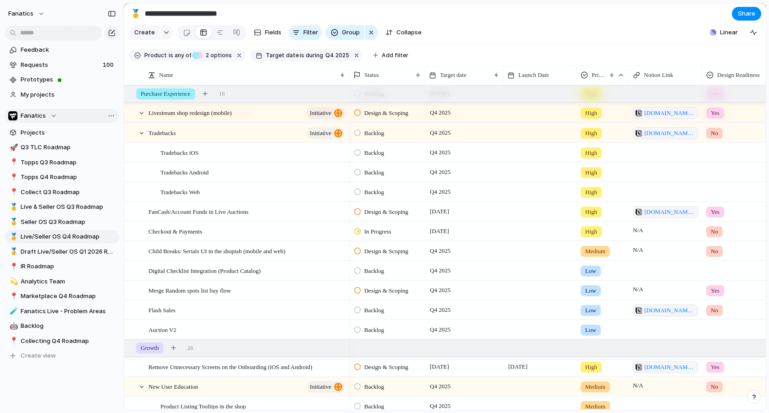
scroll to position [641, 0]
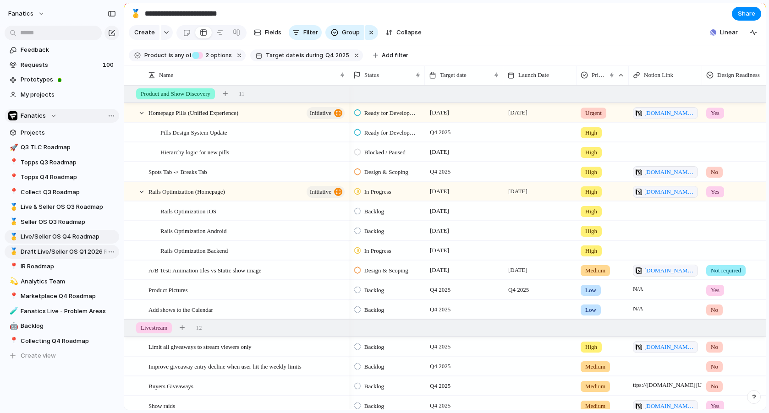
click at [41, 255] on span "Draft Live/Seller OS Q1 2026 Roadmap" at bounding box center [68, 251] width 95 height 9
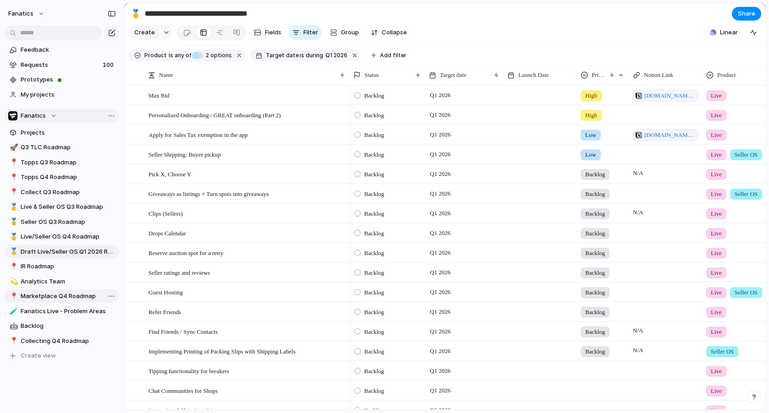
click at [49, 295] on span "Marketplace Q4 Roadmap" at bounding box center [68, 296] width 95 height 9
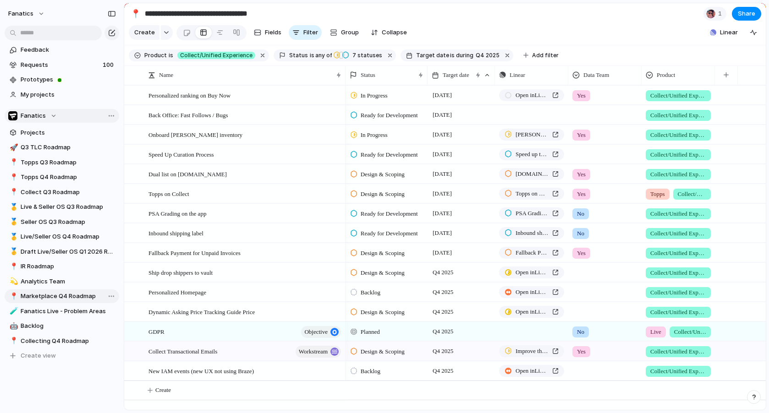
type input "**********"
click at [560, 254] on link "Fallback Payment for Unpaid Invoices" at bounding box center [531, 253] width 65 height 12
click at [742, 11] on span "Share" at bounding box center [746, 13] width 17 height 9
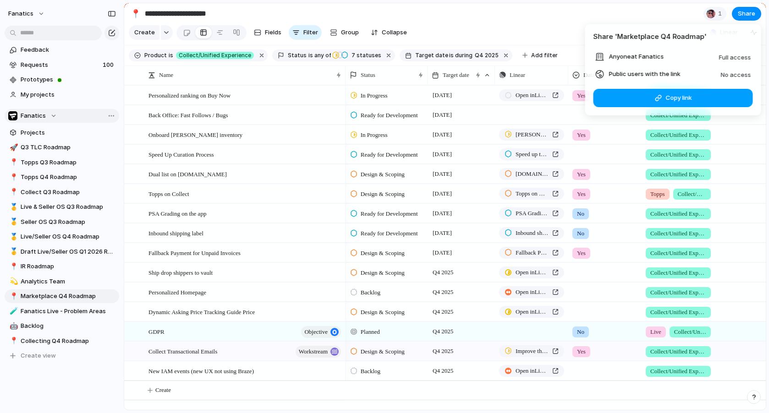
click at [688, 99] on span "Copy link" at bounding box center [678, 97] width 26 height 9
click at [269, 405] on div "Share ' Marketplace Q4 Roadmap ' Anyone at Fanatics Full access Public users wi…" at bounding box center [384, 206] width 769 height 413
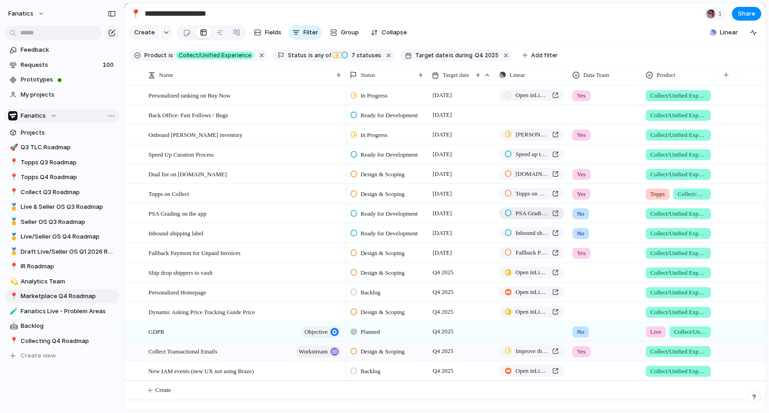
click at [547, 213] on span "PSA Grading on the app" at bounding box center [531, 213] width 33 height 9
